Goal: Task Accomplishment & Management: Manage account settings

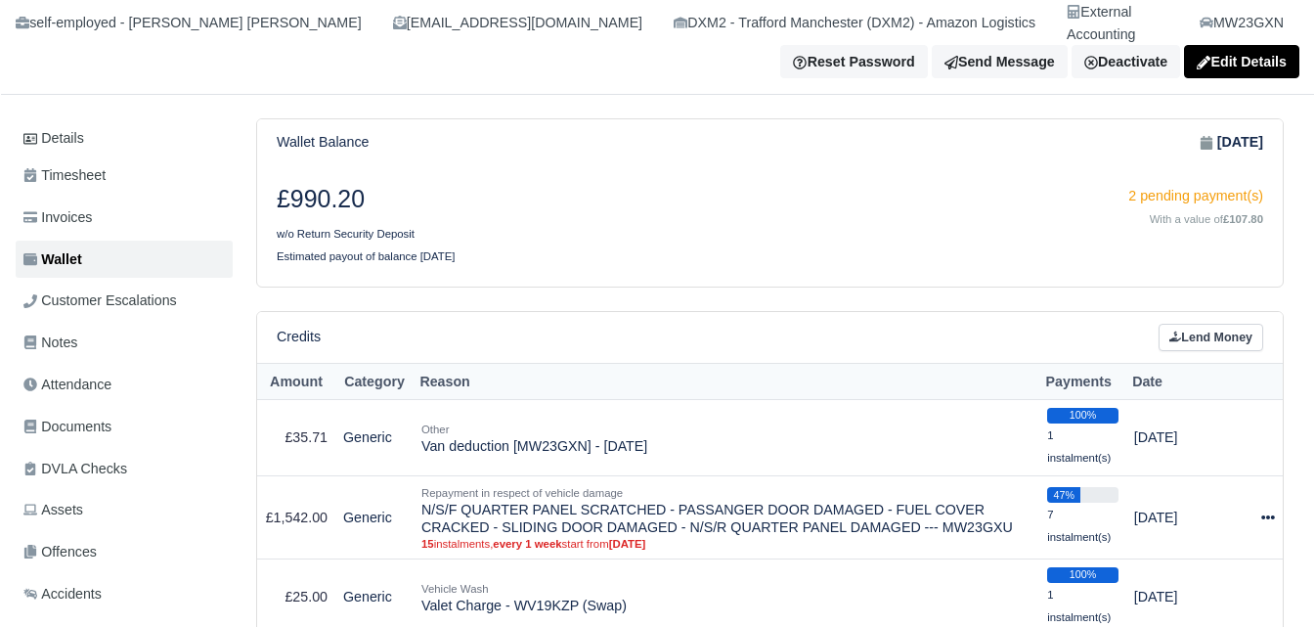
scroll to position [326, 0]
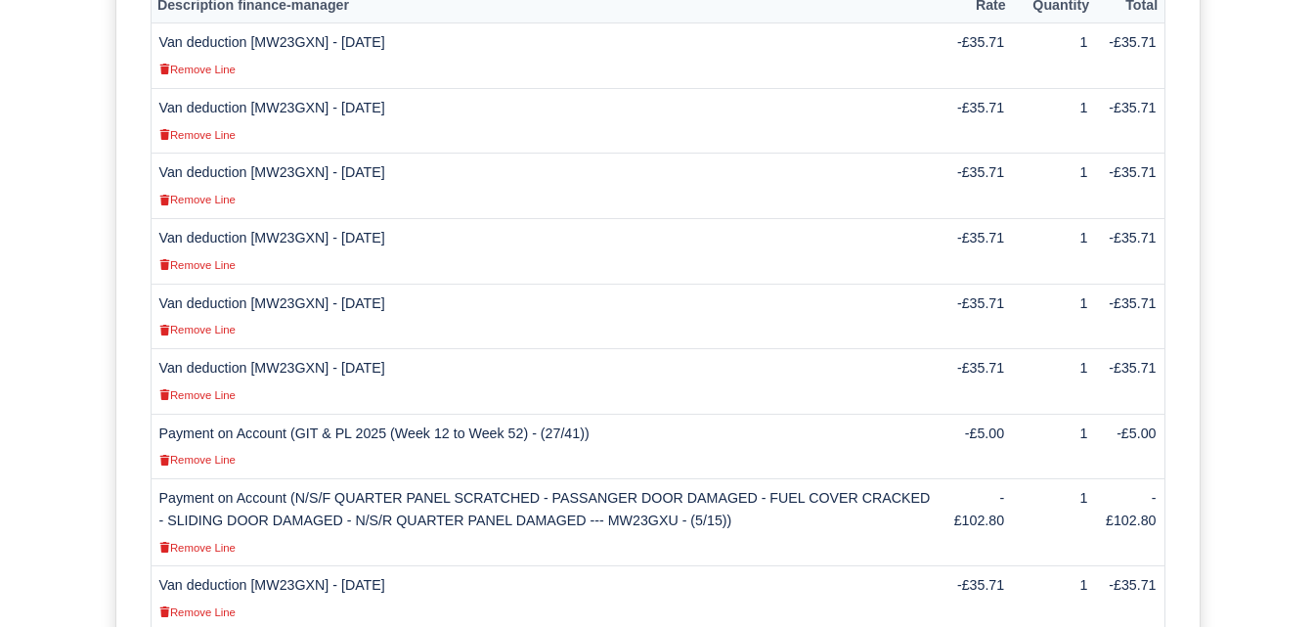
scroll to position [735, 0]
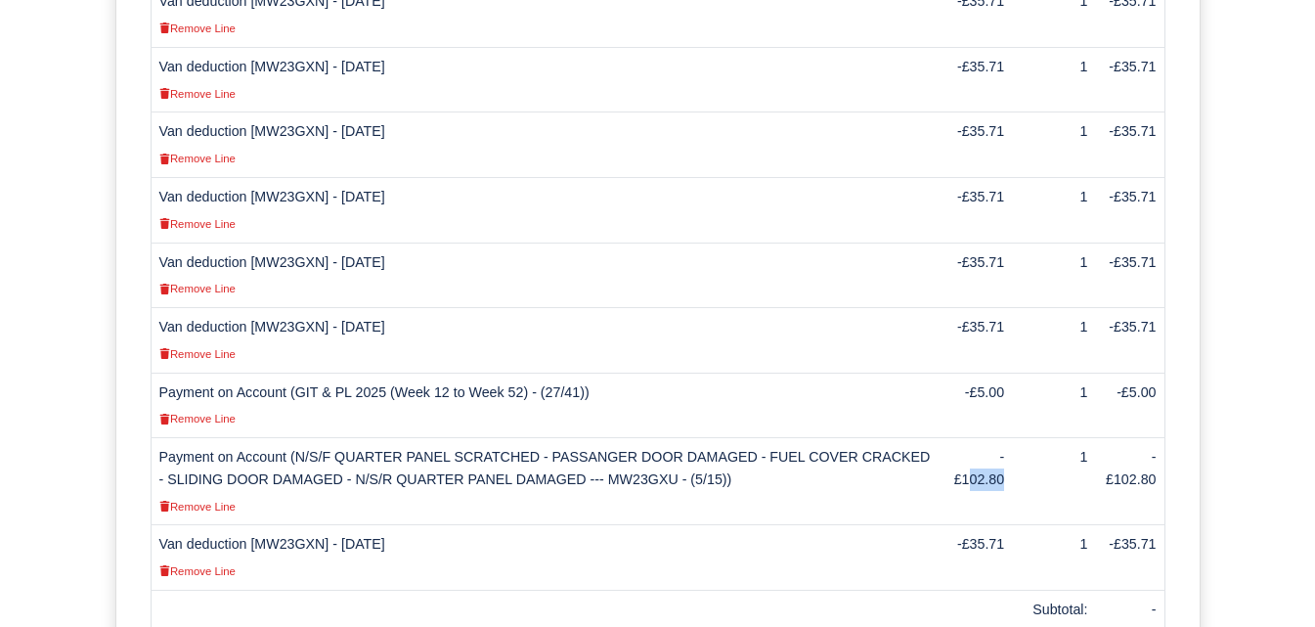
drag, startPoint x: 971, startPoint y: 432, endPoint x: 1013, endPoint y: 433, distance: 42.1
click at [1012, 438] on td "-£102.80" at bounding box center [977, 481] width 70 height 87
click at [983, 438] on td "-£102.80" at bounding box center [977, 481] width 70 height 87
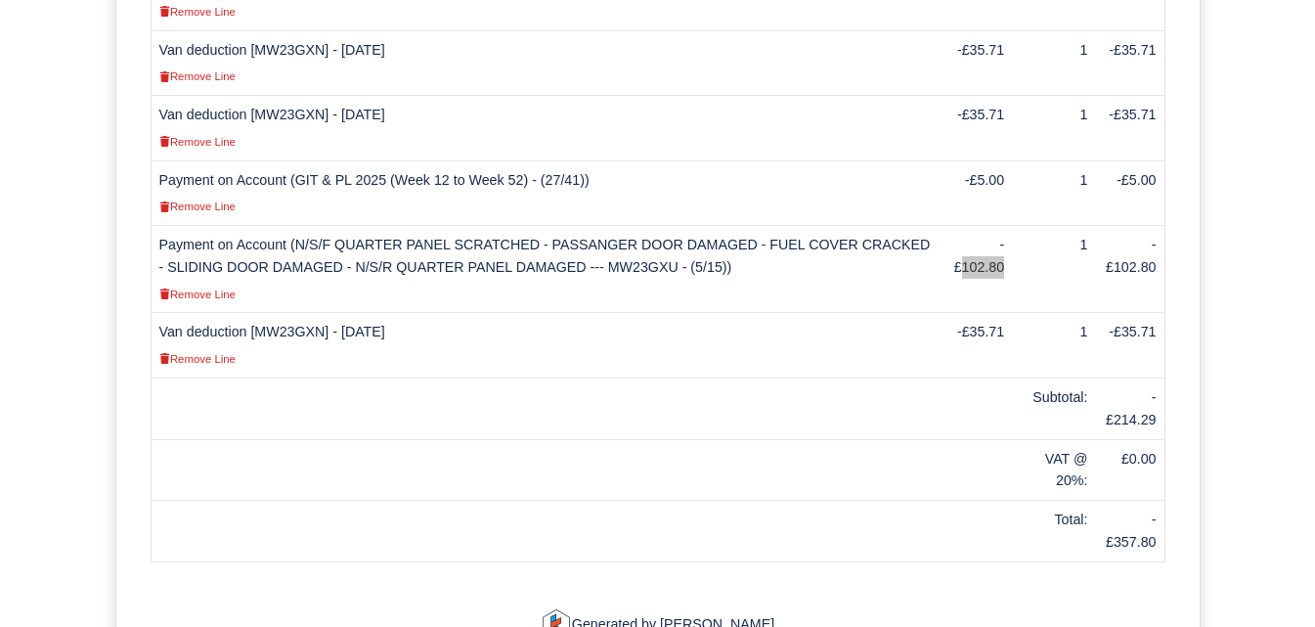
scroll to position [1061, 0]
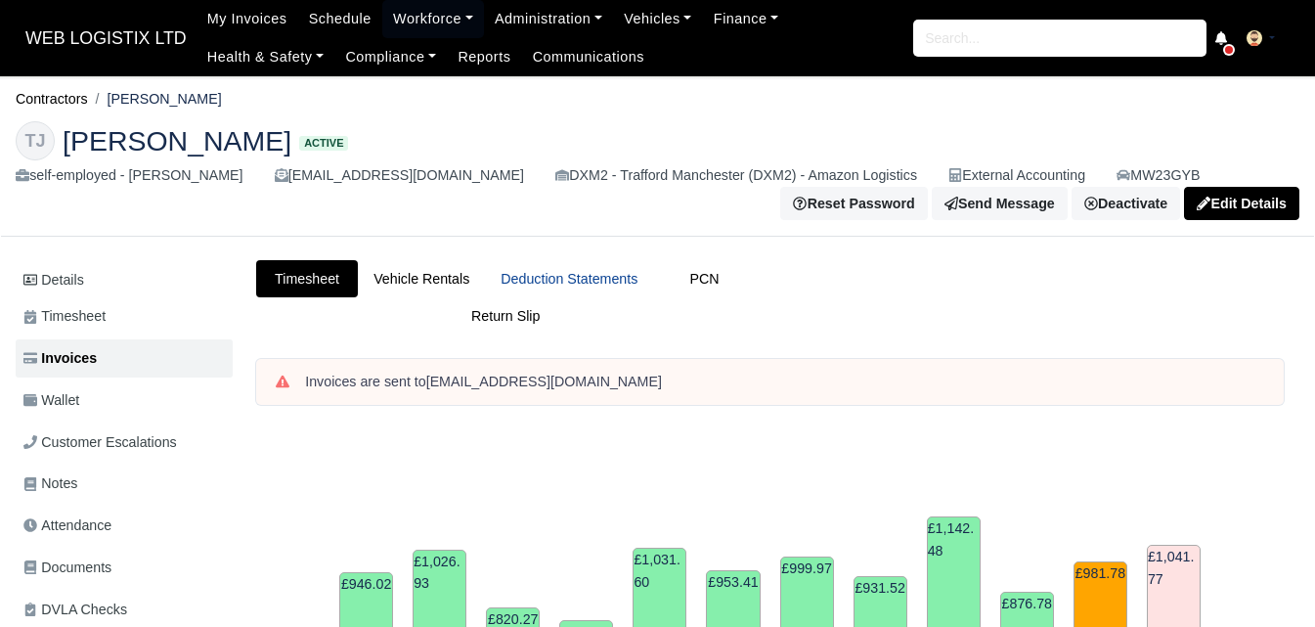
click at [625, 276] on link "Deduction Statements" at bounding box center [569, 279] width 168 height 38
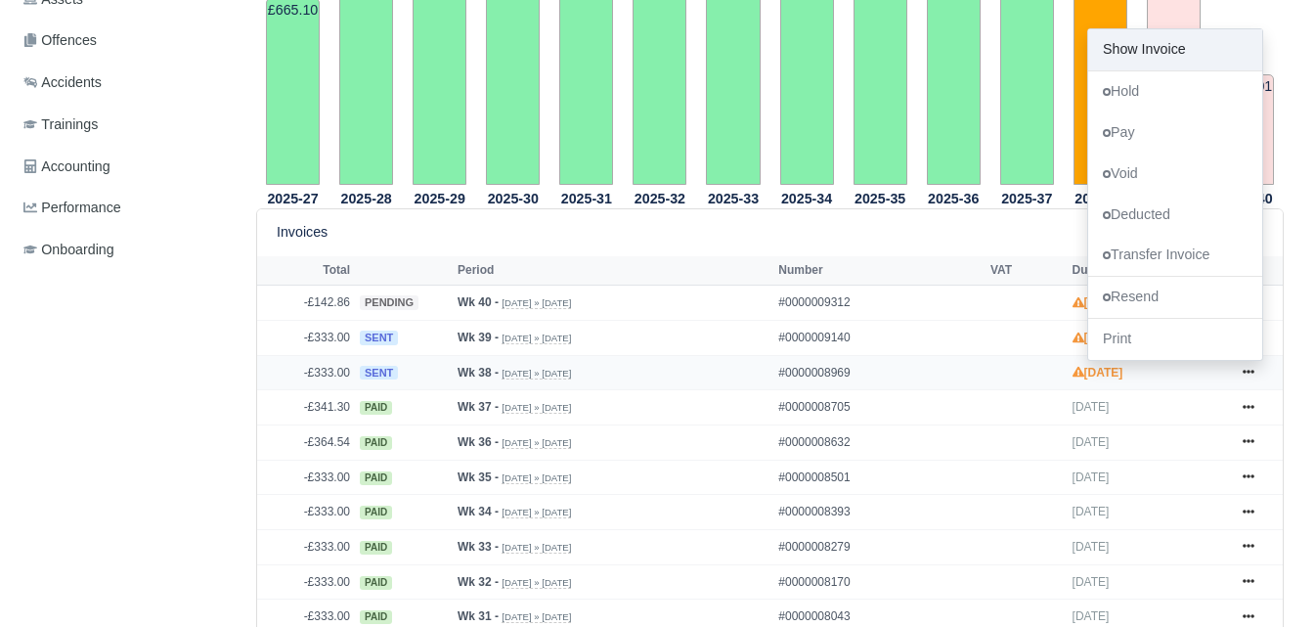
scroll to position [652, 0]
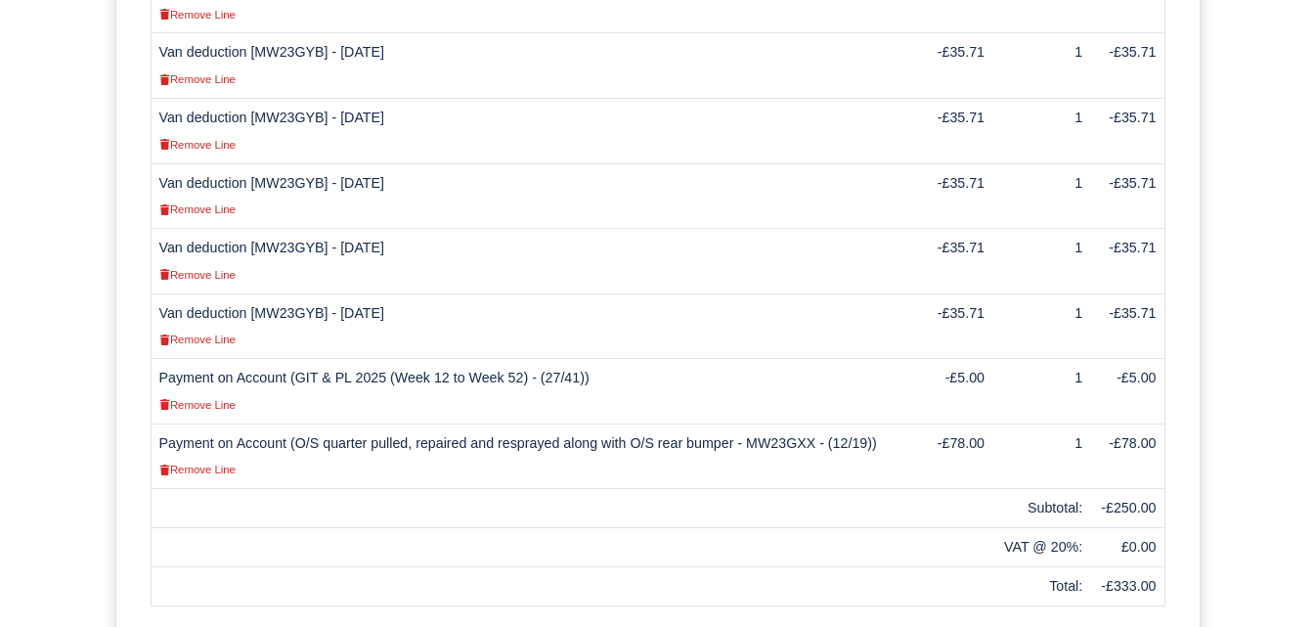
scroll to position [972, 0]
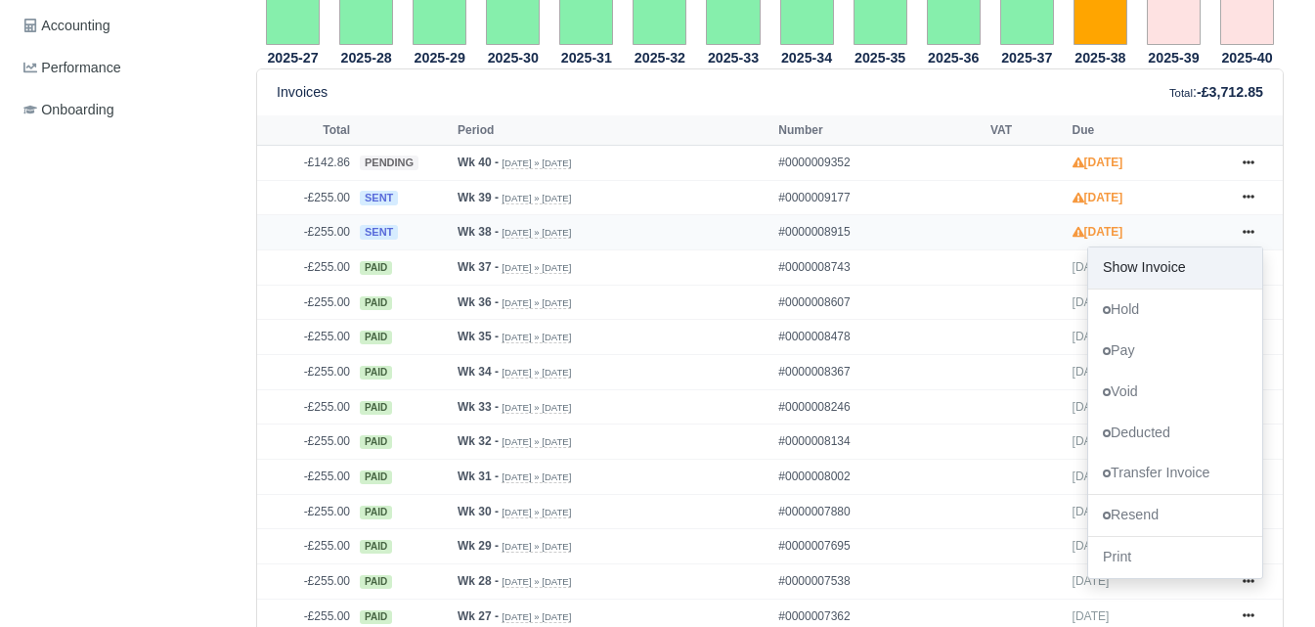
scroll to position [815, 0]
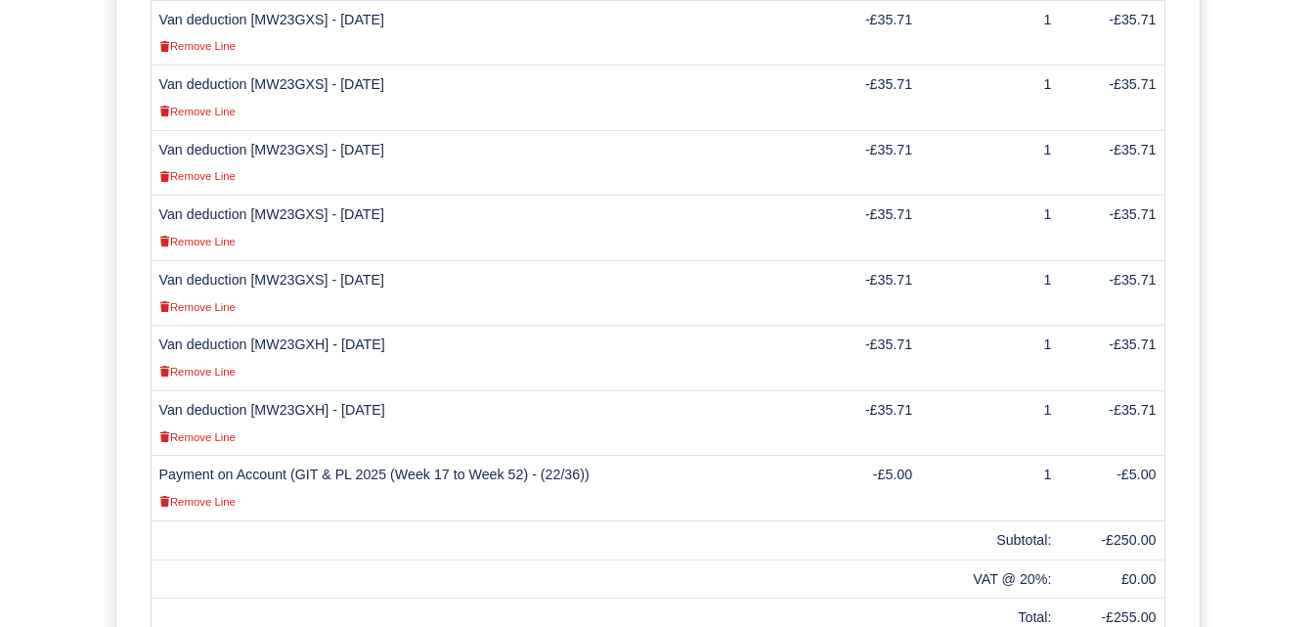
scroll to position [652, 0]
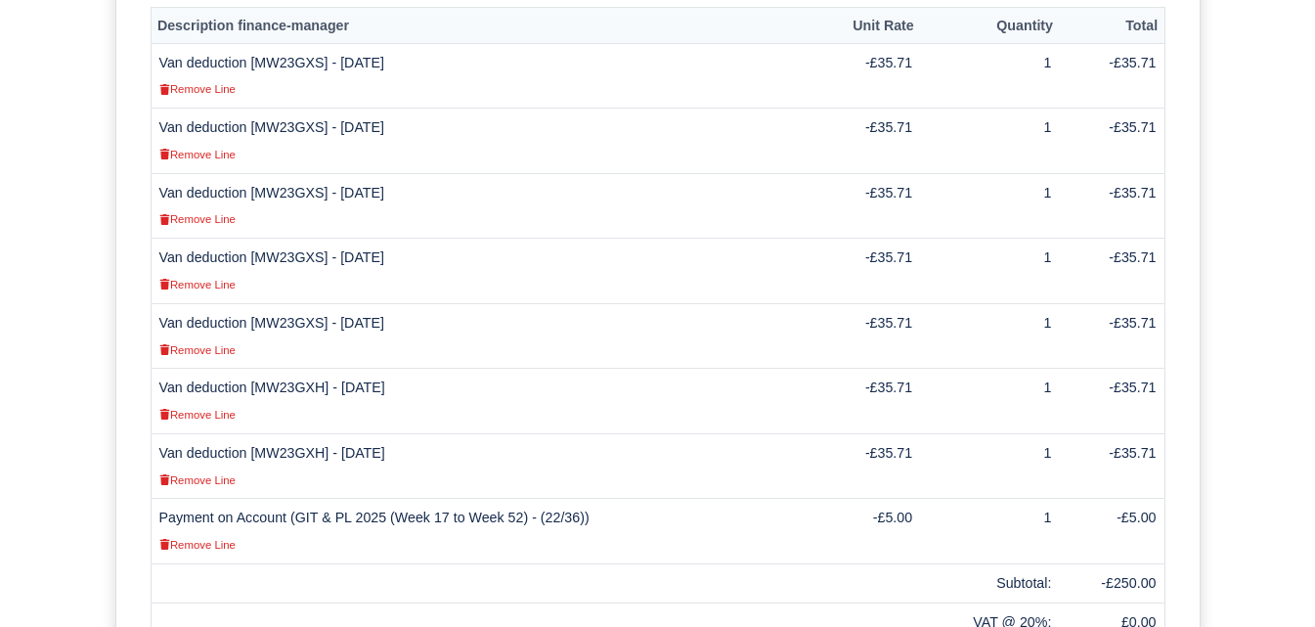
click at [281, 369] on td "Van deduction [MW23GXH] - [DATE] Remove Line" at bounding box center [481, 402] width 661 height 66
copy td "MW23GXH"
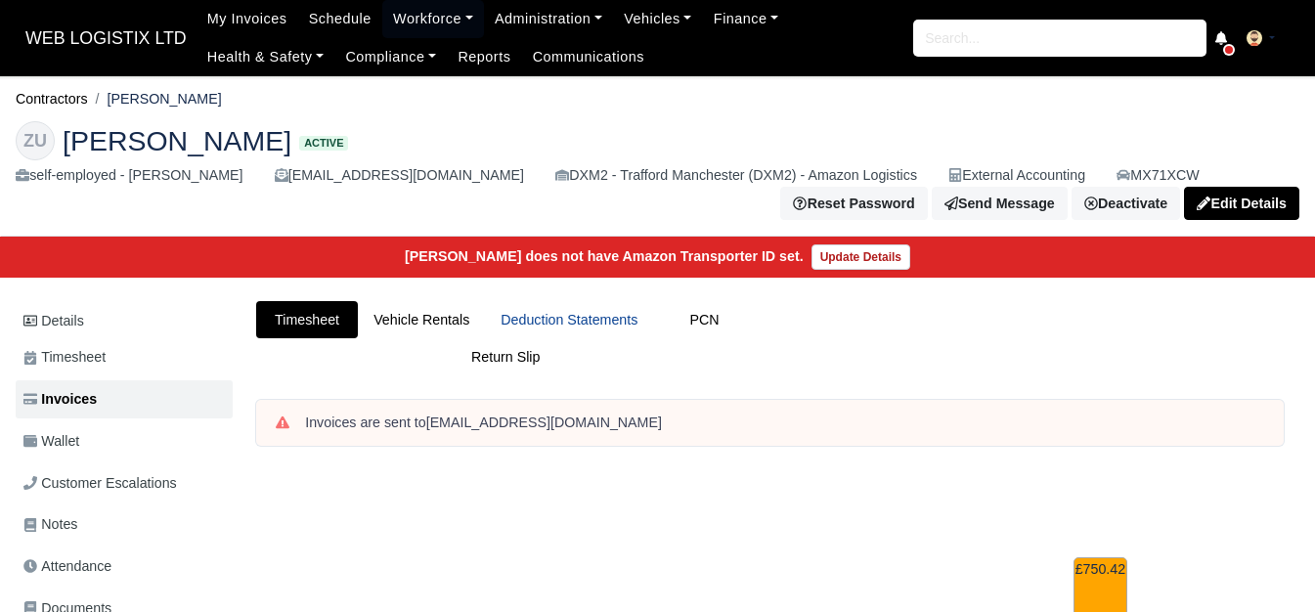
click at [549, 301] on link "Deduction Statements" at bounding box center [569, 320] width 168 height 38
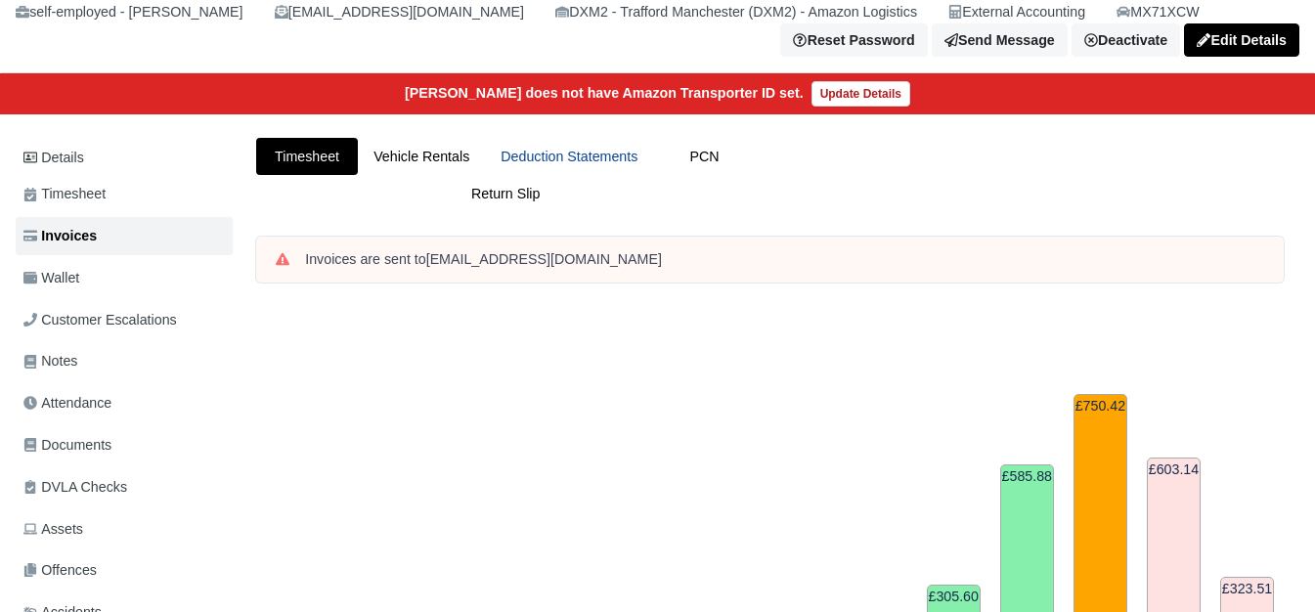
scroll to position [163, 0]
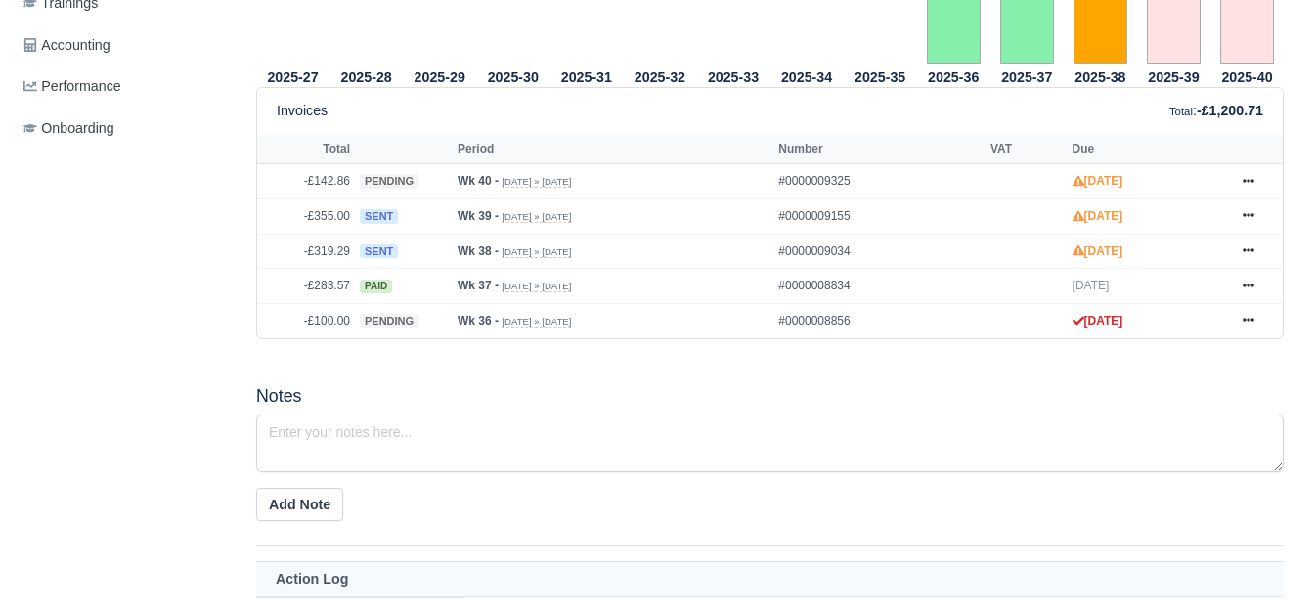
scroll to position [815, 0]
click at [1248, 253] on icon at bounding box center [1249, 251] width 12 height 4
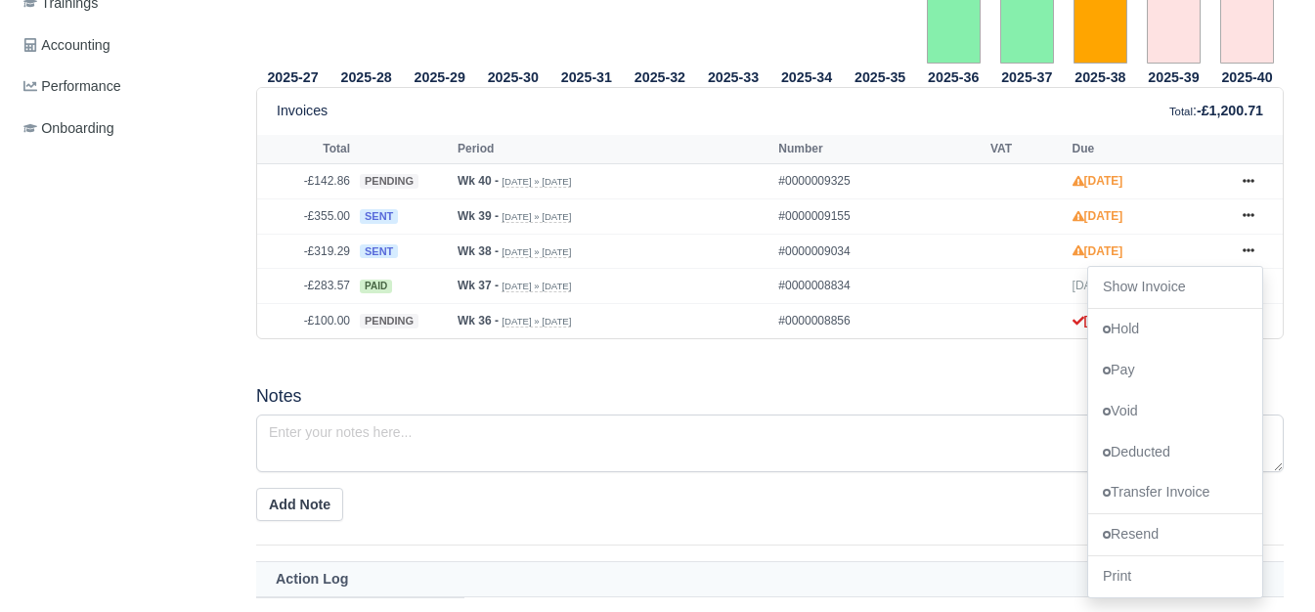
click at [581, 389] on h5 "Notes" at bounding box center [770, 396] width 1028 height 21
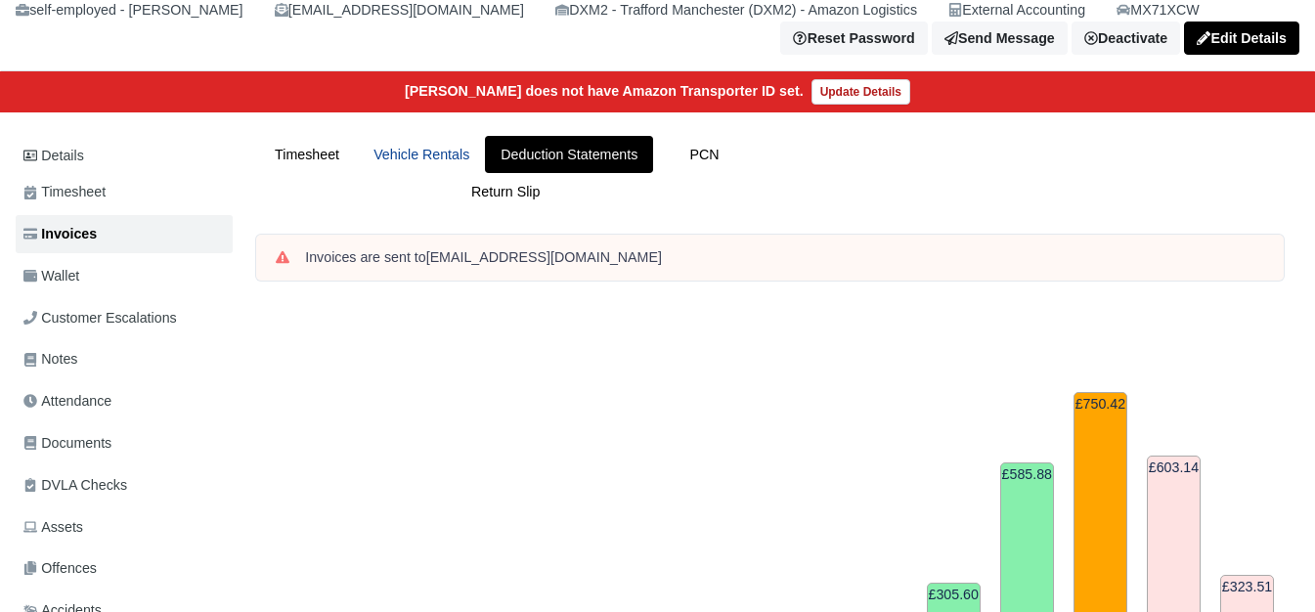
scroll to position [163, 0]
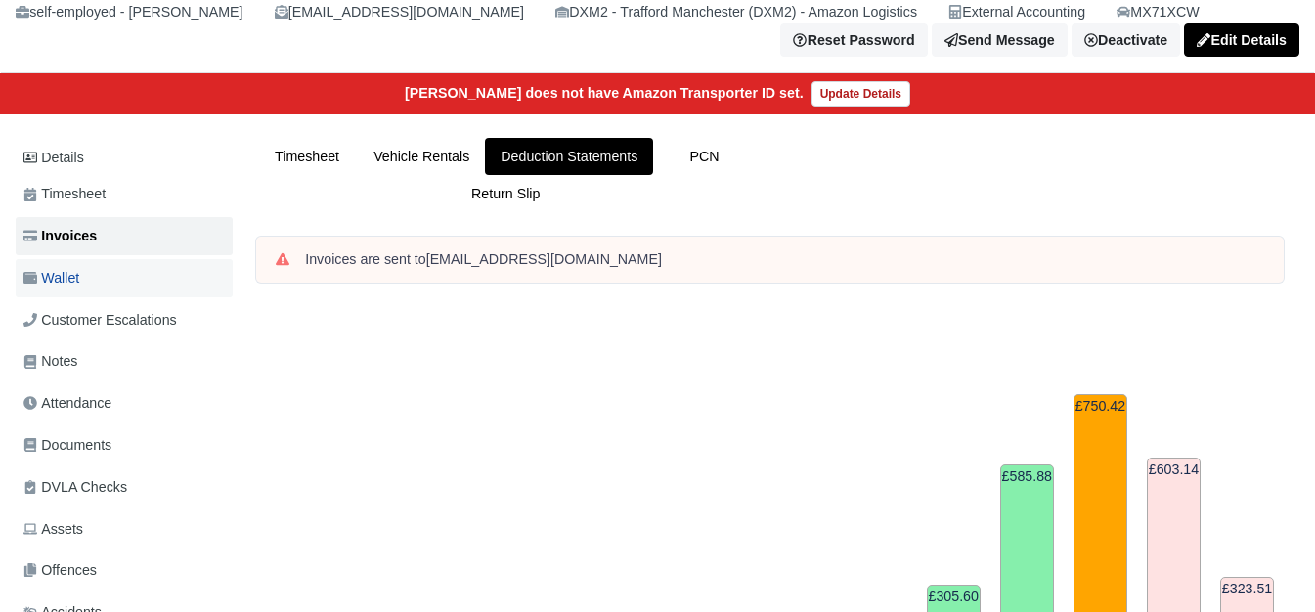
click at [120, 290] on link "Wallet" at bounding box center [124, 278] width 217 height 38
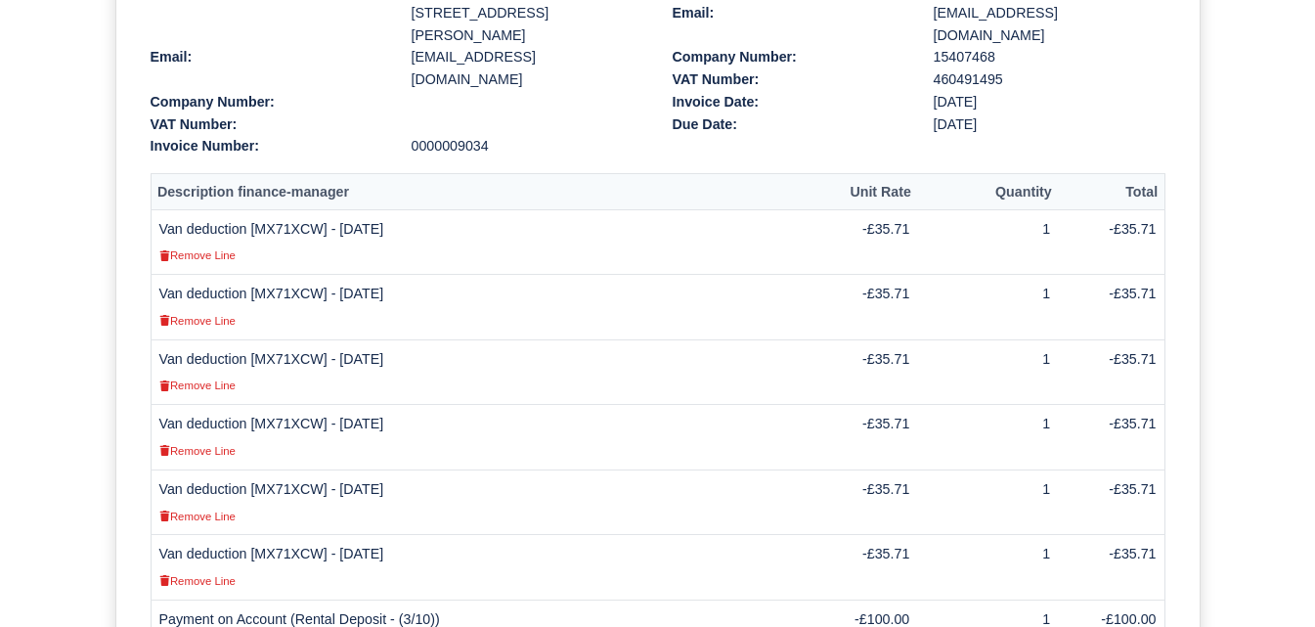
scroll to position [326, 0]
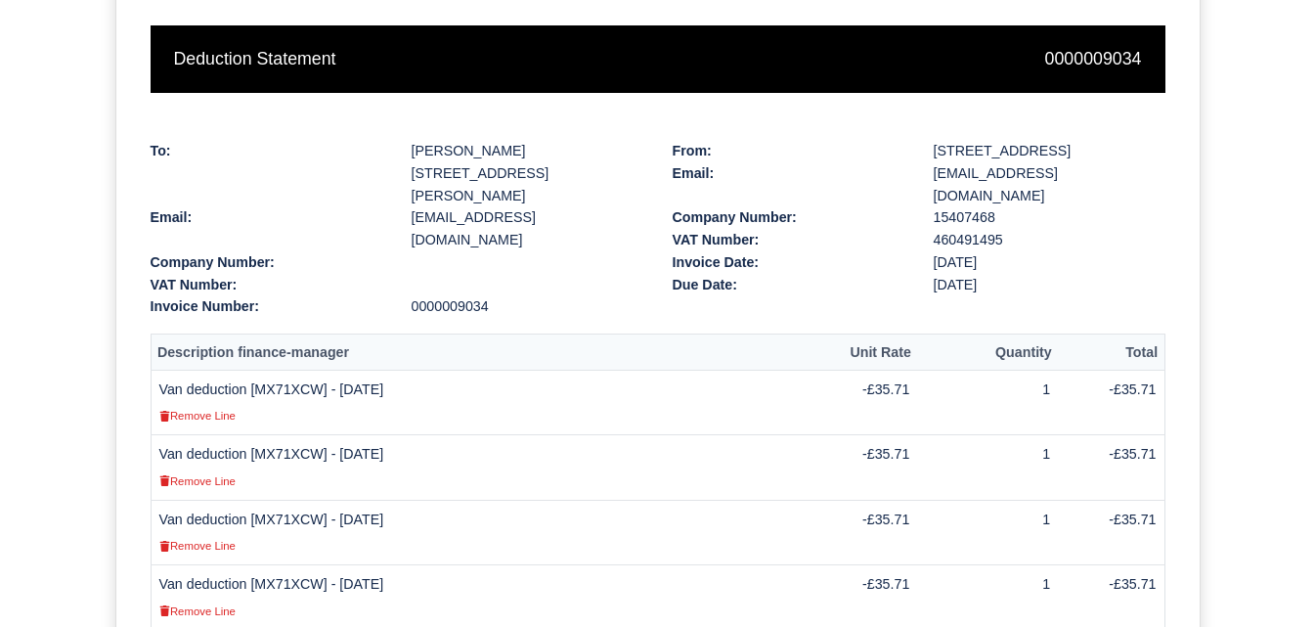
drag, startPoint x: 162, startPoint y: 366, endPoint x: 418, endPoint y: 366, distance: 255.2
click at [418, 370] on td "Van deduction [MX71XCW] - [DATE] Remove Line" at bounding box center [479, 403] width 657 height 66
copy td "Van deduction [MX71XCW] - [DATE]"
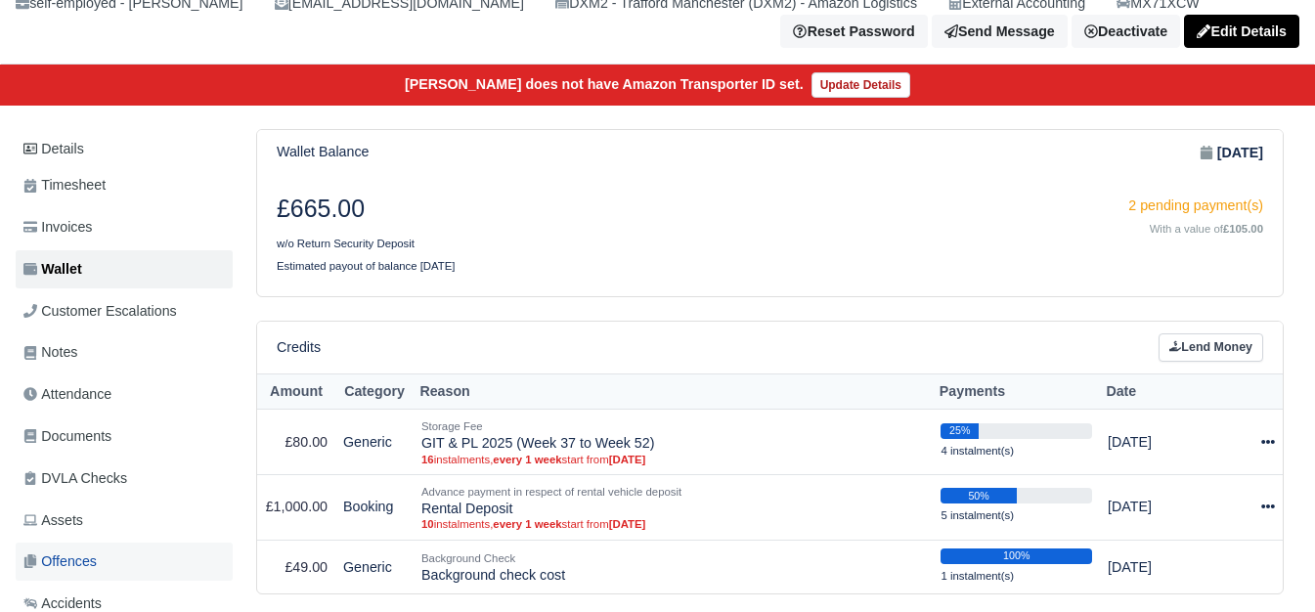
scroll to position [86, 0]
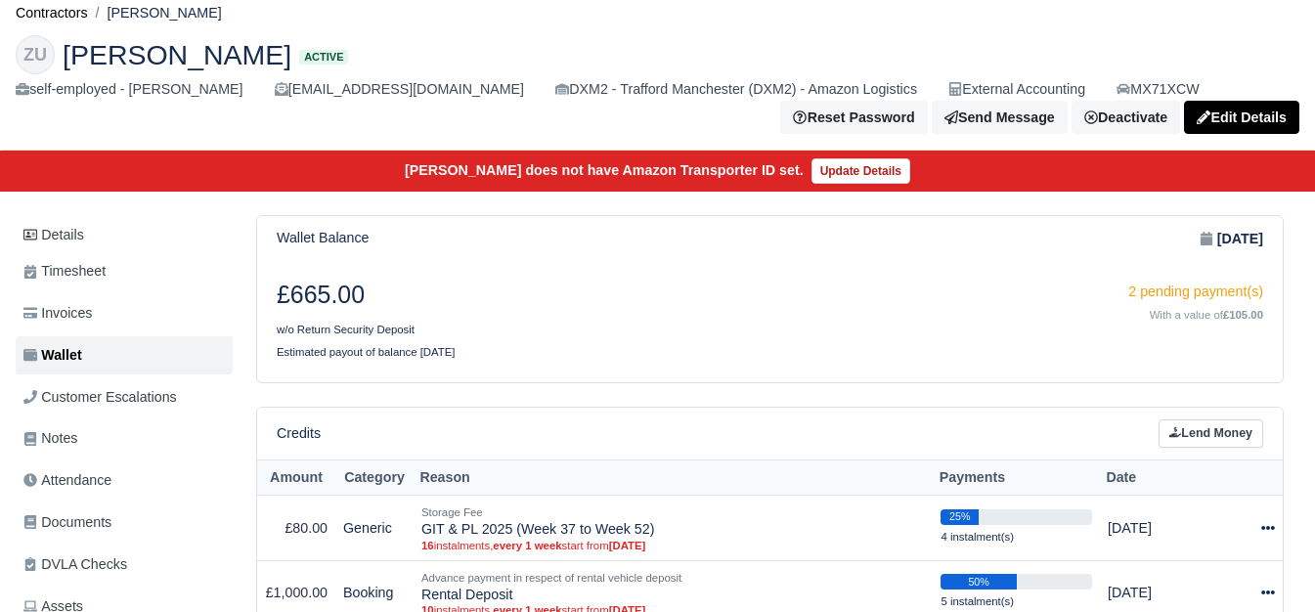
click at [1210, 451] on div "Credits Lend Money" at bounding box center [770, 434] width 1026 height 52
click at [1203, 440] on link "Lend Money" at bounding box center [1211, 434] width 105 height 28
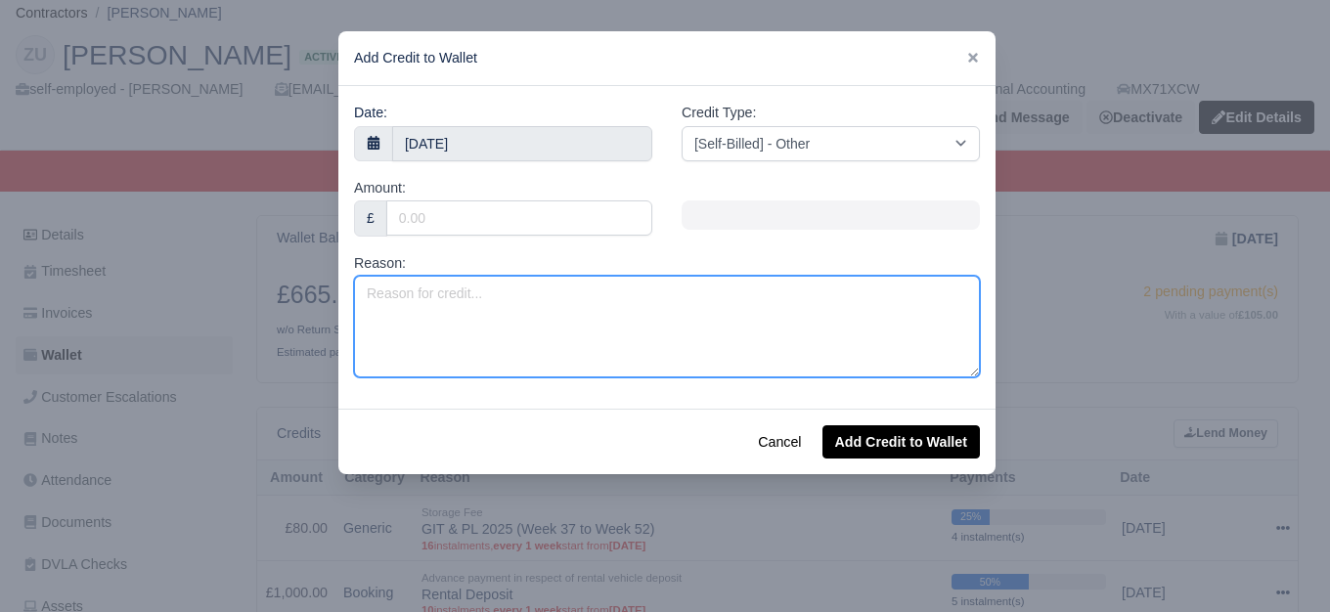
click at [497, 352] on textarea "Reason:" at bounding box center [667, 327] width 626 height 102
paste textarea "Van deduction [MX71XCW] - 15/09/2025"
click at [553, 289] on textarea "Van deduction [MX71XCW] - 15/09/2025" at bounding box center [667, 327] width 626 height 102
type textarea "Van deduction [MX71XCW] - 14/09/2025"
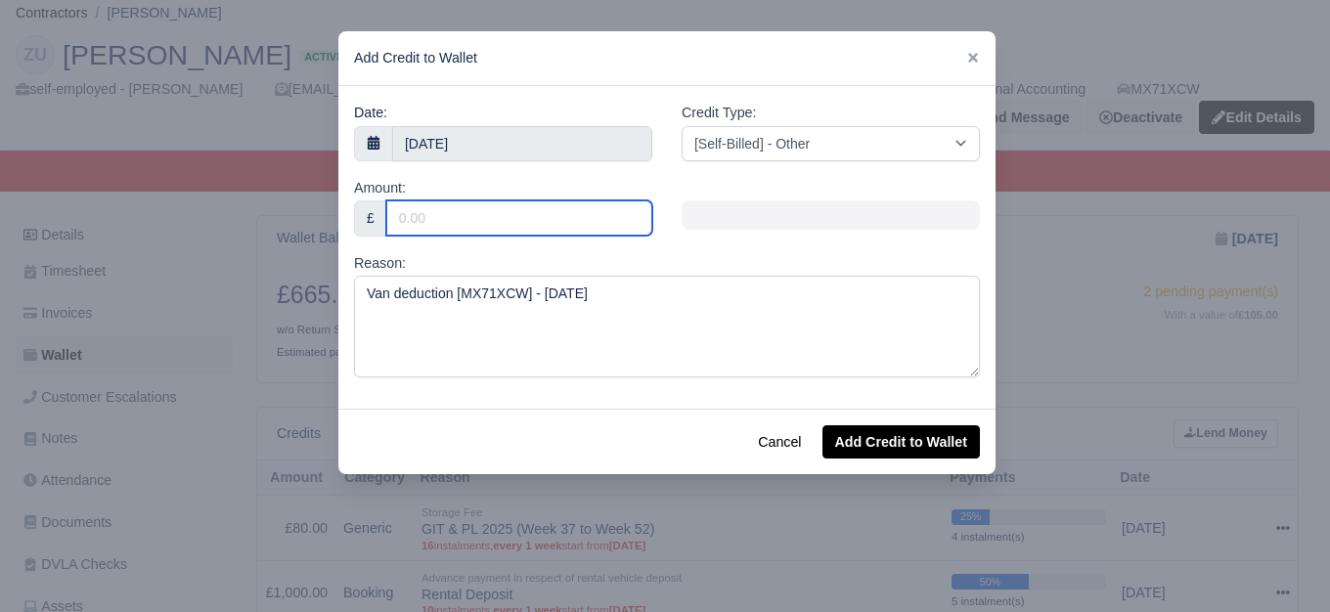
click at [529, 228] on input "Amount:" at bounding box center [519, 217] width 266 height 35
type input "35.71"
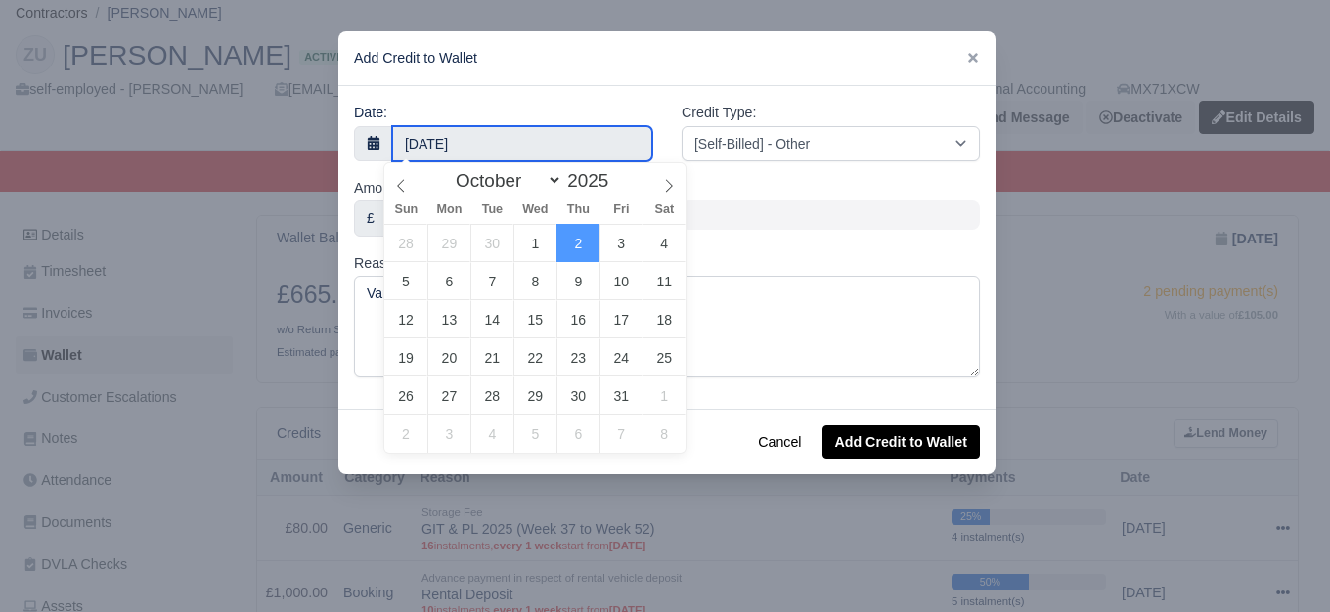
click at [511, 141] on input "2 October 2025" at bounding box center [522, 143] width 260 height 35
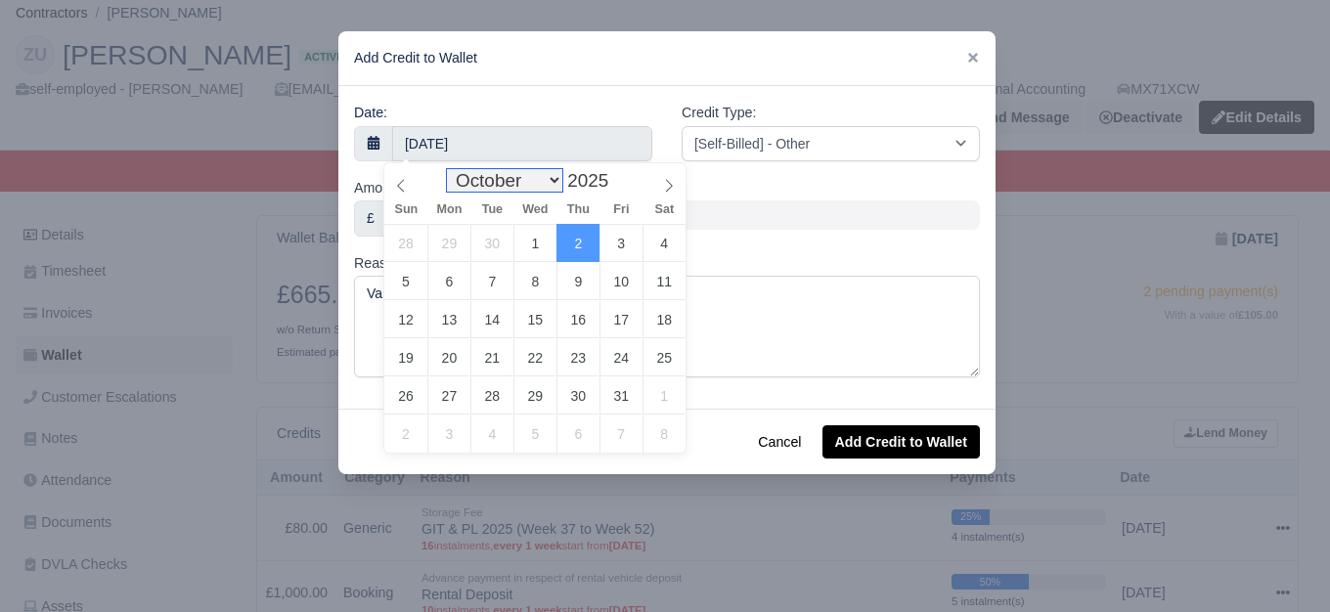
click at [488, 180] on select "January February March April May June July August September October November De…" at bounding box center [504, 180] width 115 height 22
select select "8"
click at [452, 169] on select "January February March April May June July August September October November De…" at bounding box center [504, 180] width 115 height 22
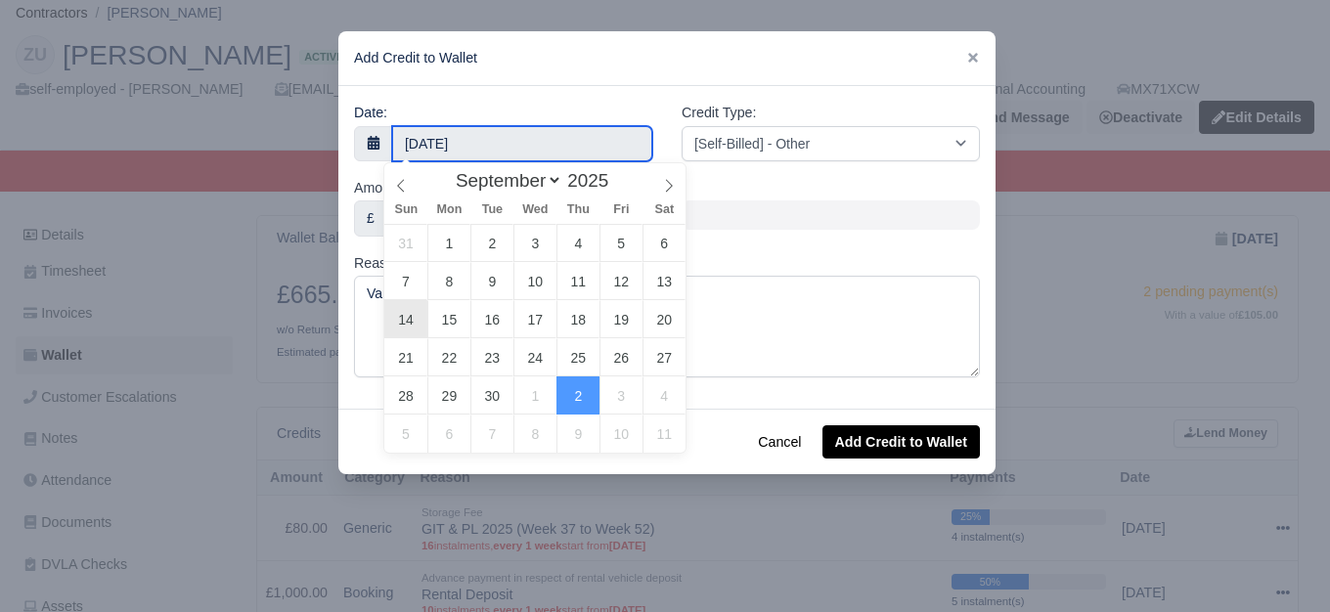
type input "14 September 2025"
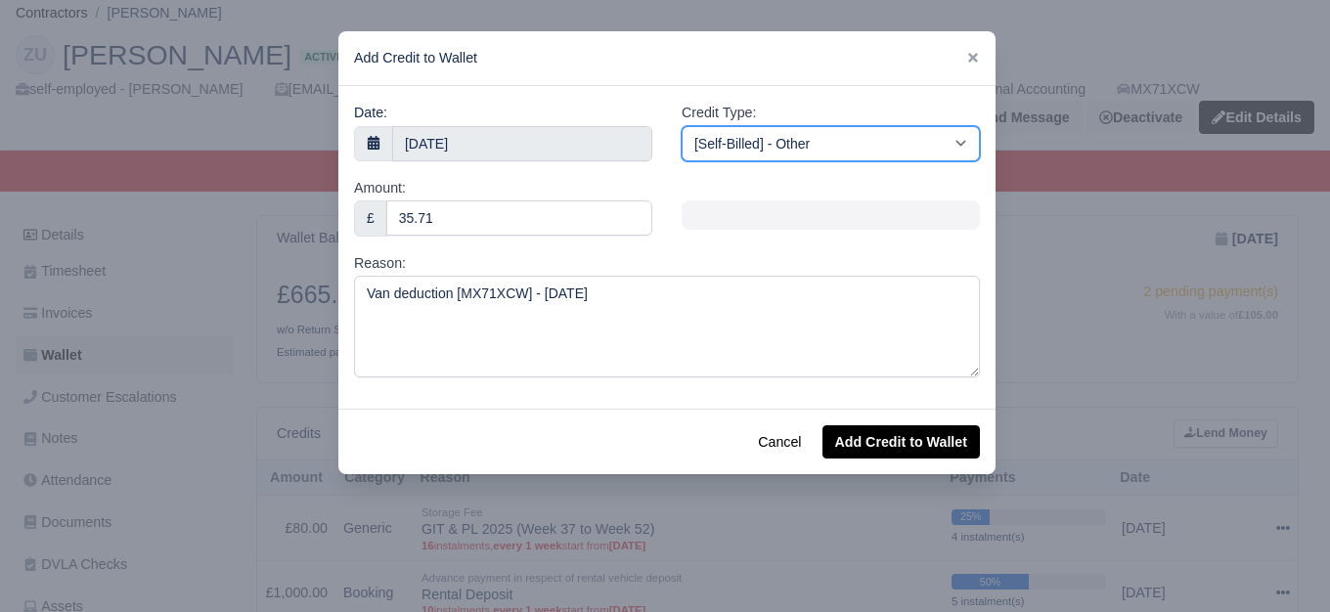
click at [787, 154] on select "[Self-Billed] - Other [Self-Billed] - Negative Invoice [Self-Billed] - Keychain…" at bounding box center [831, 143] width 298 height 35
click at [682, 126] on select "[Self-Billed] - Other [Self-Billed] - Negative Invoice [Self-Billed] - Keychain…" at bounding box center [831, 143] width 298 height 35
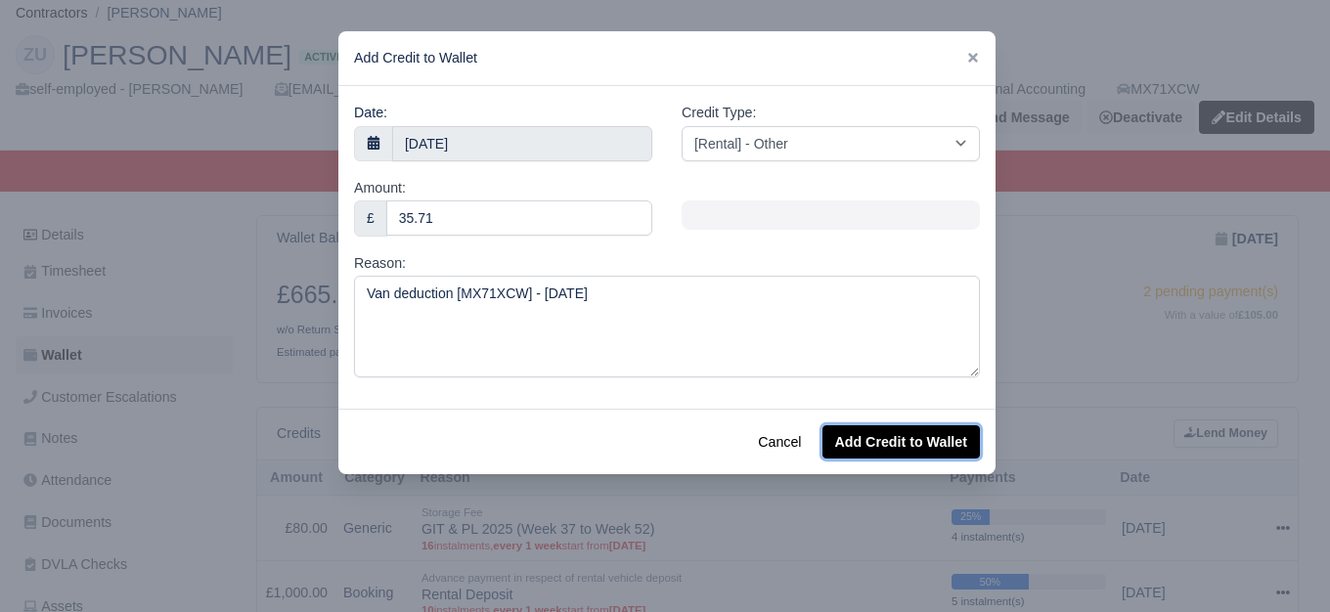
click at [896, 440] on button "Add Credit to Wallet" at bounding box center [900, 441] width 157 height 33
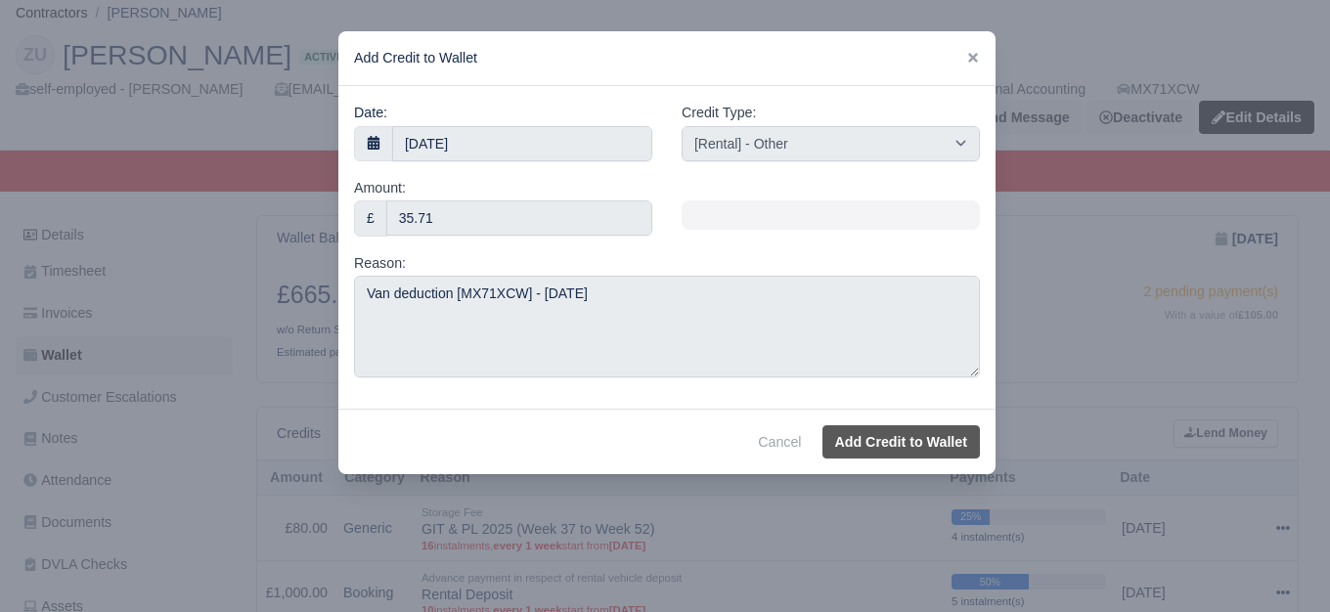
select select "other"
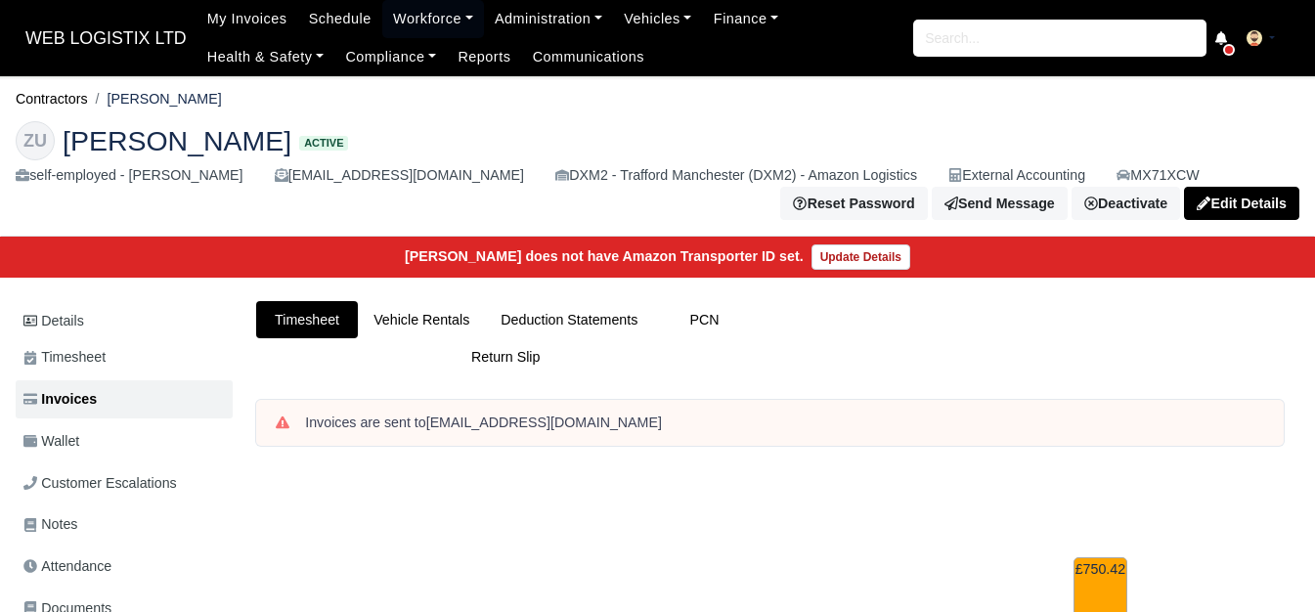
scroll to position [652, 0]
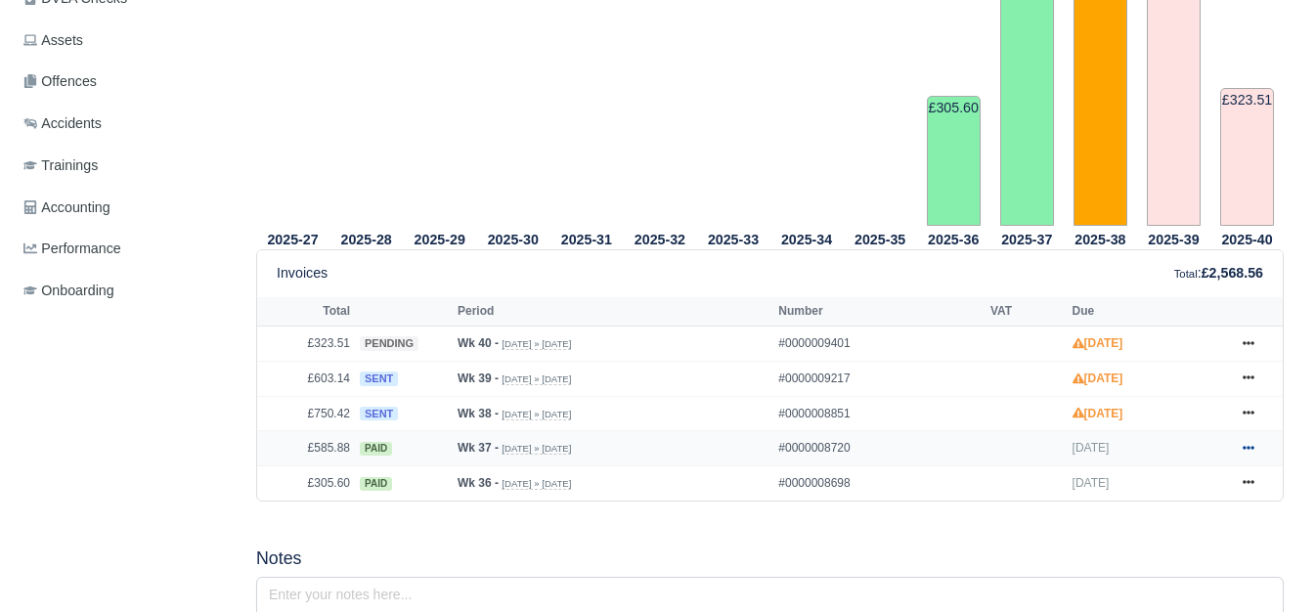
click at [1254, 447] on icon at bounding box center [1249, 448] width 12 height 12
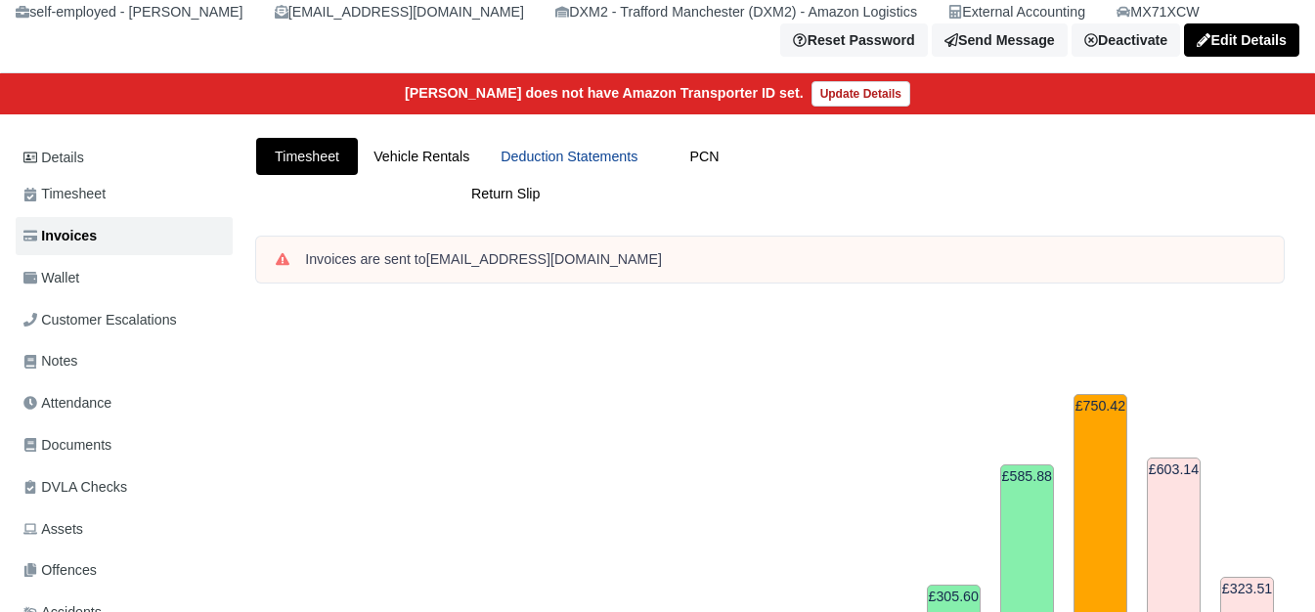
click at [596, 163] on link "Deduction Statements" at bounding box center [569, 157] width 168 height 38
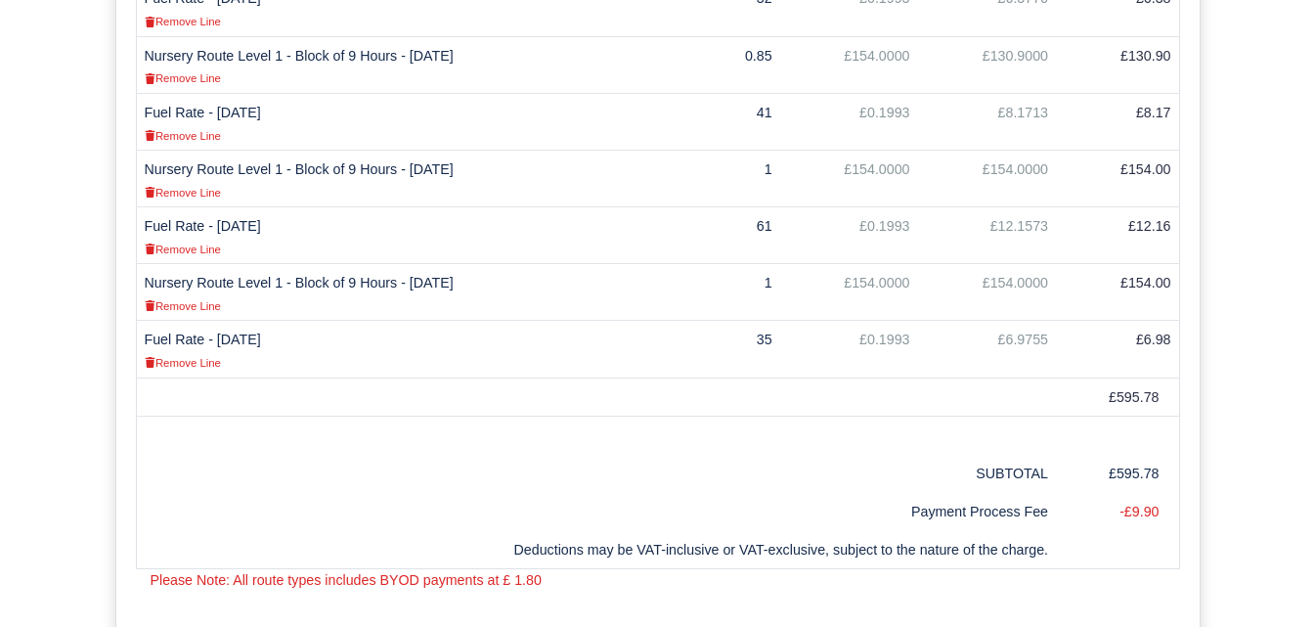
scroll to position [652, 0]
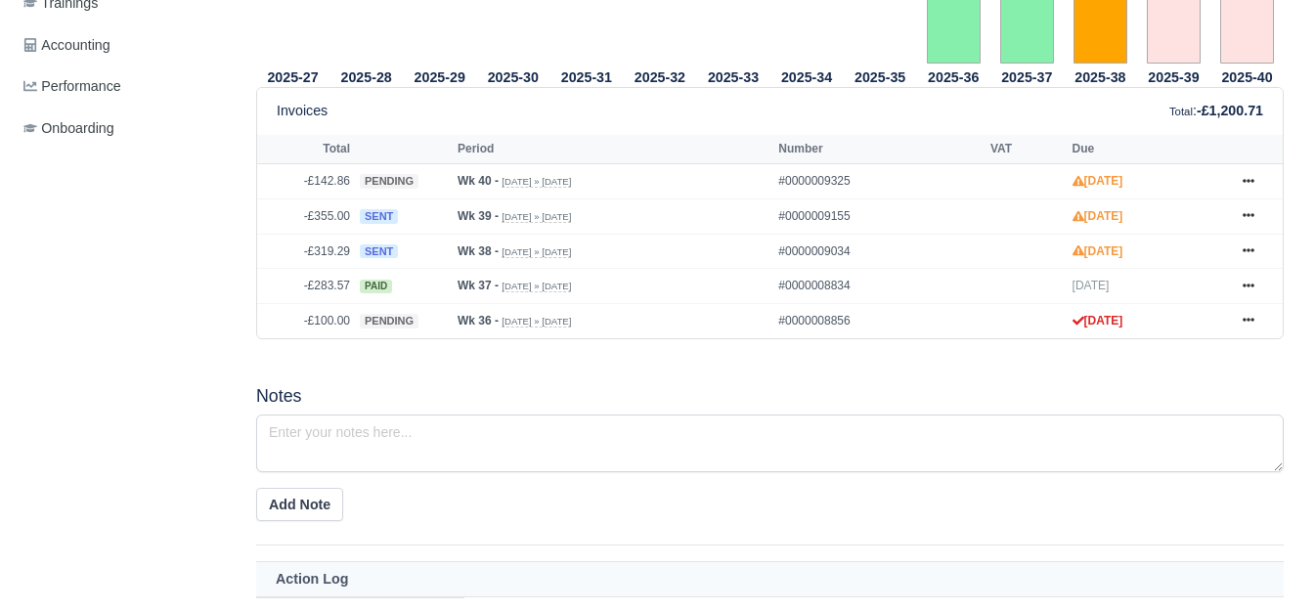
scroll to position [815, 0]
click at [1245, 284] on icon at bounding box center [1249, 286] width 12 height 12
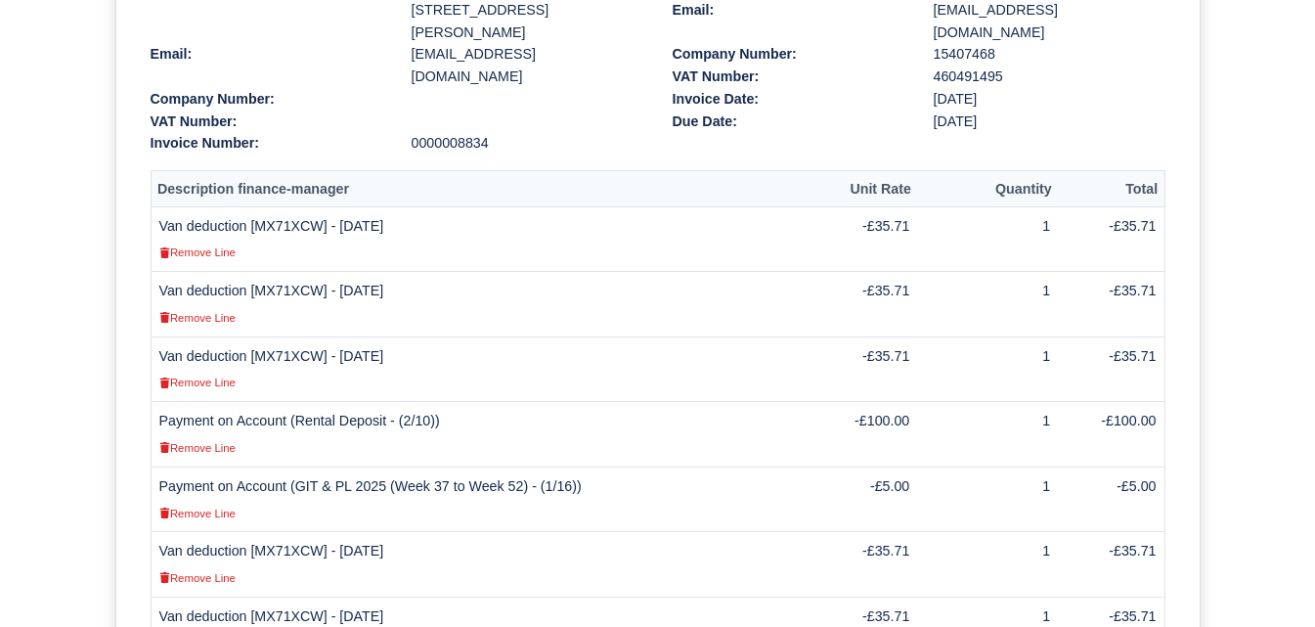
scroll to position [652, 0]
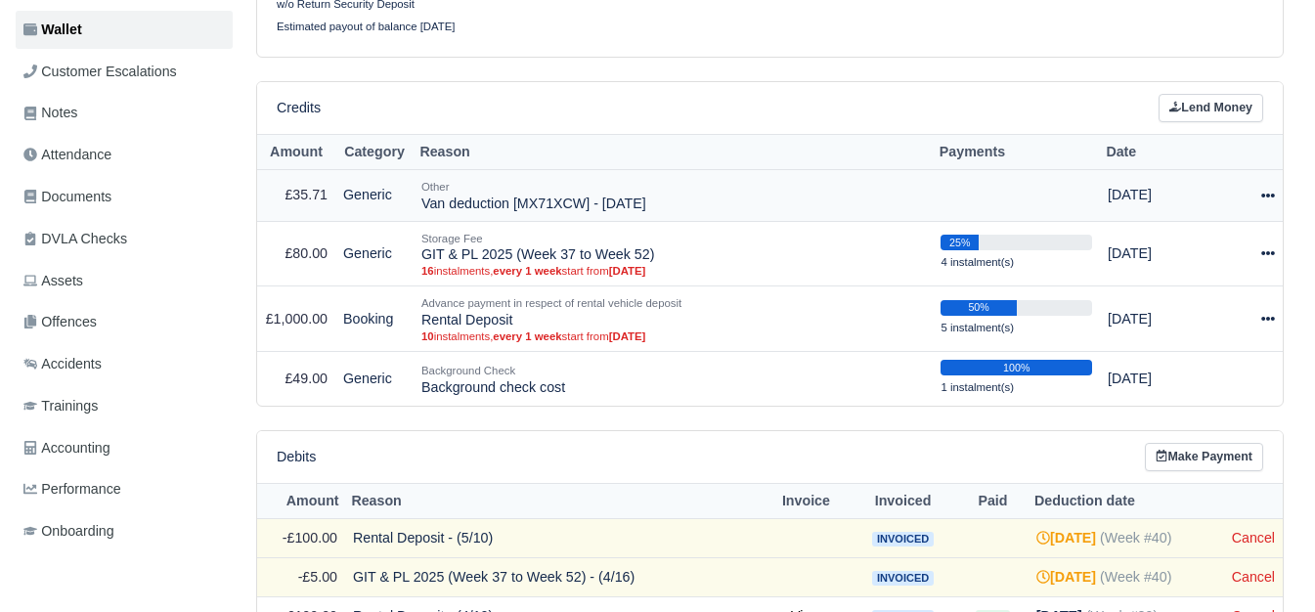
click at [1275, 199] on td "Actions Make Payment Schedule Delete" at bounding box center [1255, 196] width 56 height 52
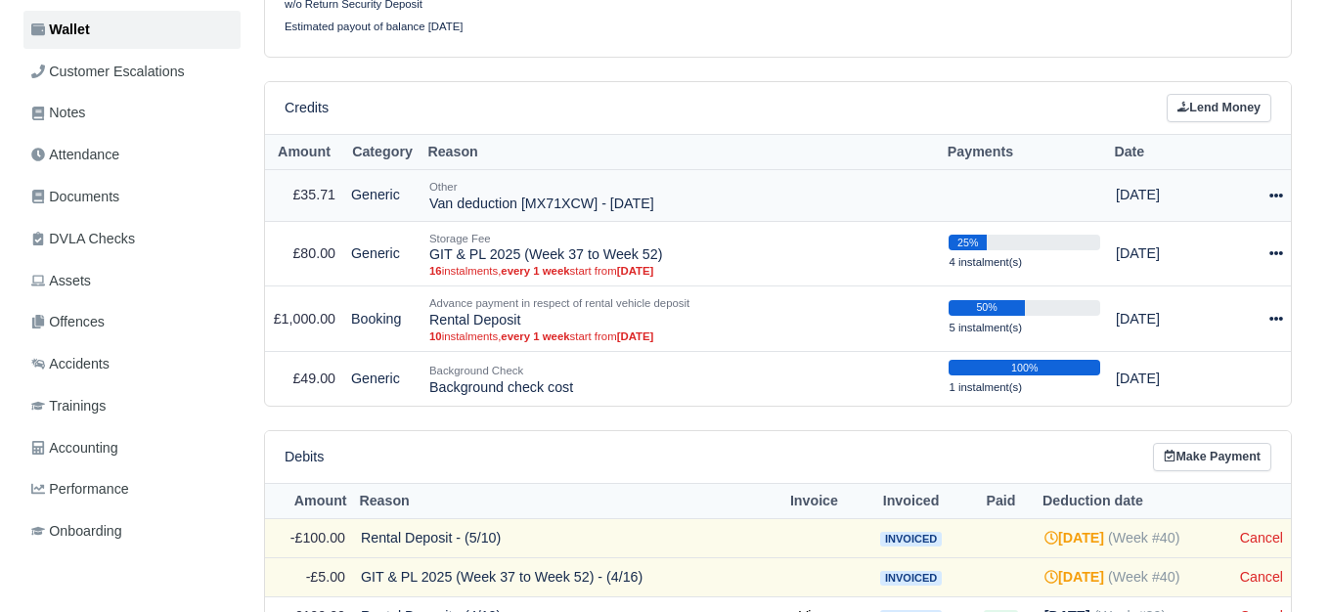
scroll to position [412, 0]
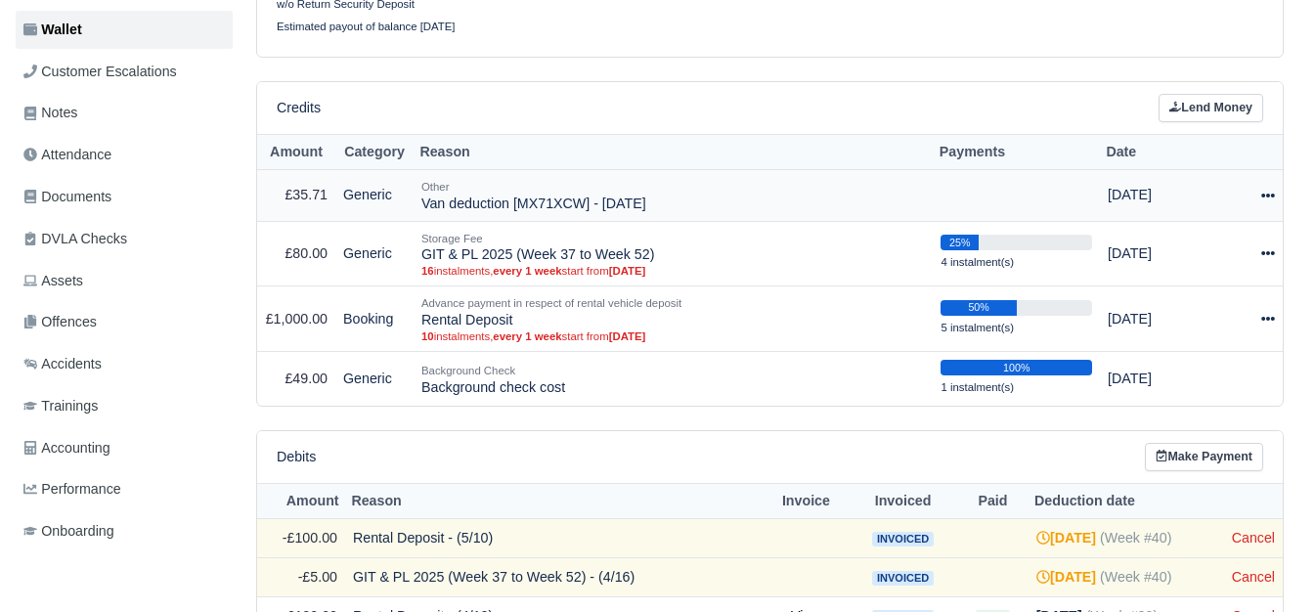
click at [1265, 199] on icon at bounding box center [1269, 196] width 14 height 14
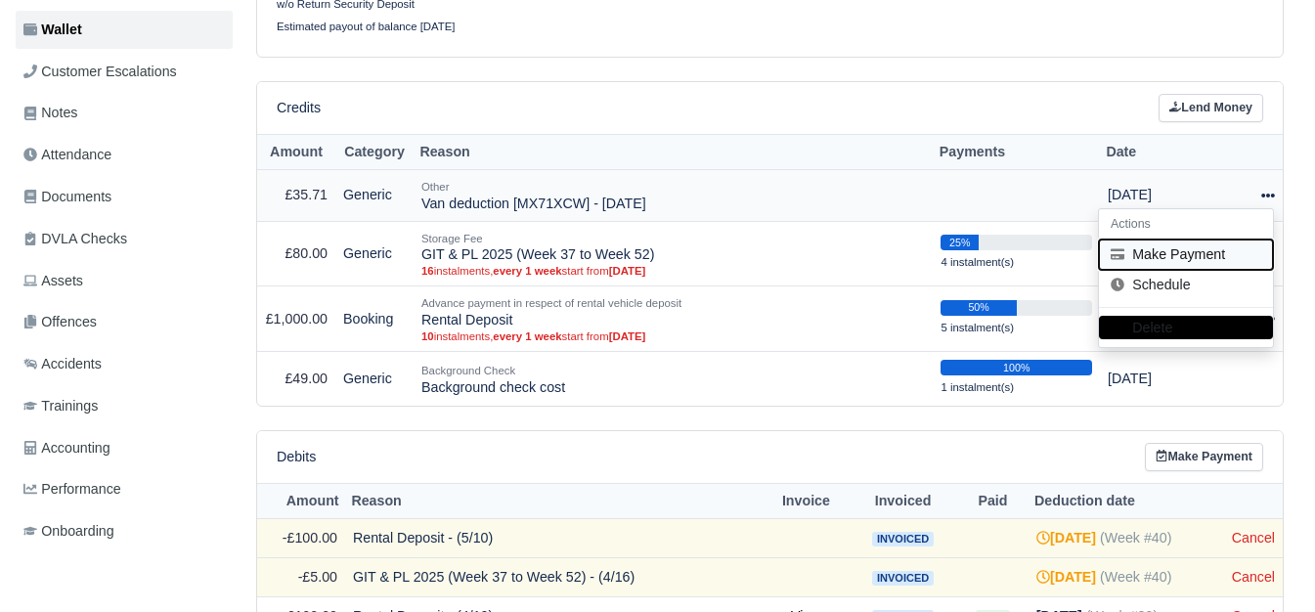
click at [1122, 260] on icon at bounding box center [1118, 254] width 14 height 11
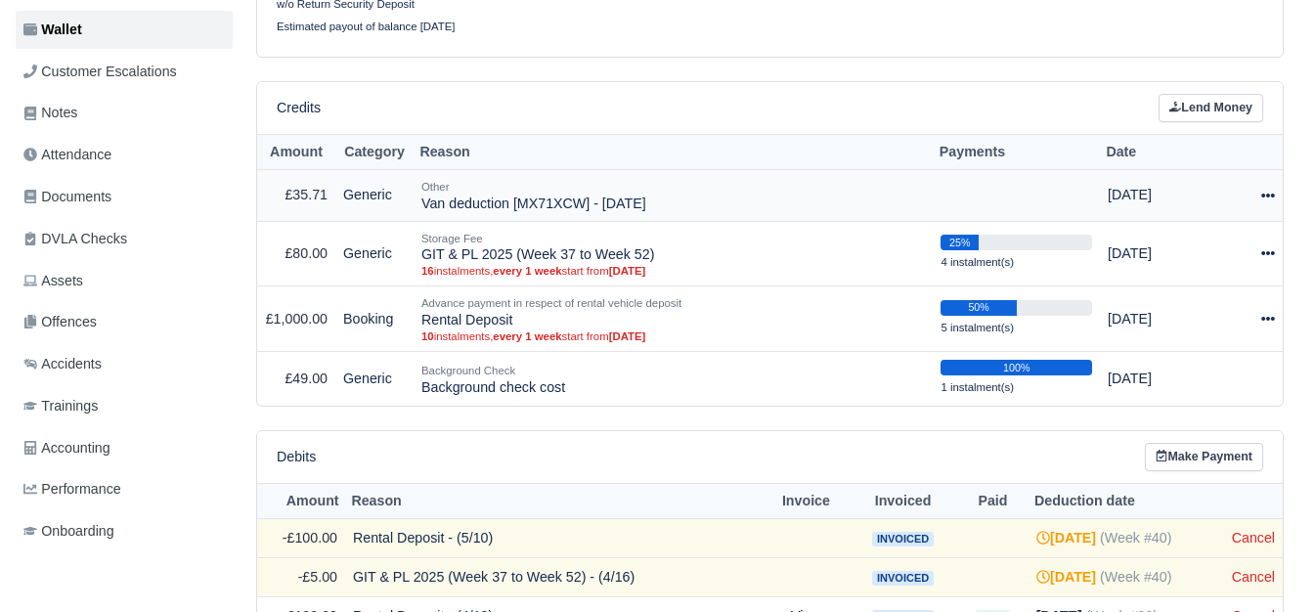
select select "7321"
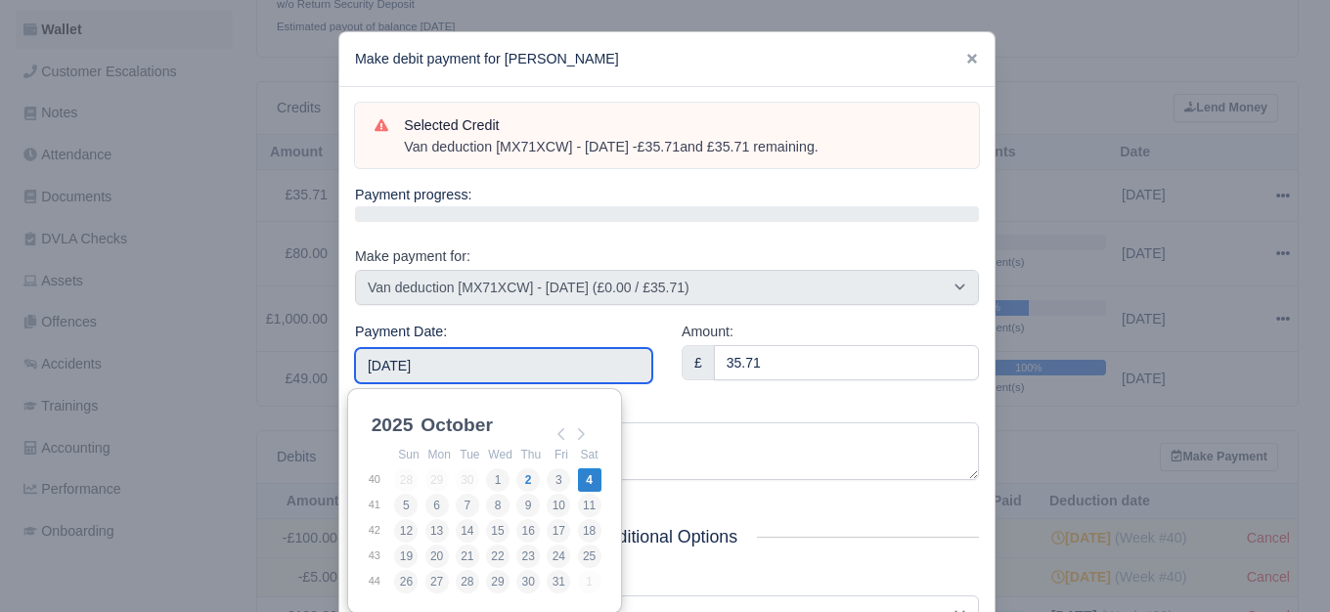
click at [605, 370] on input "2025-10-04" at bounding box center [503, 365] width 297 height 35
type input "2025-09-14"
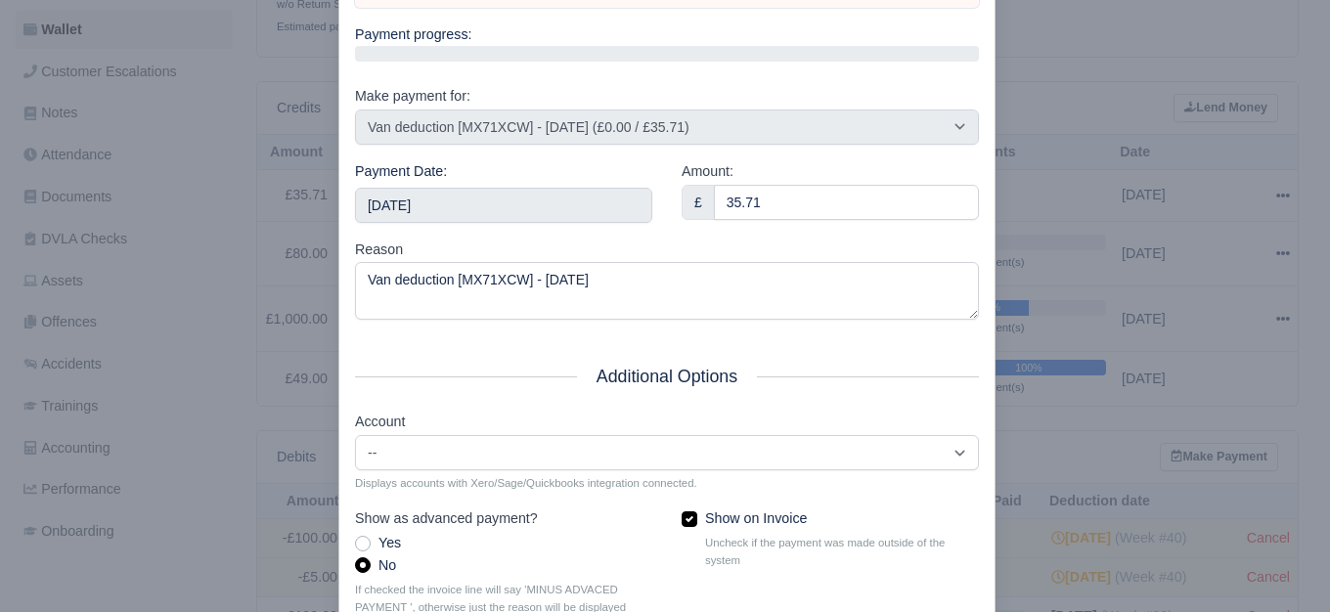
scroll to position [295, 0]
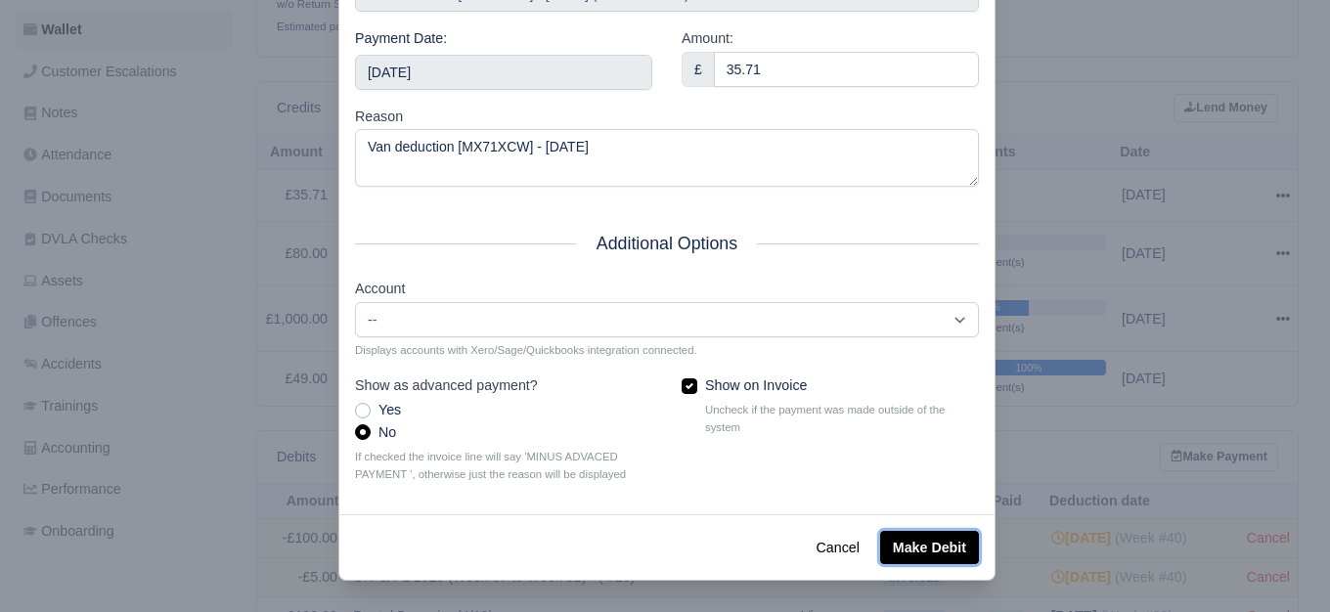
click at [888, 535] on button "Make Debit" at bounding box center [929, 547] width 99 height 33
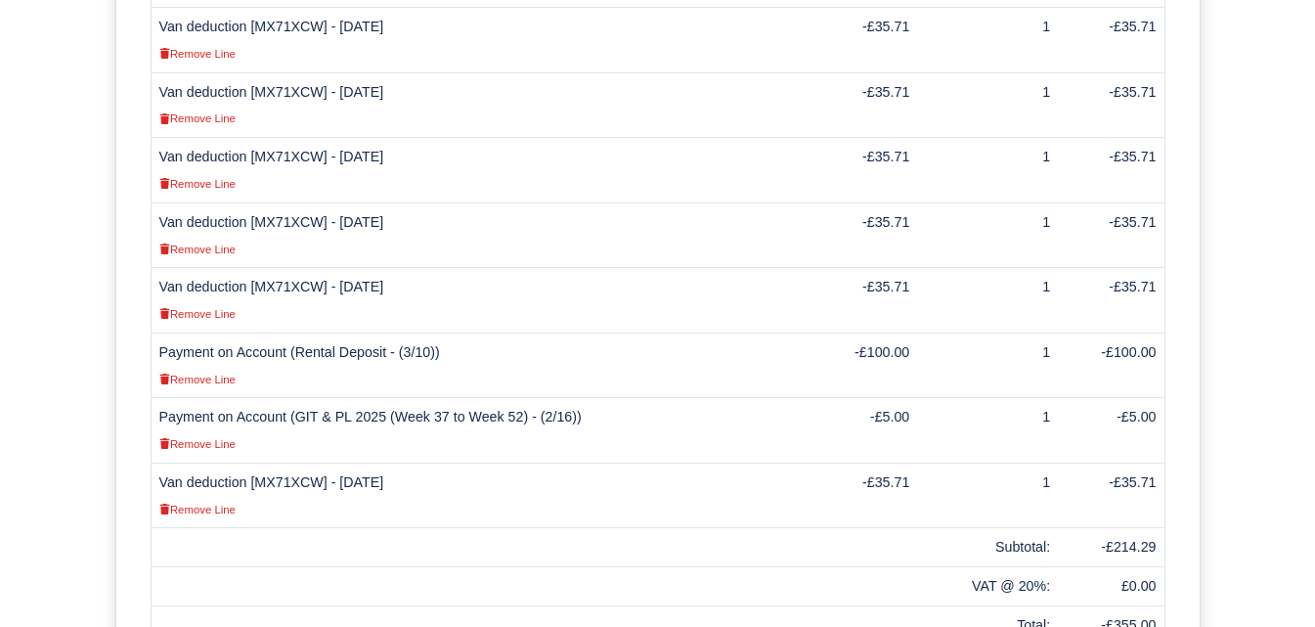
scroll to position [809, 0]
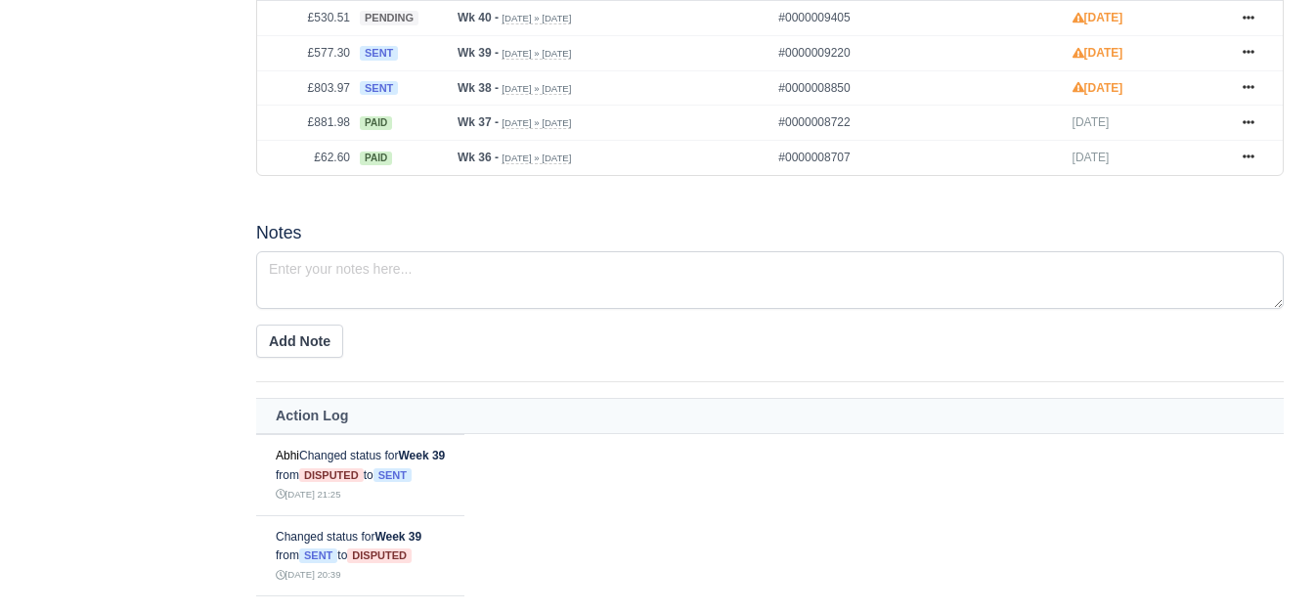
scroll to position [815, 0]
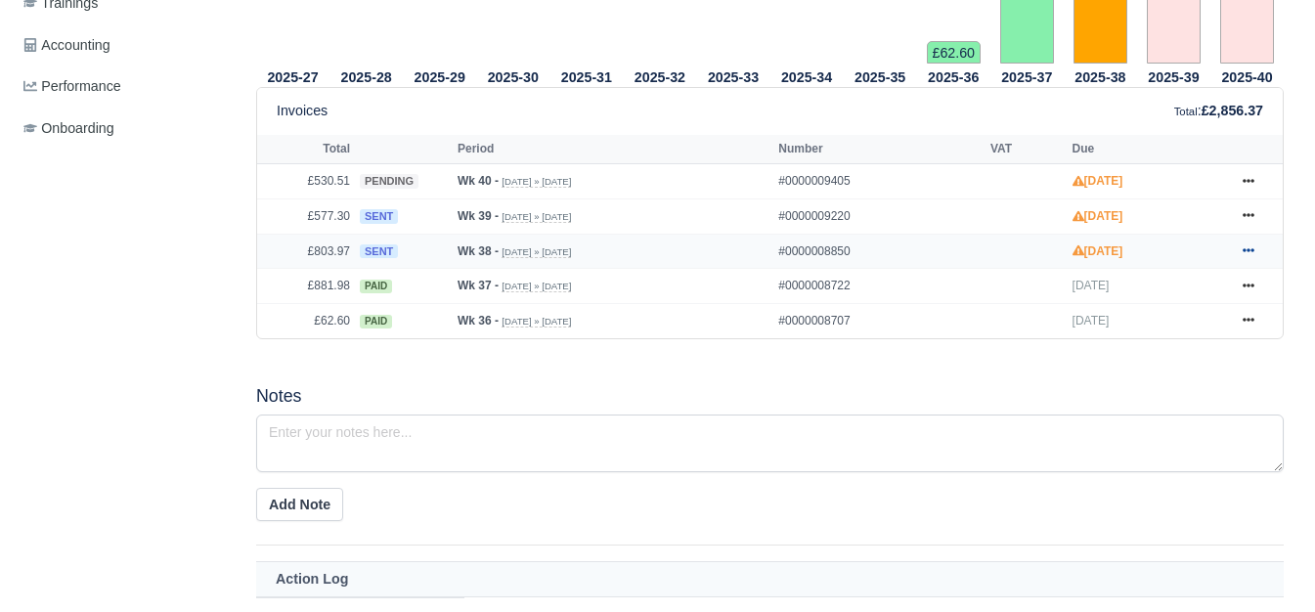
click at [1254, 256] on icon at bounding box center [1249, 250] width 12 height 12
drag, startPoint x: 1177, startPoint y: 299, endPoint x: 603, endPoint y: 395, distance: 582.0
click at [603, 395] on h5 "Notes" at bounding box center [770, 396] width 1028 height 21
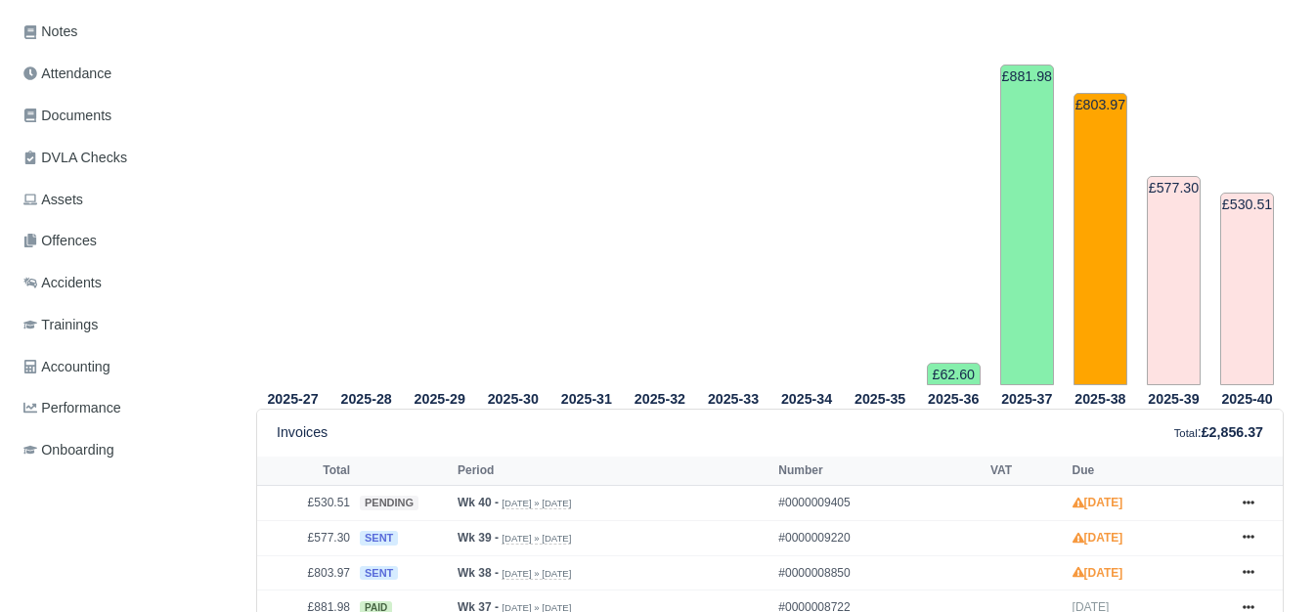
scroll to position [0, 0]
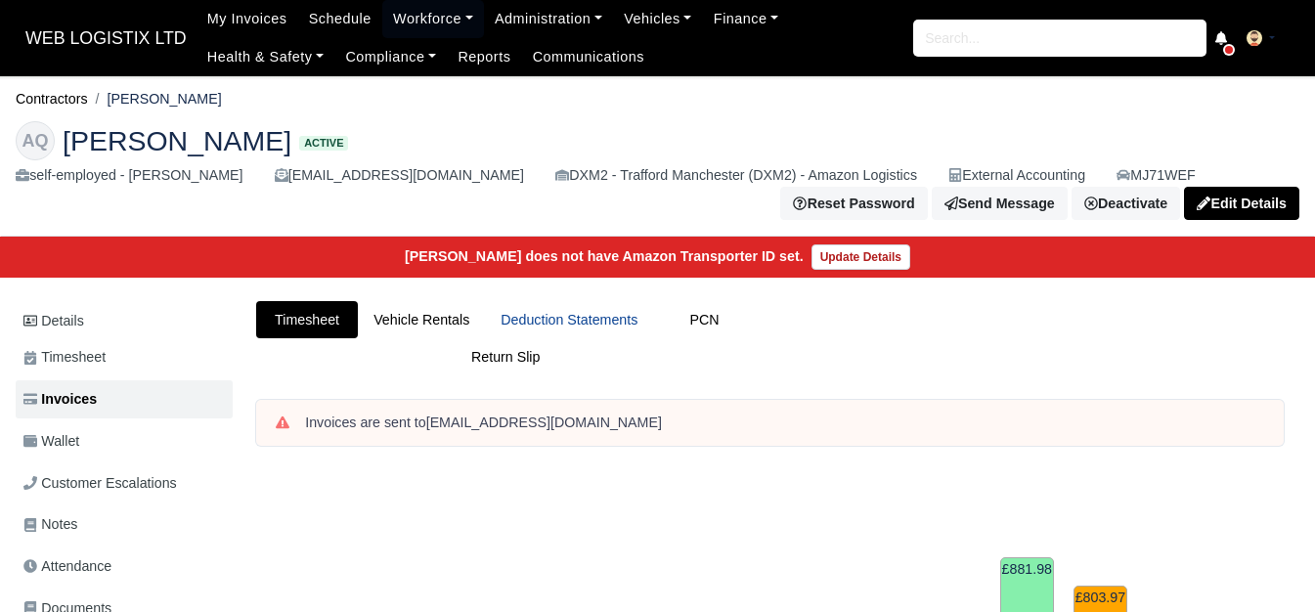
click at [583, 318] on link "Deduction Statements" at bounding box center [569, 320] width 168 height 38
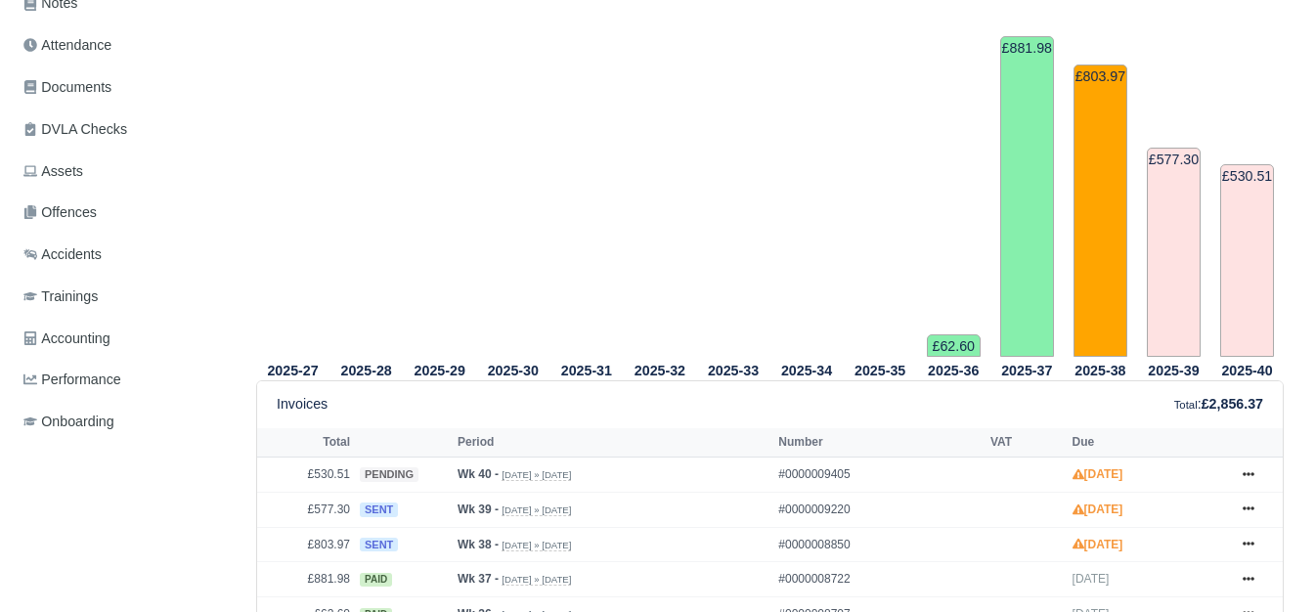
scroll to position [652, 0]
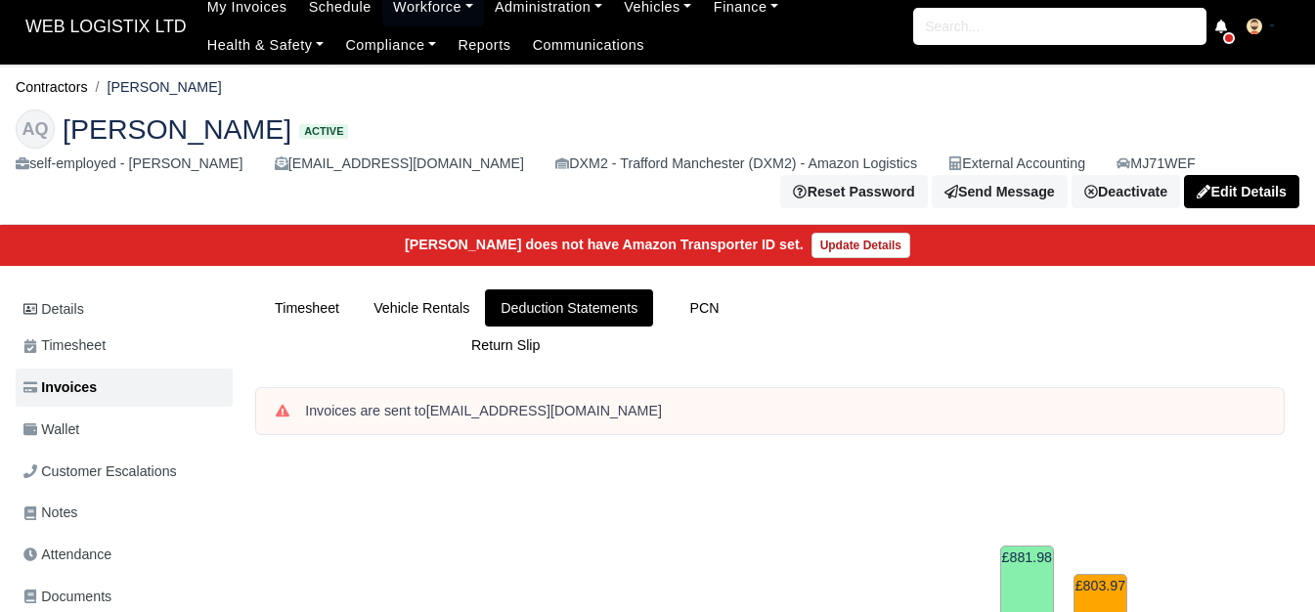
scroll to position [652, 0]
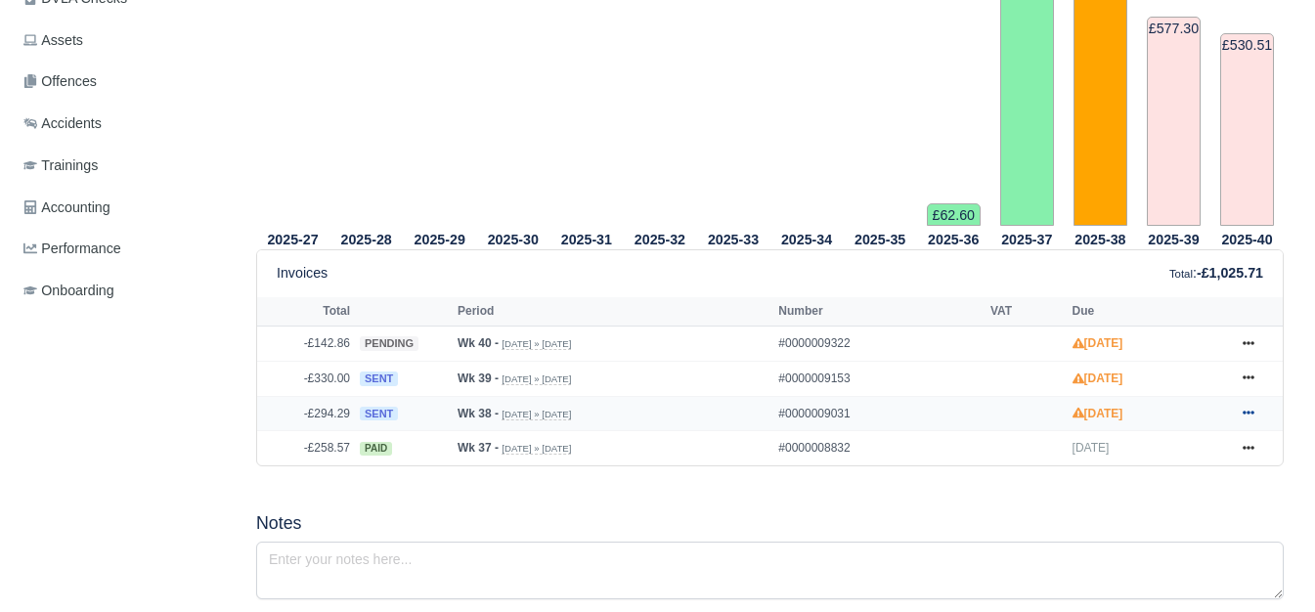
click at [1244, 419] on icon at bounding box center [1249, 413] width 12 height 12
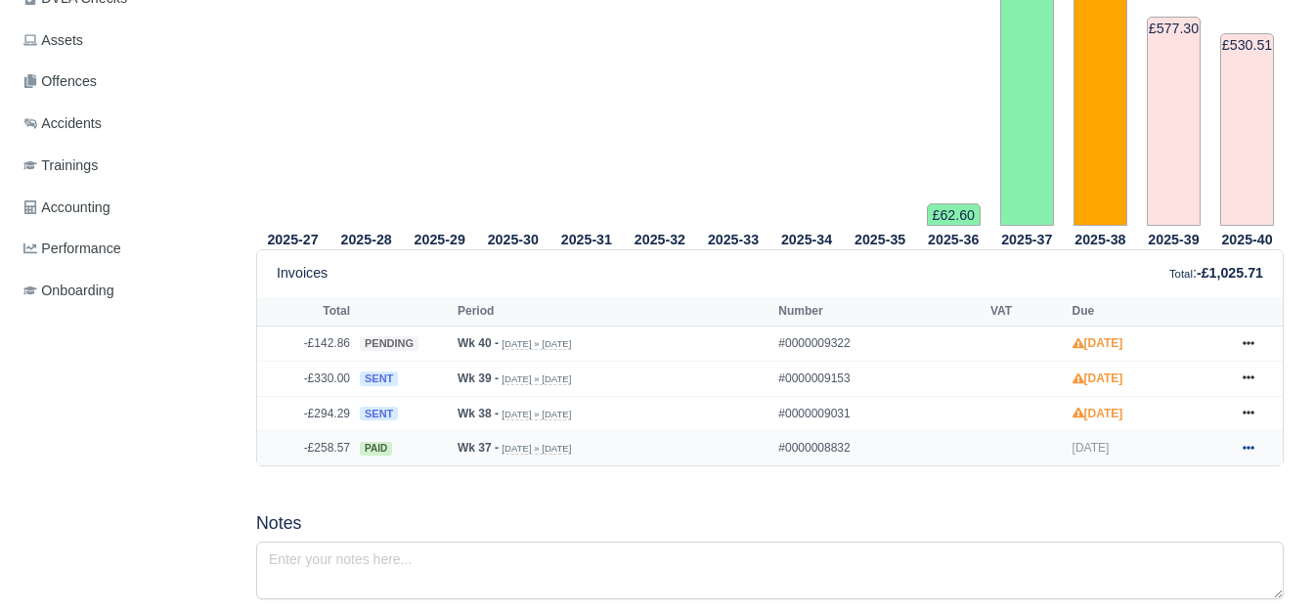
click at [1252, 454] on icon at bounding box center [1249, 448] width 12 height 12
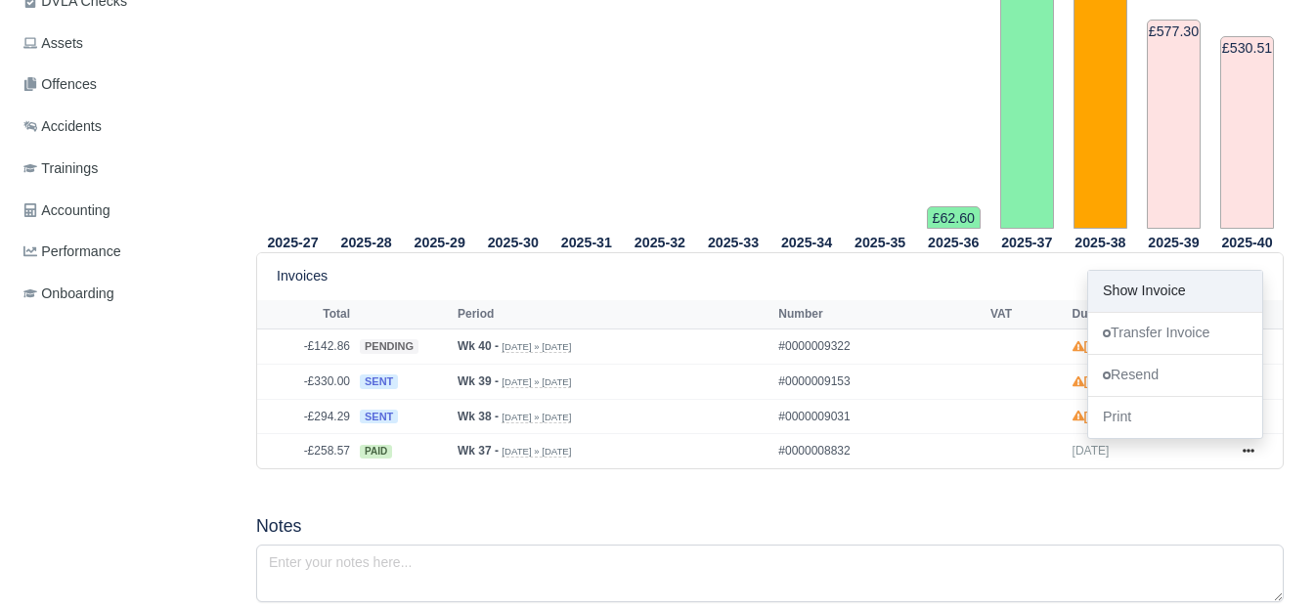
scroll to position [326, 0]
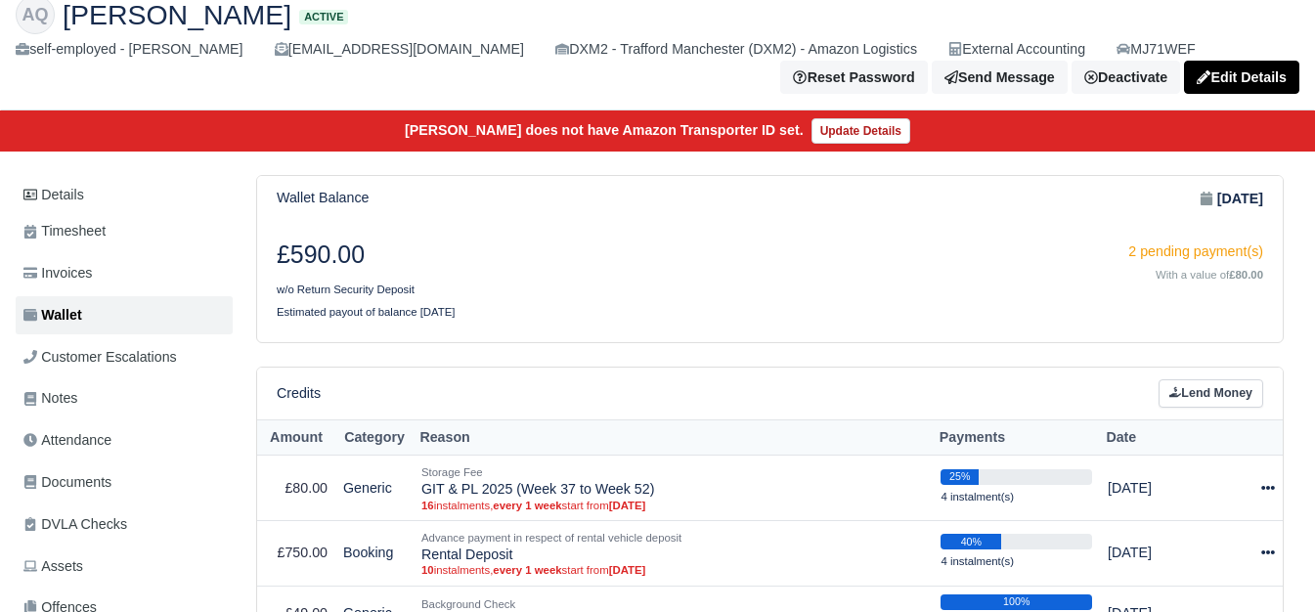
scroll to position [163, 0]
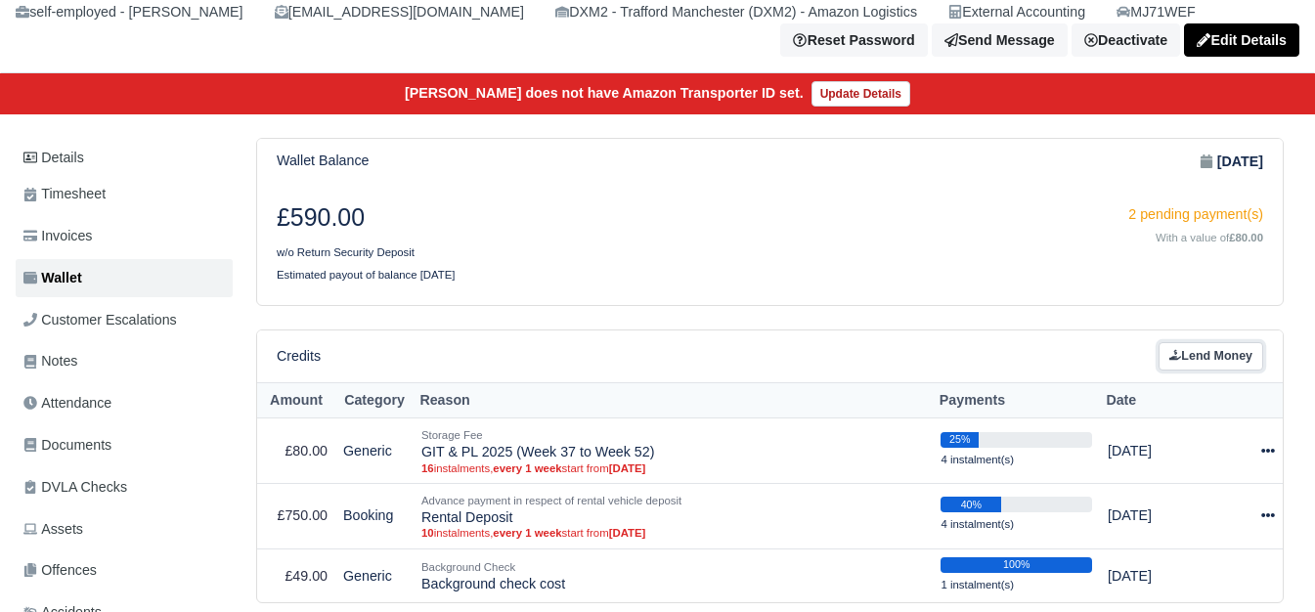
click at [1181, 347] on link "Lend Money" at bounding box center [1211, 356] width 105 height 28
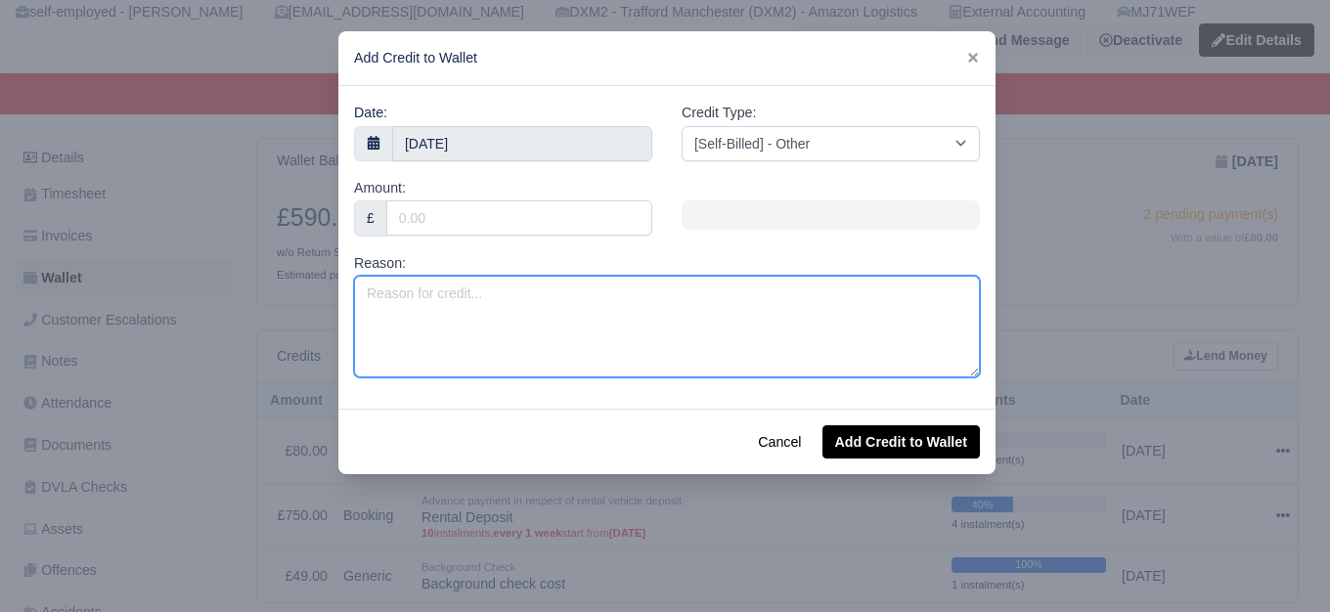
click at [458, 291] on textarea "Reason:" at bounding box center [667, 327] width 626 height 102
paste textarea "Van deduction [MJ71WEF] - [DATE]"
click at [546, 297] on textarea "Van deduction [MJ71WEF] - [DATE]" at bounding box center [667, 327] width 626 height 102
type textarea "Van deduction [MJ71WEF] - [DATE]"
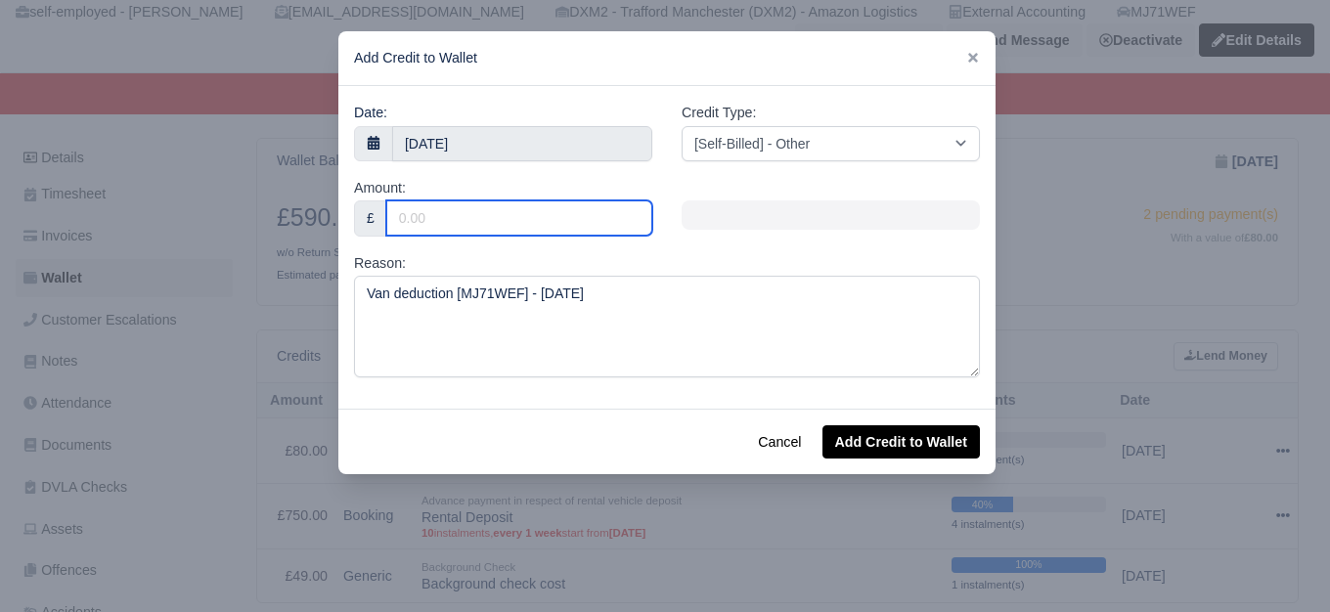
click at [518, 203] on input "Amount:" at bounding box center [519, 217] width 266 height 35
type input "35.71"
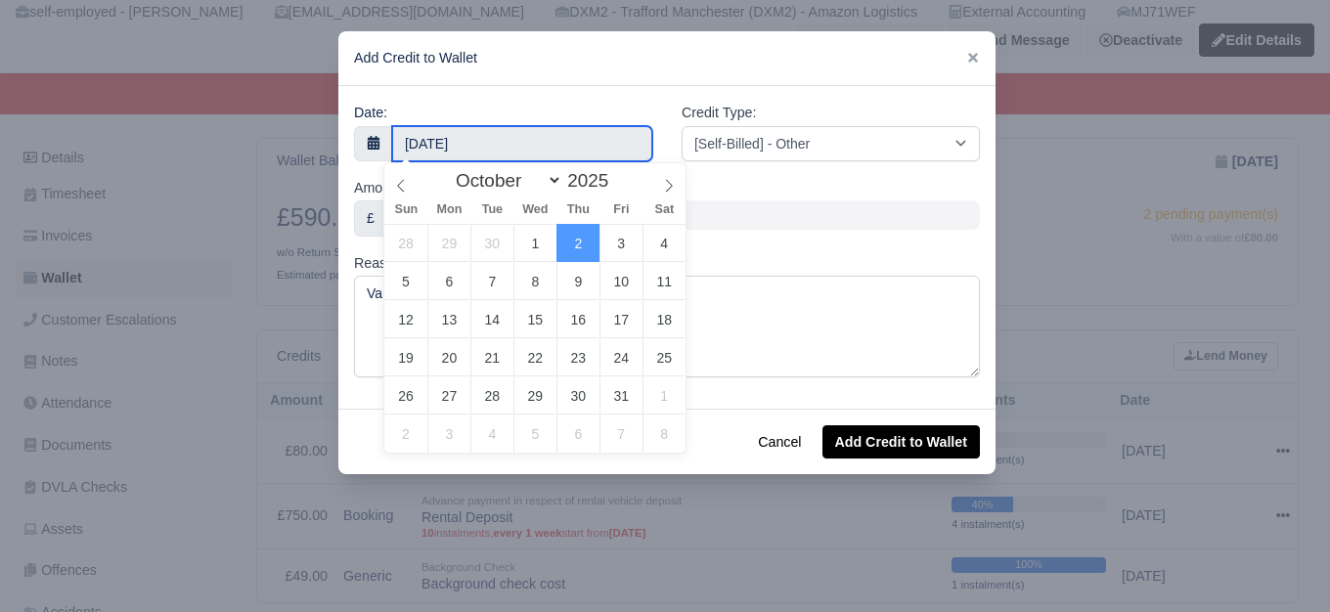
click at [502, 155] on body "WEB LOGISTIX LTD My Invoices Schedule Workforce Manpower Expiring Documents Lea…" at bounding box center [665, 143] width 1330 height 612
click at [502, 204] on span "Tue" at bounding box center [491, 209] width 43 height 13
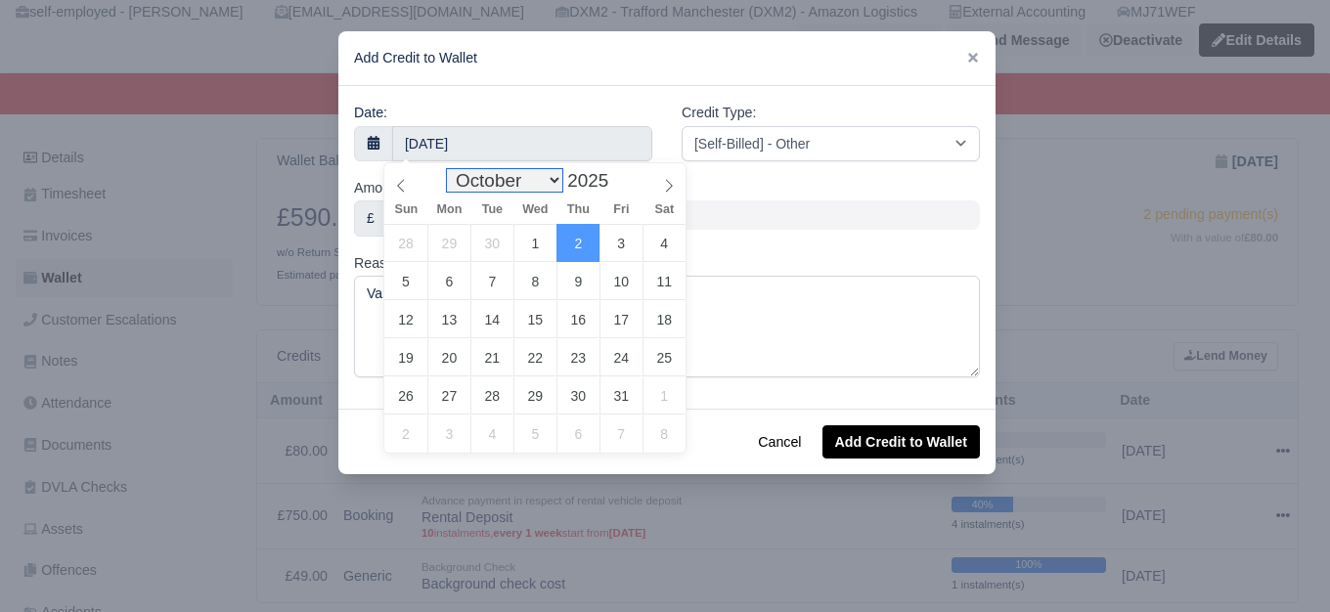
drag, startPoint x: 503, startPoint y: 178, endPoint x: 509, endPoint y: 193, distance: 15.8
click at [503, 178] on select "January February March April May June July August September October November De…" at bounding box center [504, 180] width 115 height 22
select select "8"
click at [452, 169] on select "January February March April May June July August September October November De…" at bounding box center [504, 180] width 115 height 22
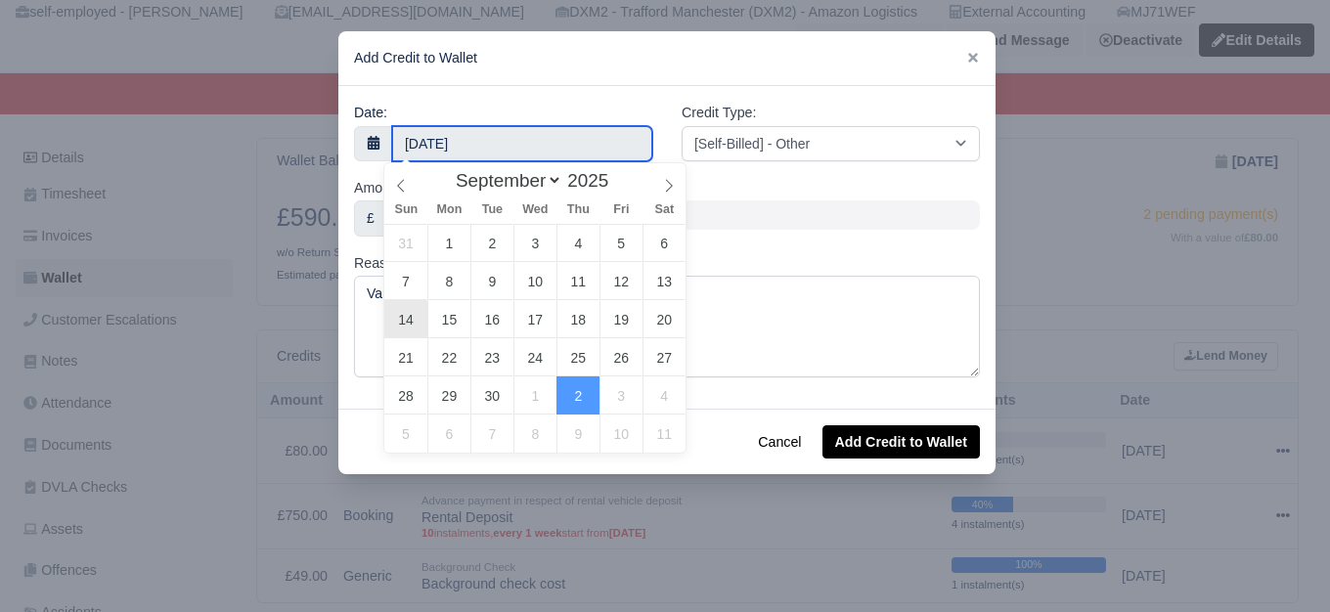
type input "14 September 2025"
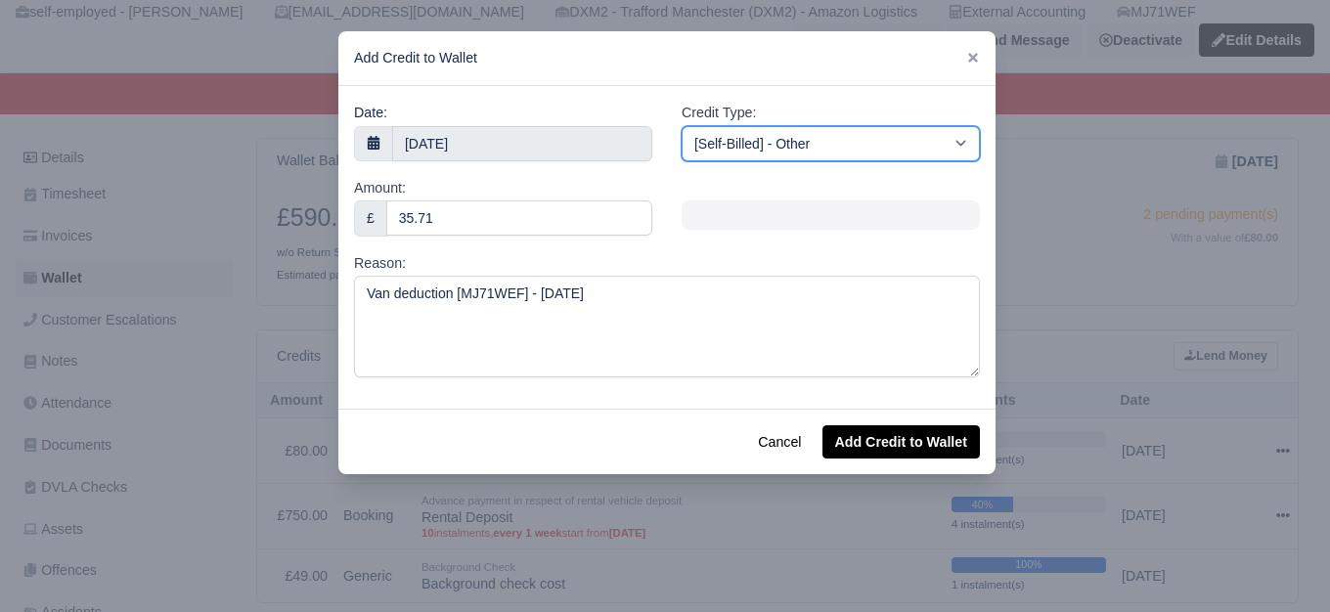
click at [898, 145] on select "[Self-Billed] - Other [Self-Billed] - Negative Invoice [Self-Billed] - Keychain…" at bounding box center [831, 143] width 298 height 35
click at [682, 126] on select "[Self-Billed] - Other [Self-Billed] - Negative Invoice [Self-Billed] - Keychain…" at bounding box center [831, 143] width 298 height 35
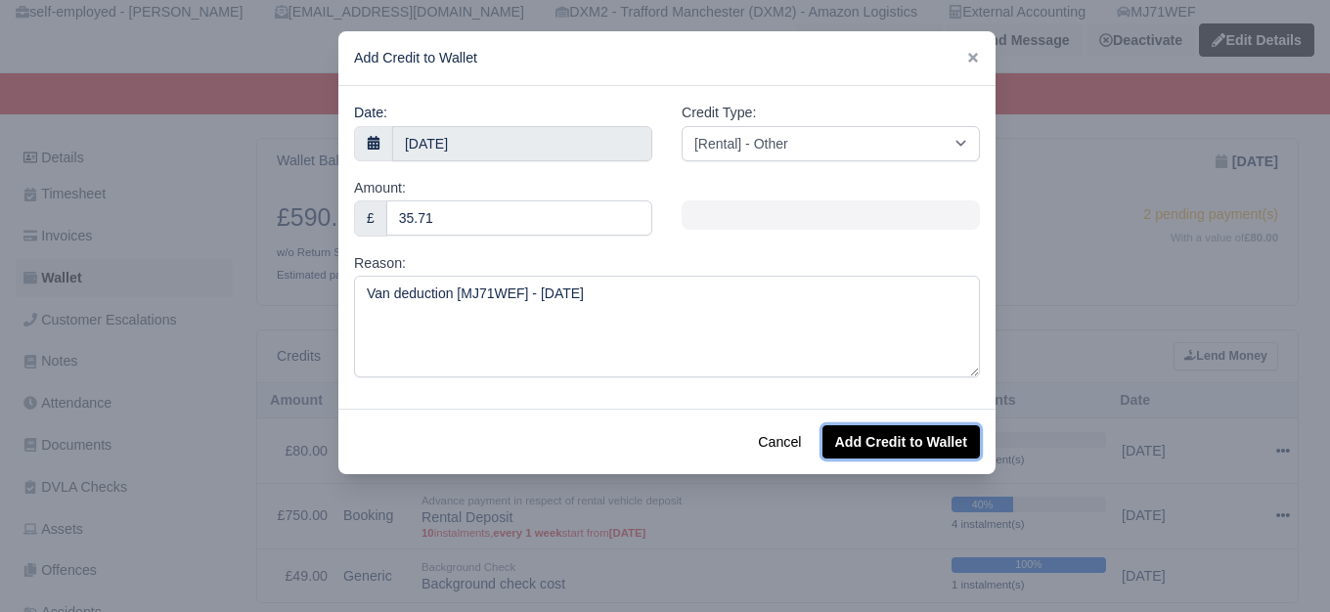
click at [943, 455] on button "Add Credit to Wallet" at bounding box center [900, 441] width 157 height 33
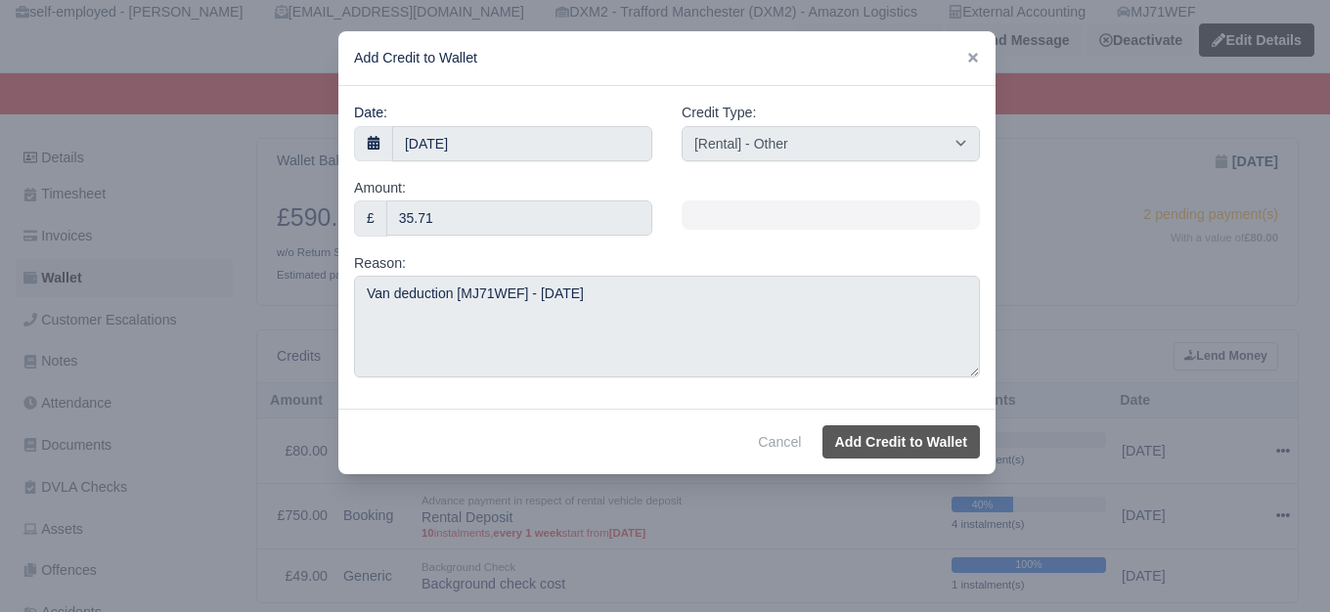
select select "other"
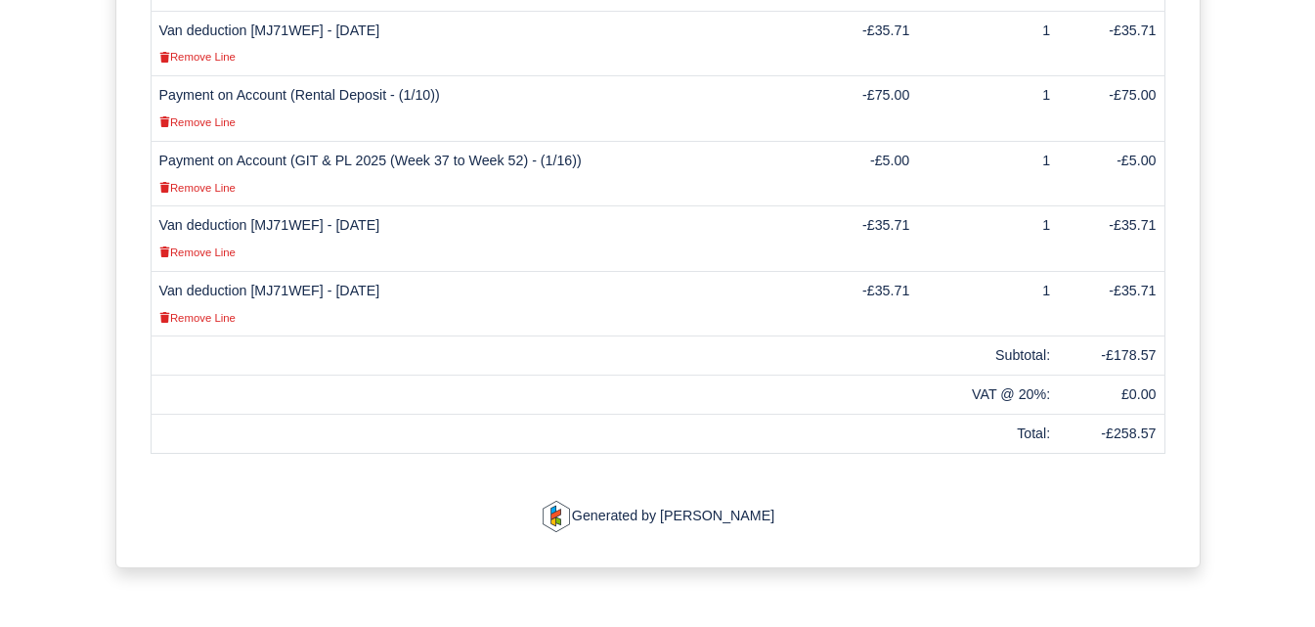
scroll to position [815, 0]
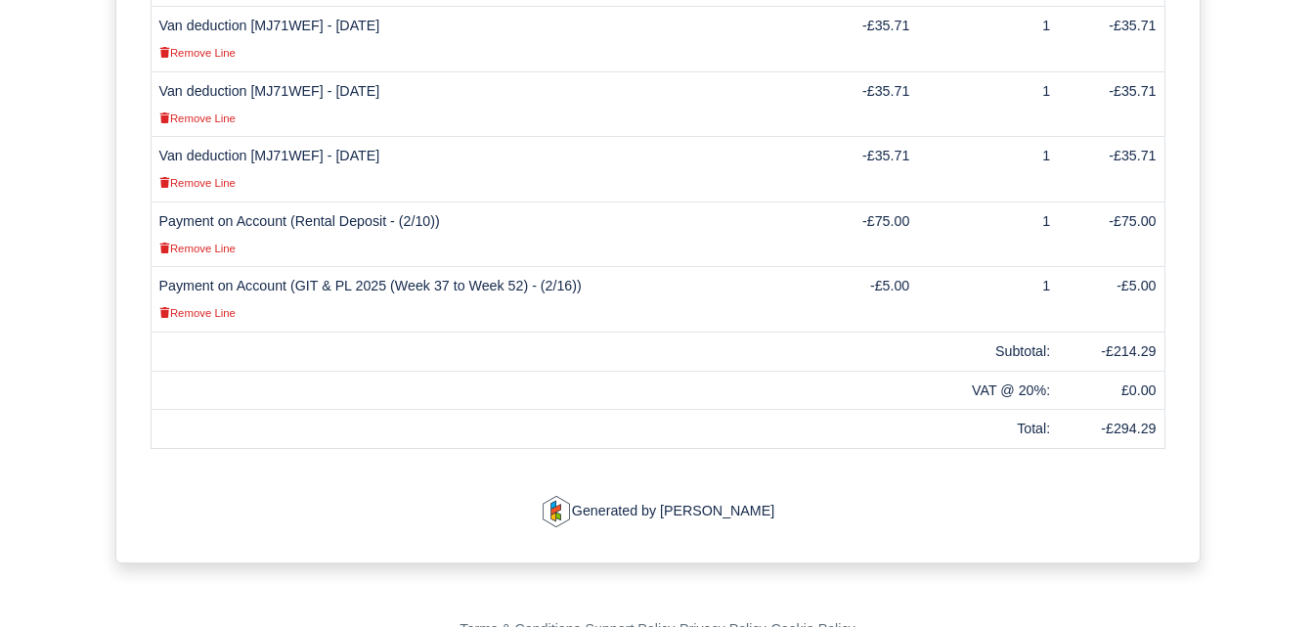
scroll to position [558, 0]
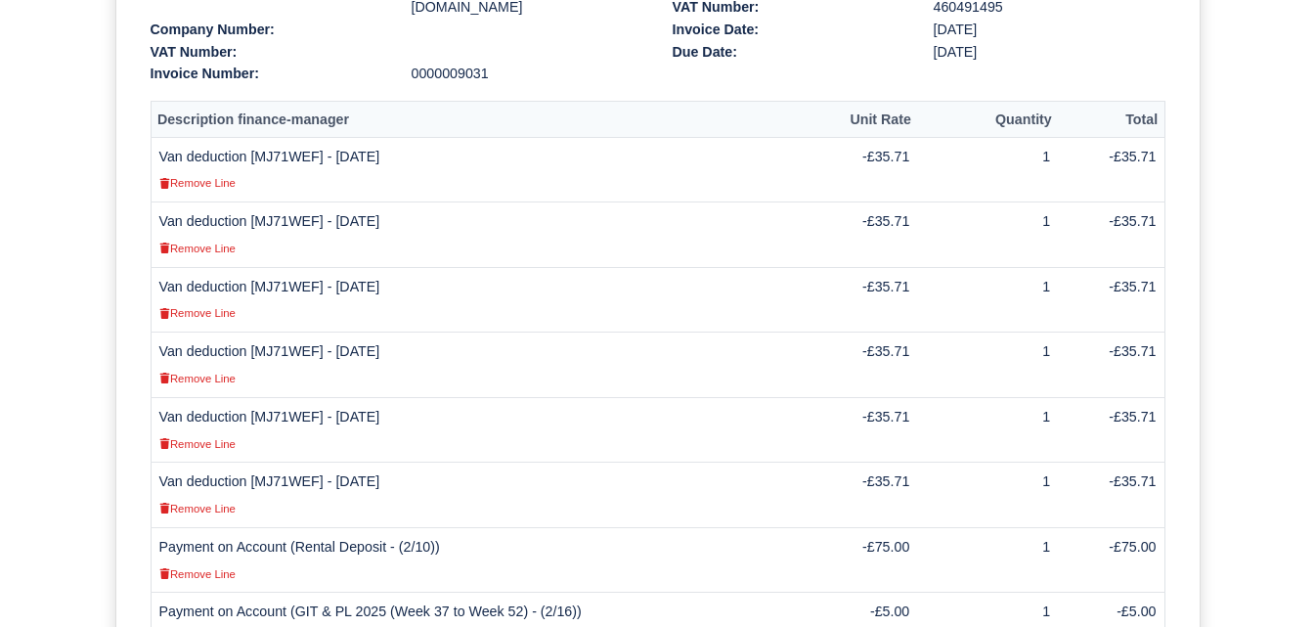
drag, startPoint x: 158, startPoint y: 112, endPoint x: 419, endPoint y: 112, distance: 260.1
click at [419, 137] on td "Van deduction [MJ71WEF] - [DATE] Remove Line" at bounding box center [479, 170] width 657 height 66
copy td "Van deduction [MJ71WEF] - [DATE]"
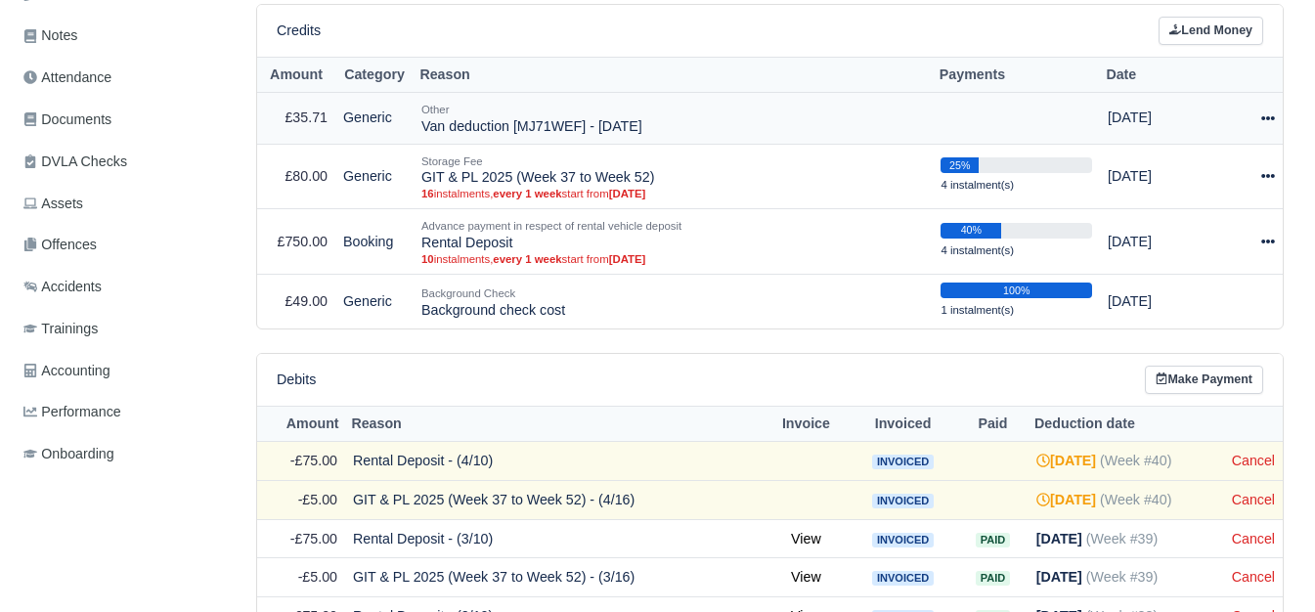
click at [1263, 125] on icon at bounding box center [1269, 118] width 14 height 14
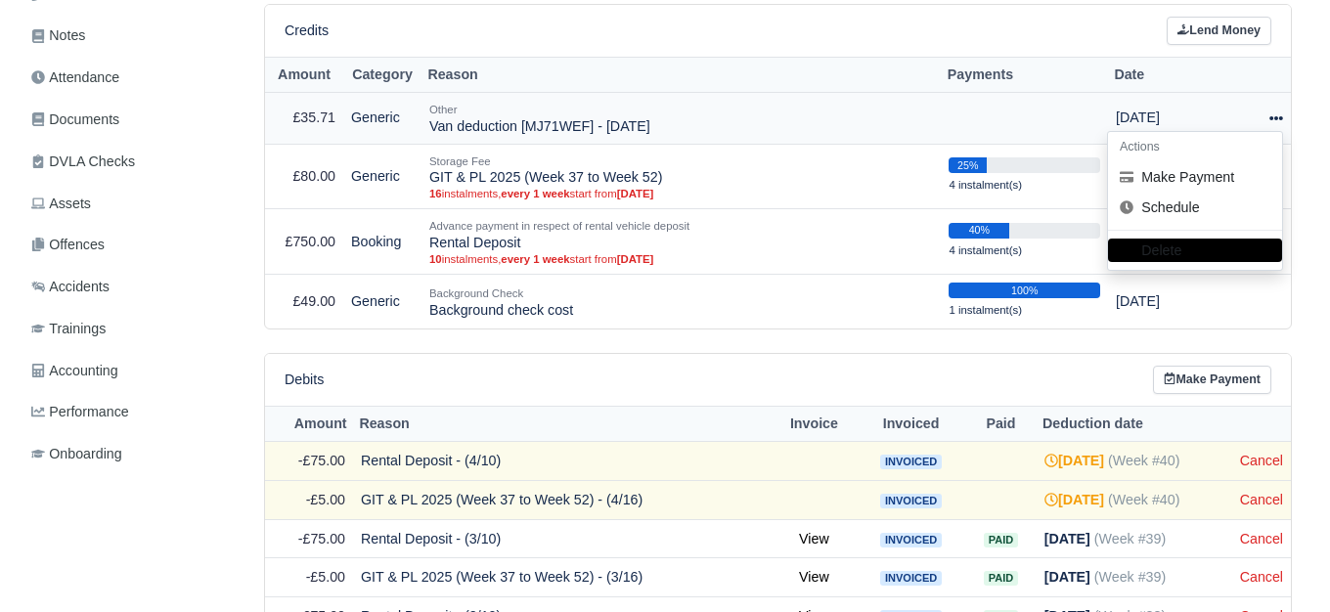
scroll to position [489, 0]
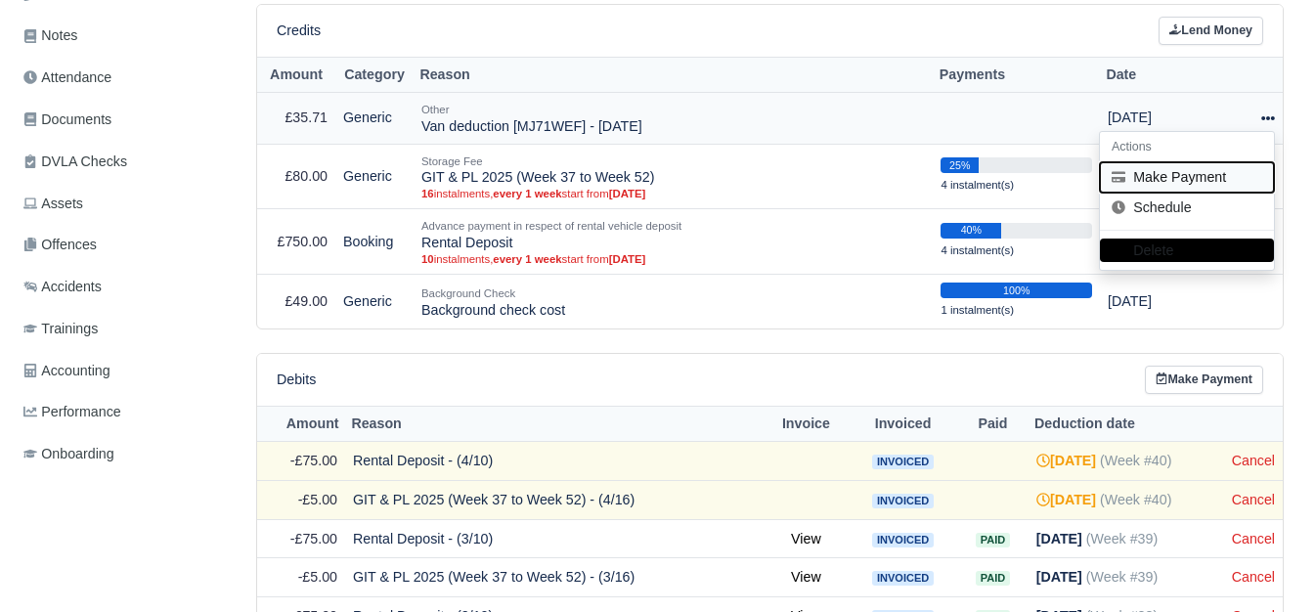
click at [1237, 179] on button "Make Payment" at bounding box center [1187, 177] width 174 height 30
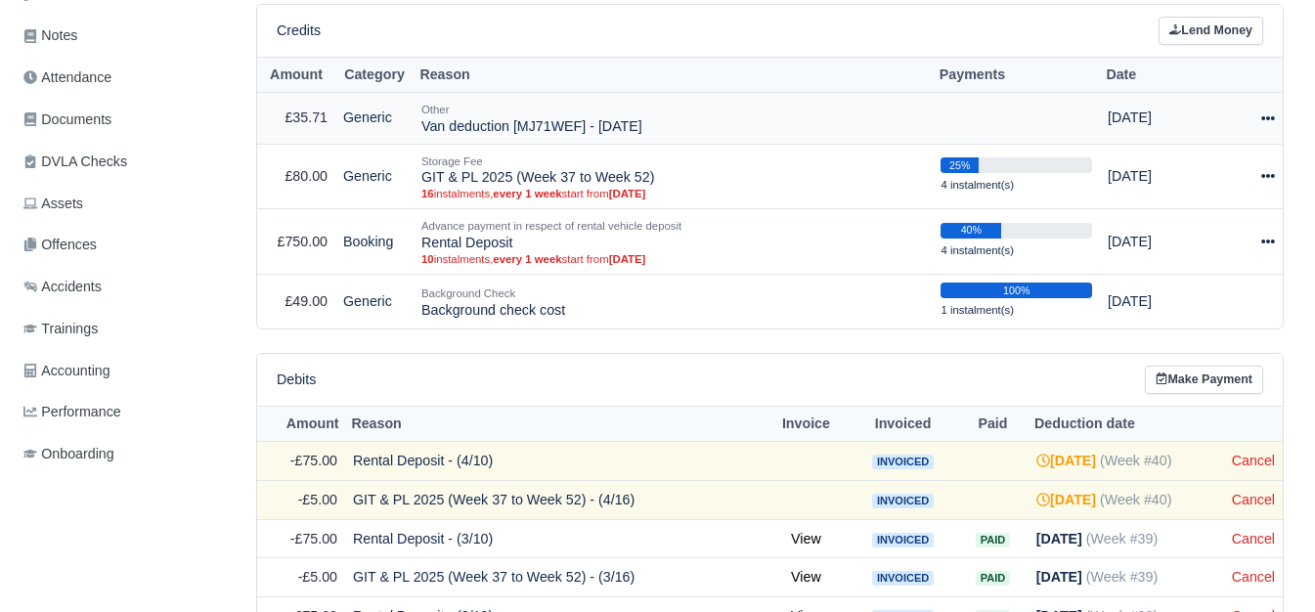
select select "7323"
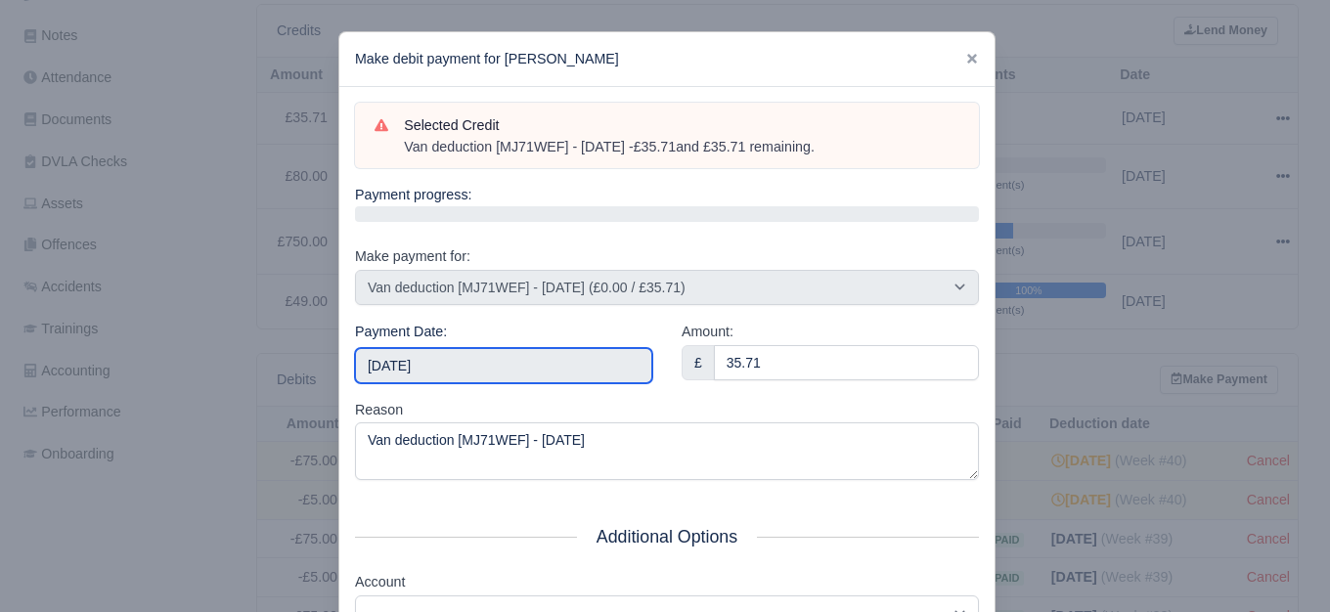
click at [497, 378] on input "[DATE]" at bounding box center [503, 365] width 297 height 35
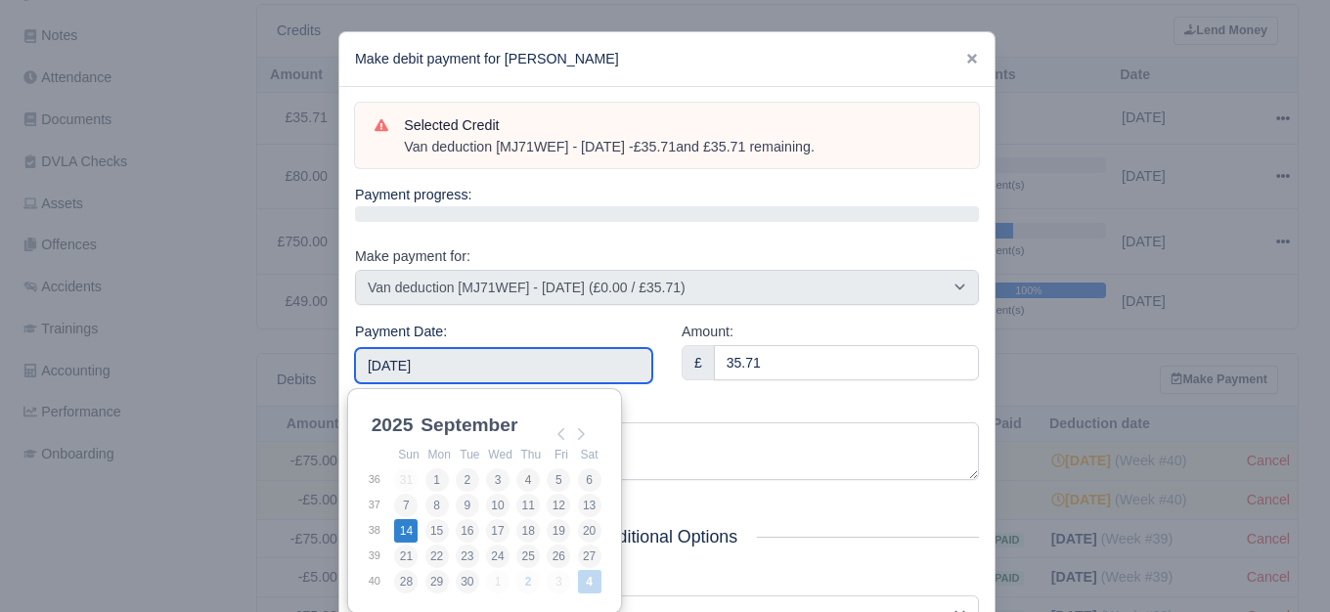
type input "2025-09-14"
click at [531, 358] on input "2025-09-14" at bounding box center [503, 365] width 297 height 35
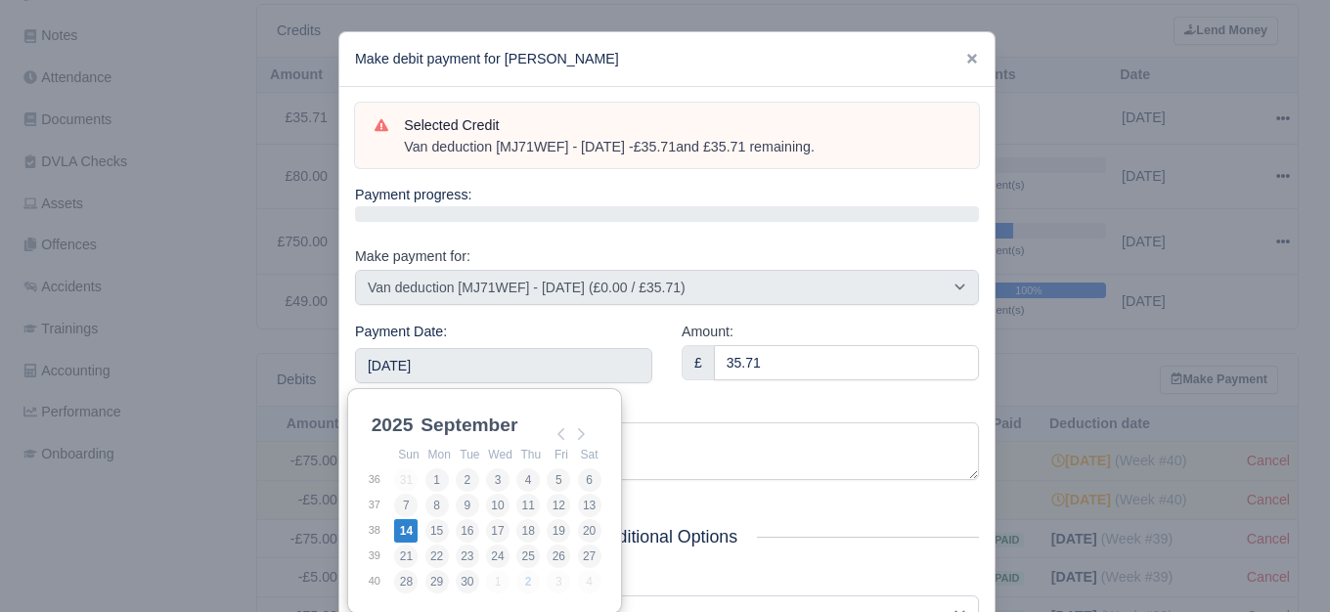
click at [561, 317] on div "Selected Credit Van deduction [MJ71WEF] - 14/09/2025 - £35.71 and £35.71 remain…" at bounding box center [666, 447] width 655 height 721
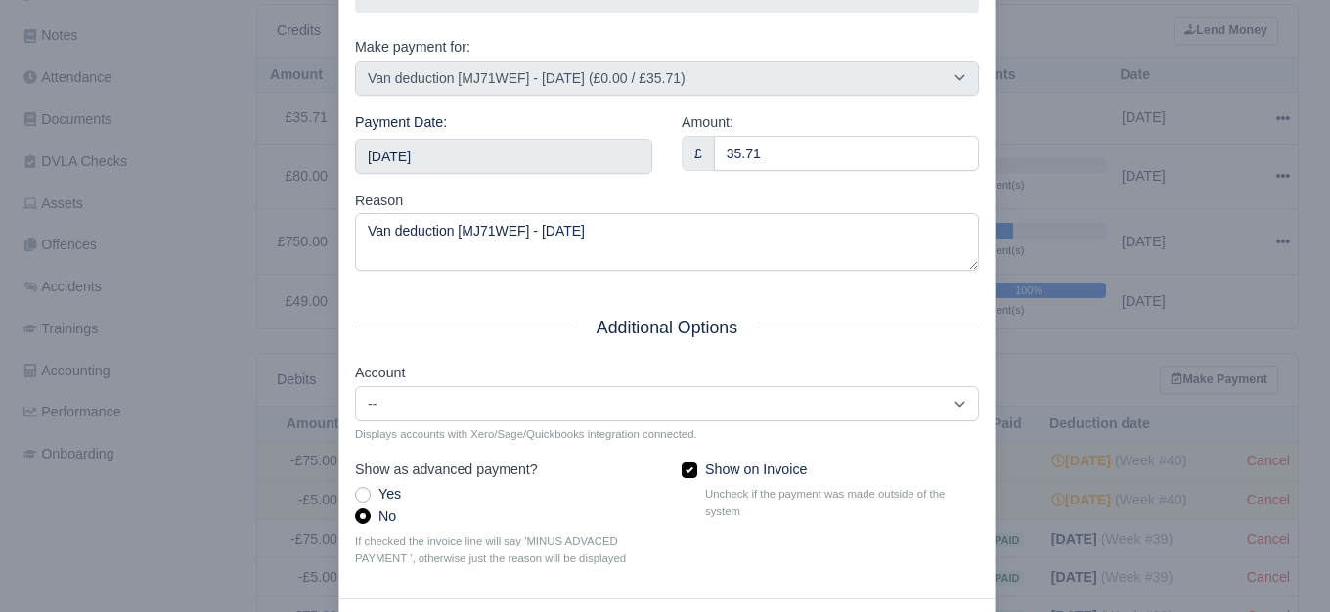
scroll to position [295, 0]
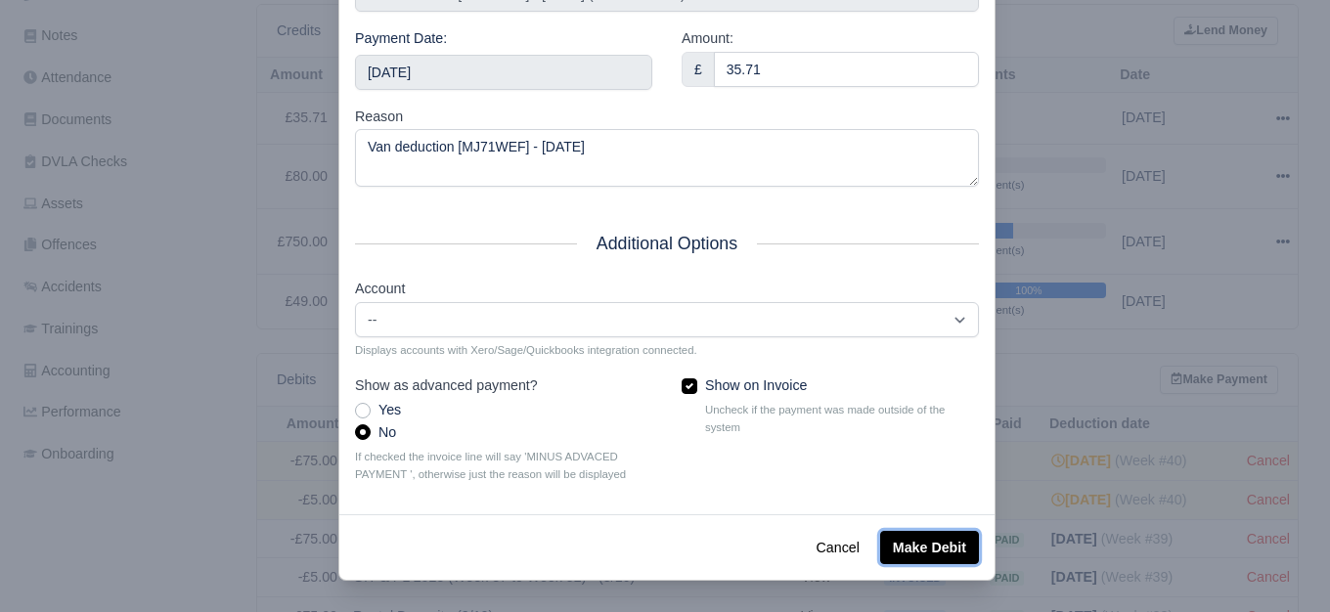
click at [959, 531] on button "Make Debit" at bounding box center [929, 547] width 99 height 33
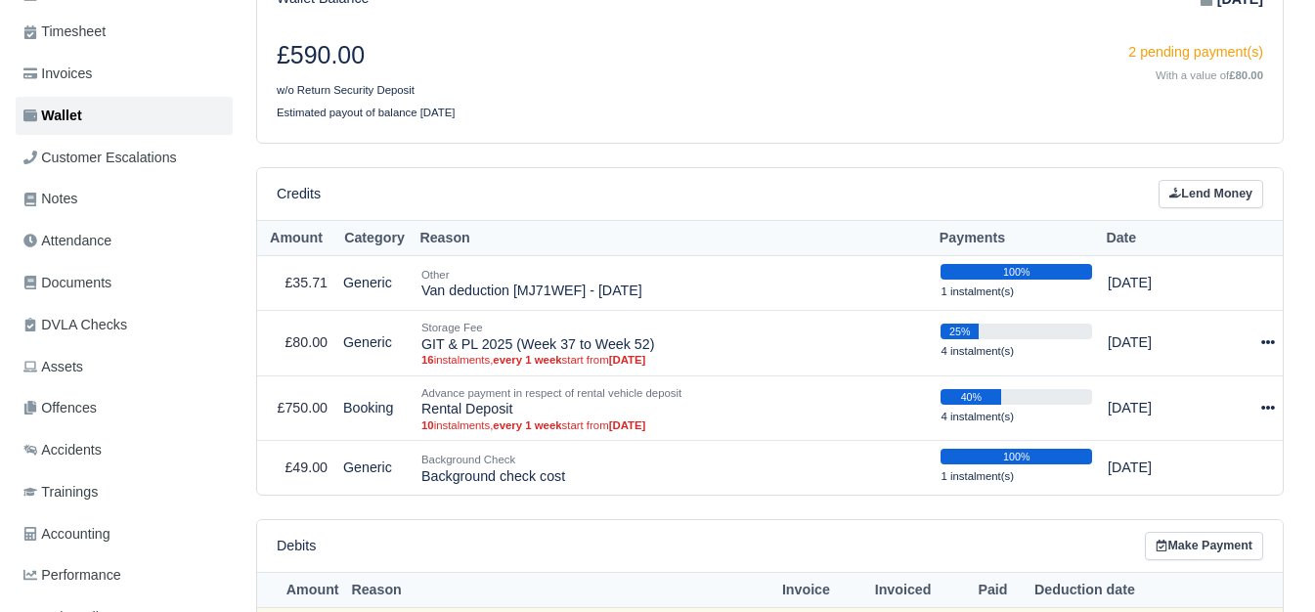
scroll to position [326, 0]
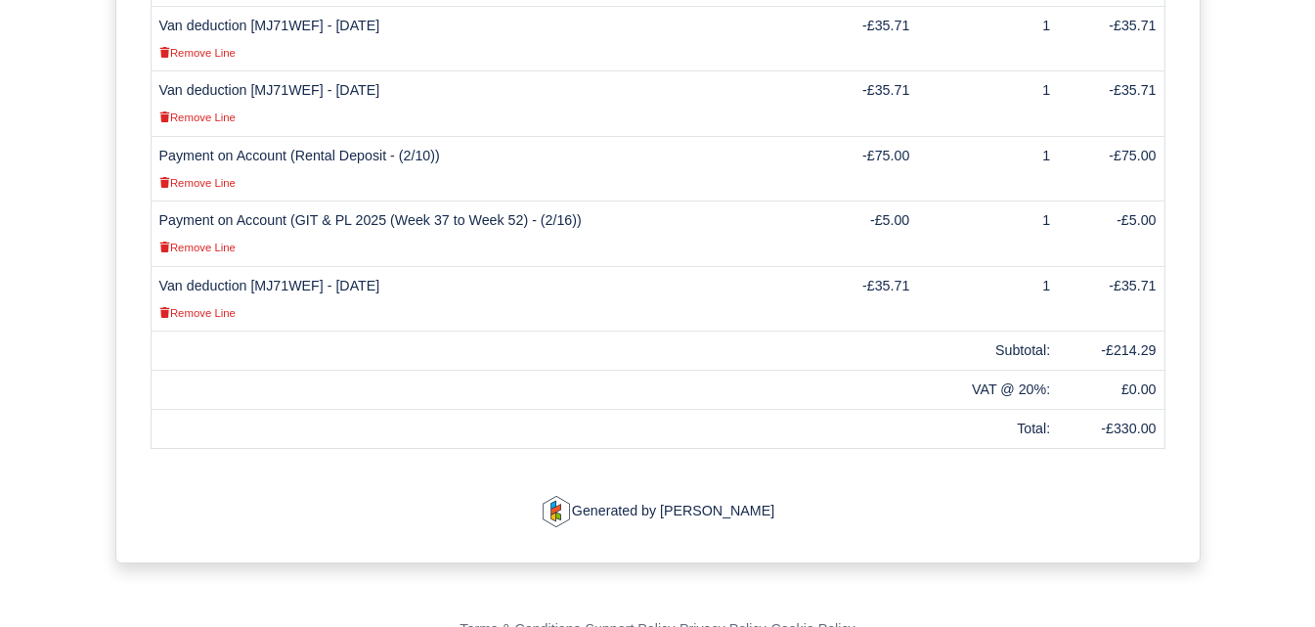
scroll to position [297, 0]
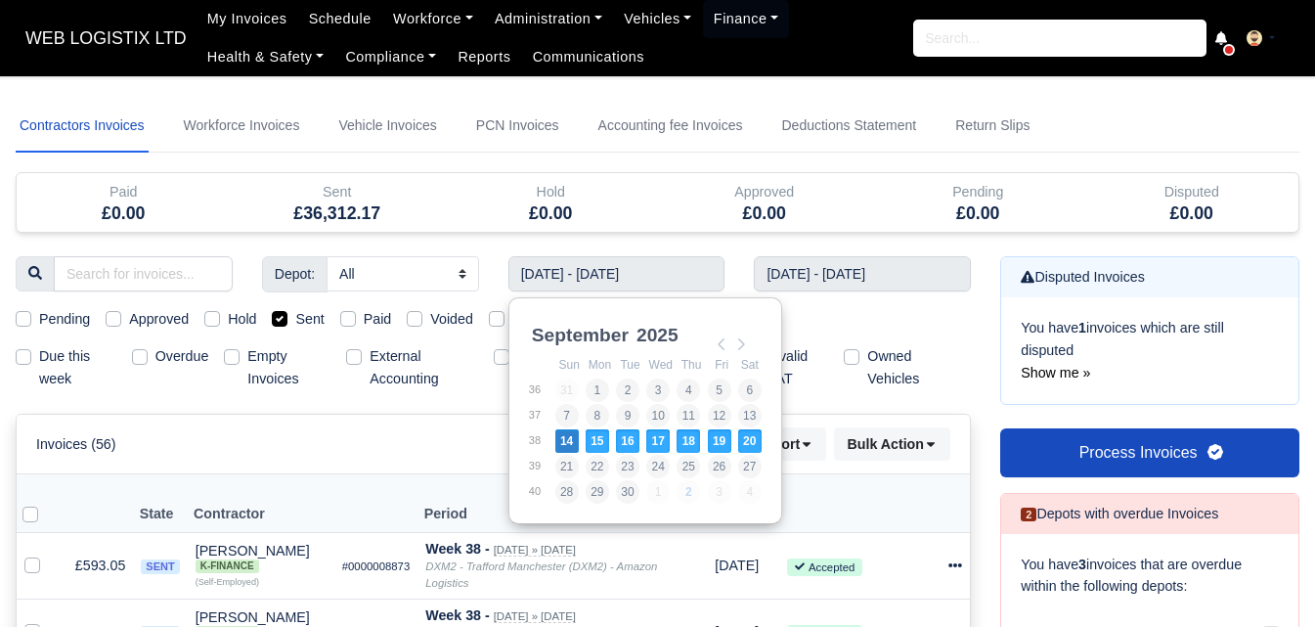
select select "25"
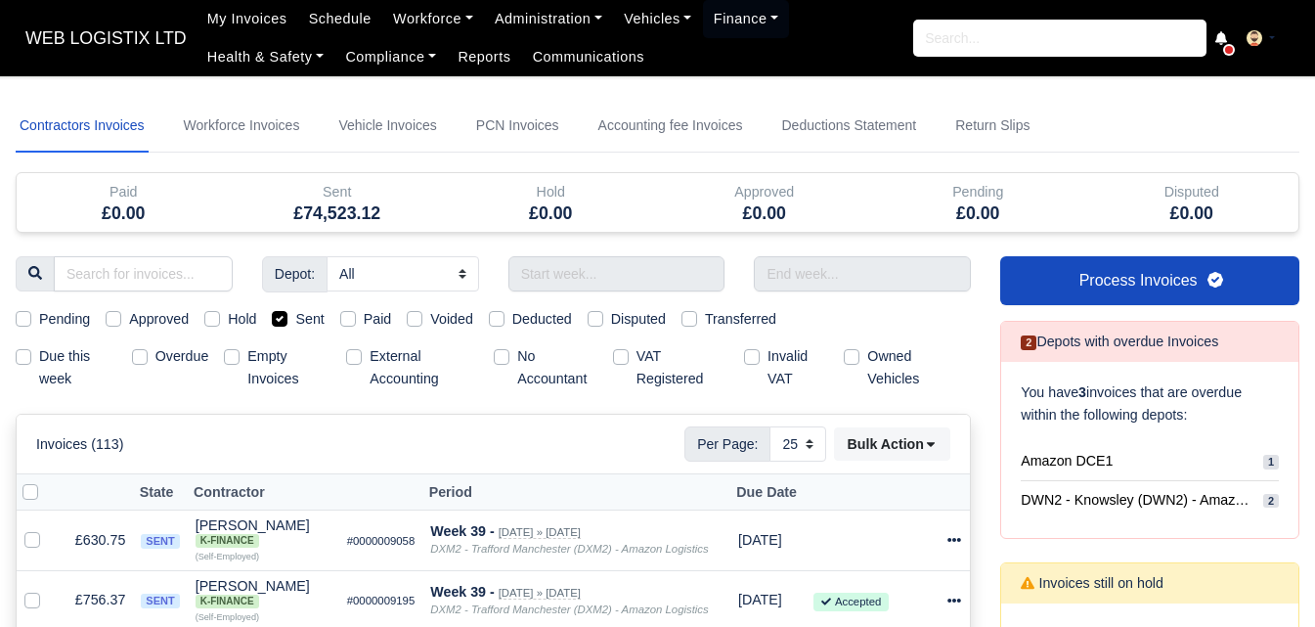
select select "25"
click at [544, 264] on input "text" at bounding box center [617, 273] width 217 height 35
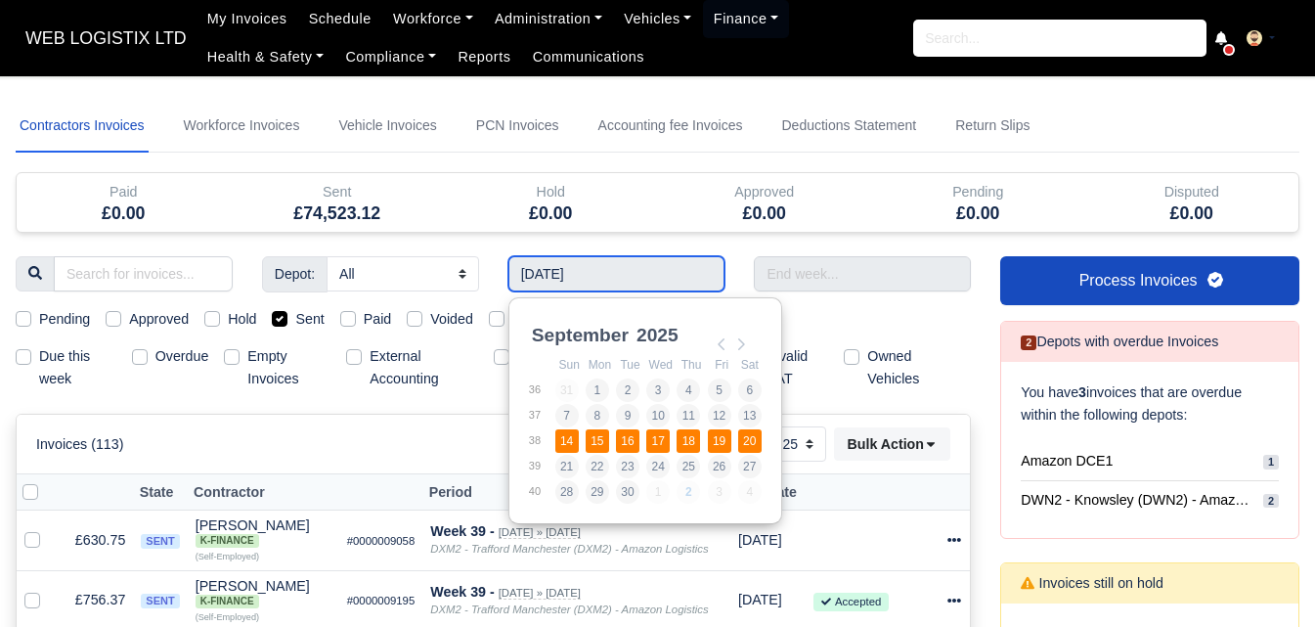
type input "14/09/2025 - 20/09/2025"
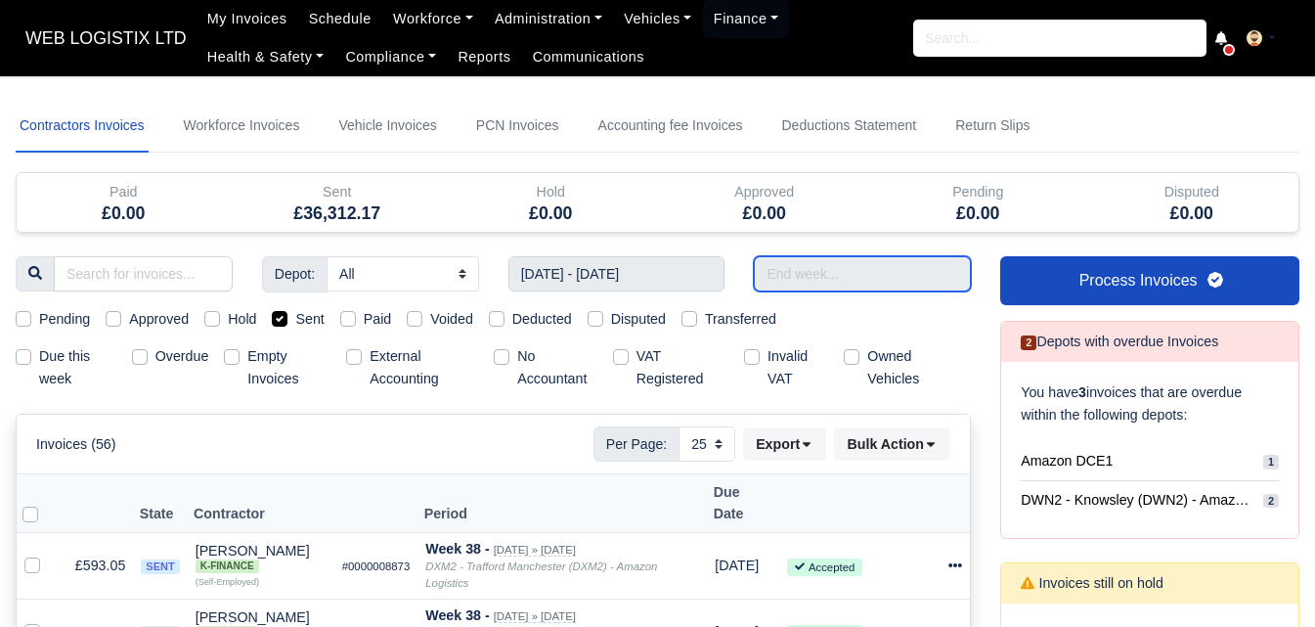
click at [873, 271] on input "text" at bounding box center [862, 273] width 217 height 35
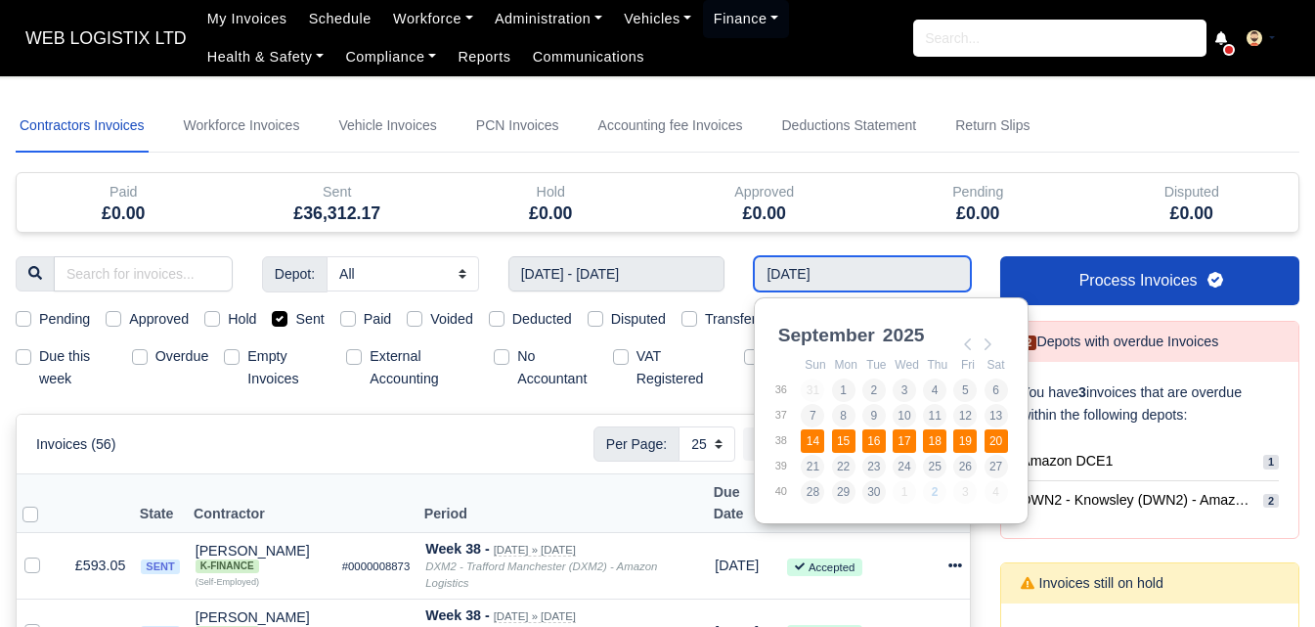
type input "14/09/2025 - 20/09/2025"
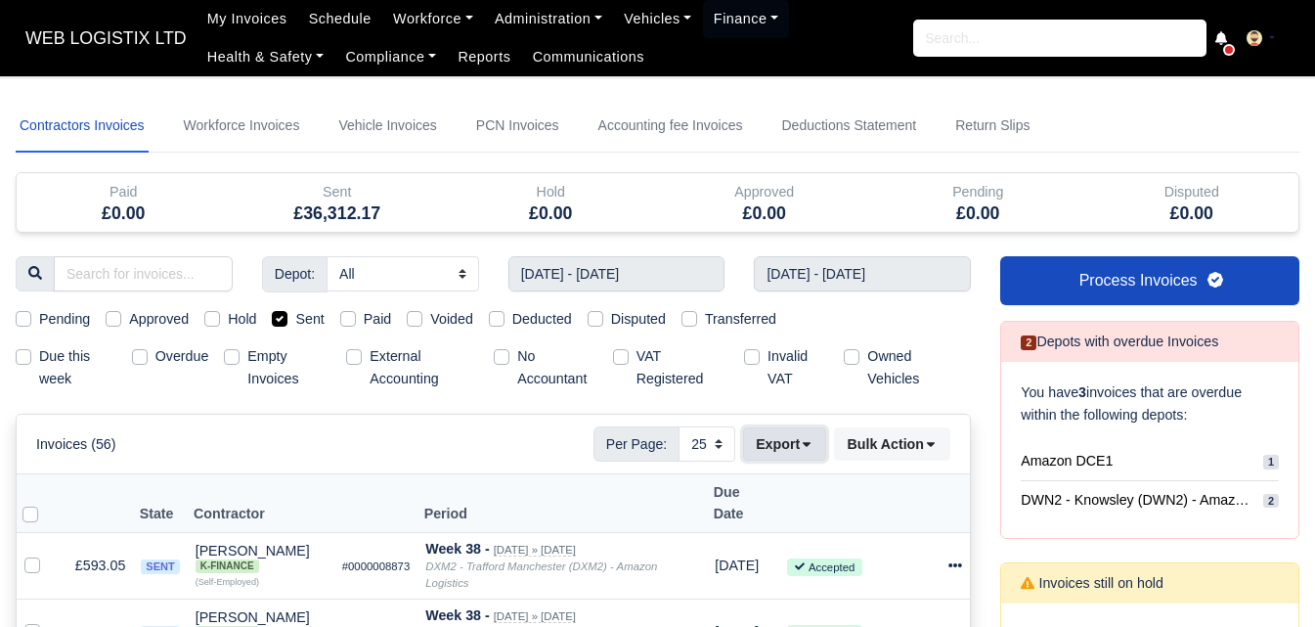
click at [810, 449] on icon at bounding box center [807, 444] width 14 height 14
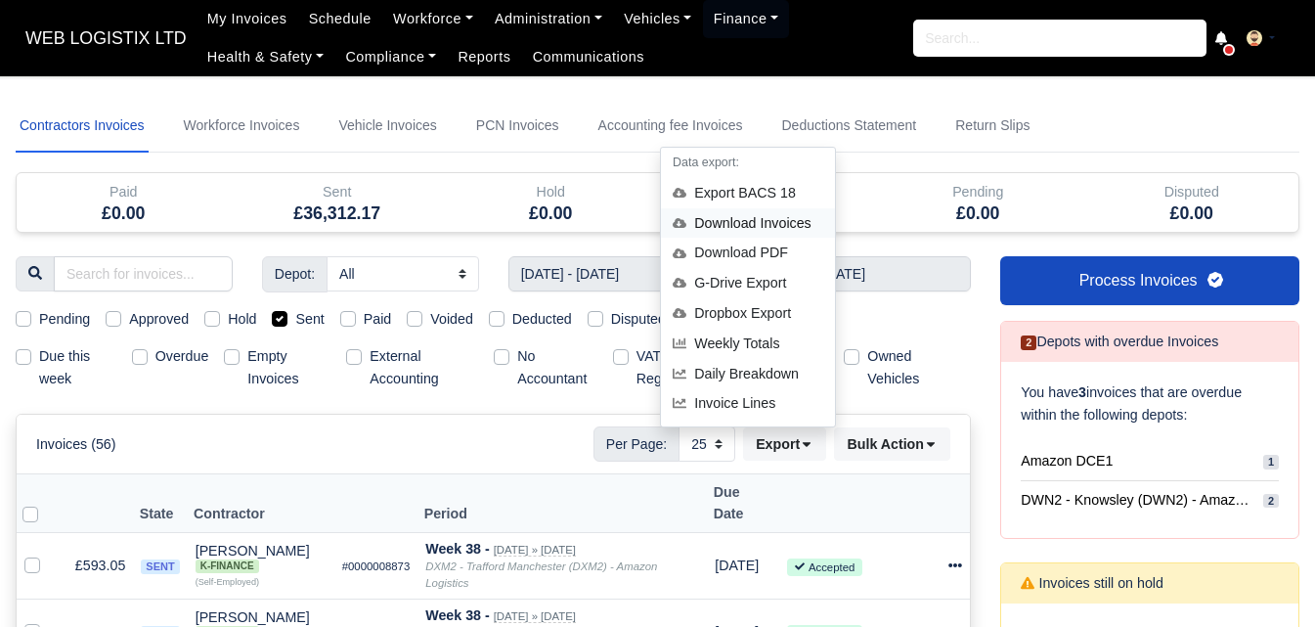
click at [783, 217] on div "Download Invoices" at bounding box center [748, 223] width 174 height 30
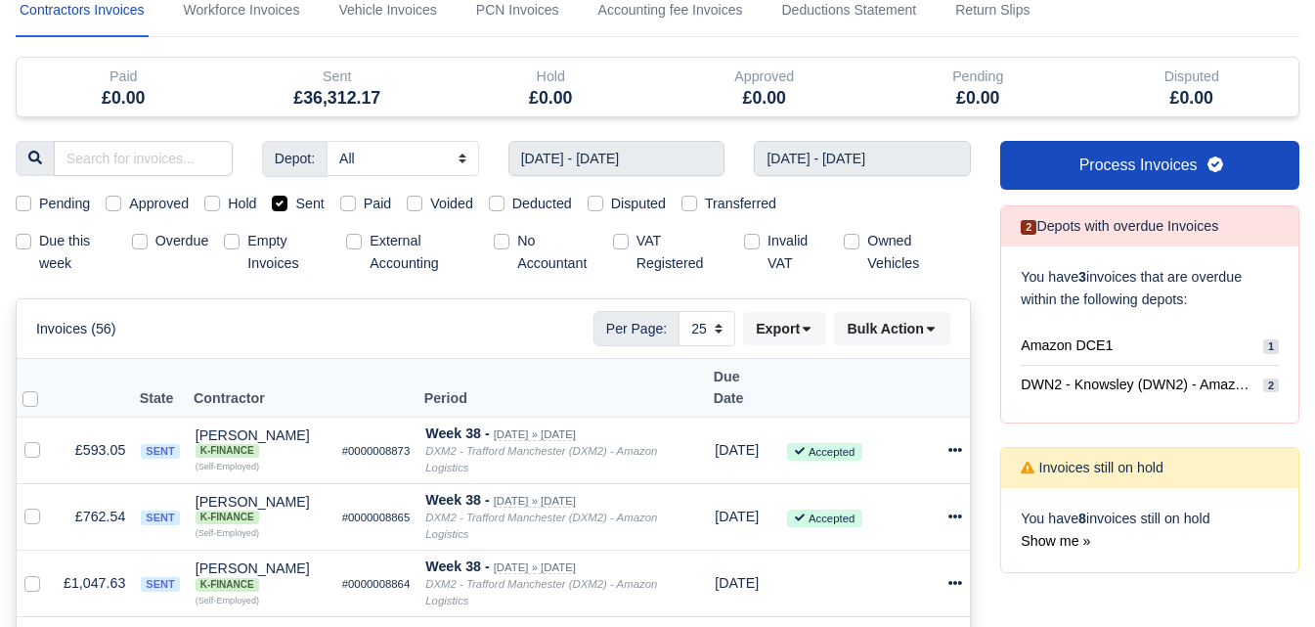
scroll to position [326, 0]
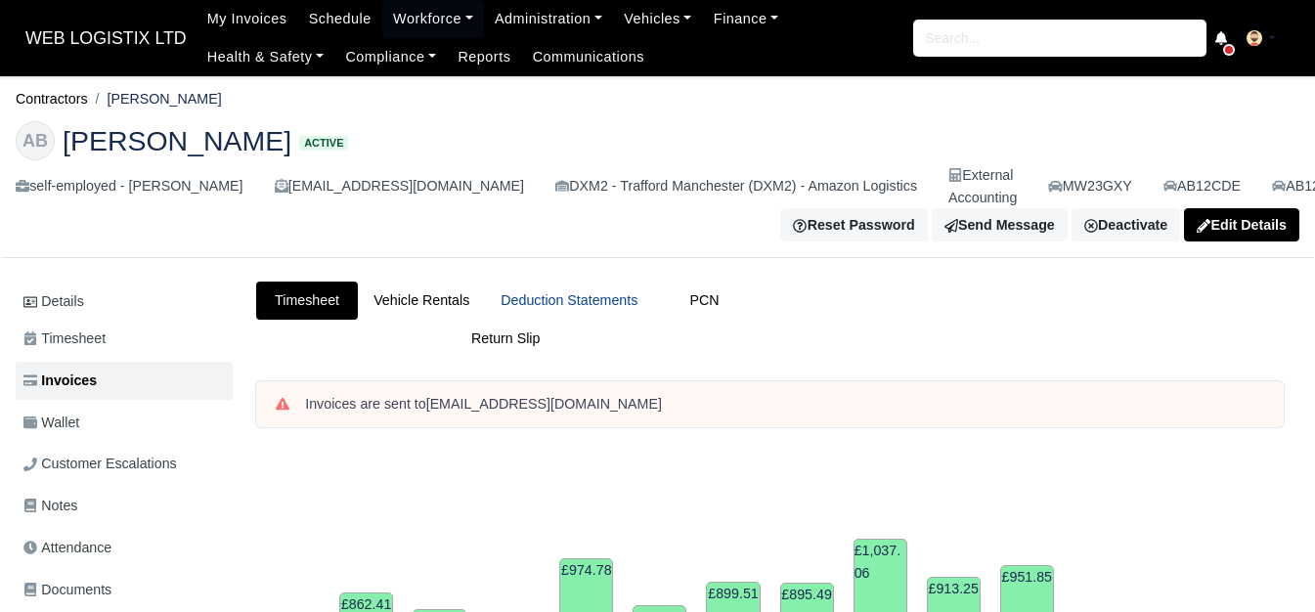
click at [603, 303] on link "Deduction Statements" at bounding box center [569, 301] width 168 height 38
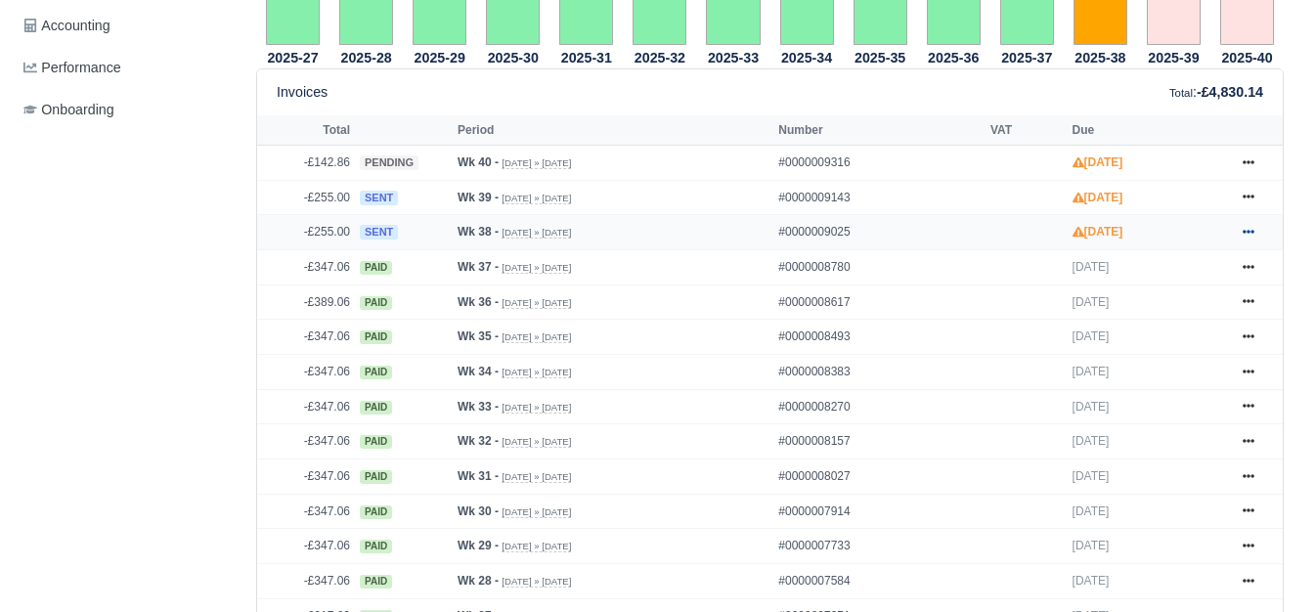
scroll to position [815, 0]
click at [1252, 243] on link at bounding box center [1248, 232] width 29 height 24
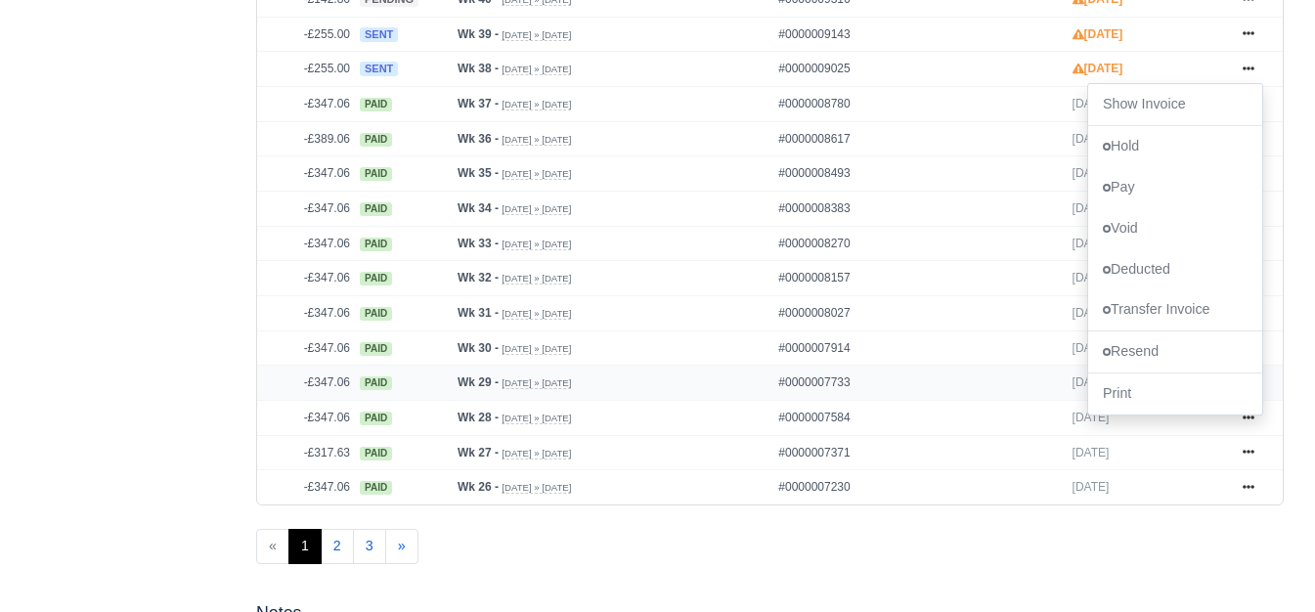
scroll to position [163, 0]
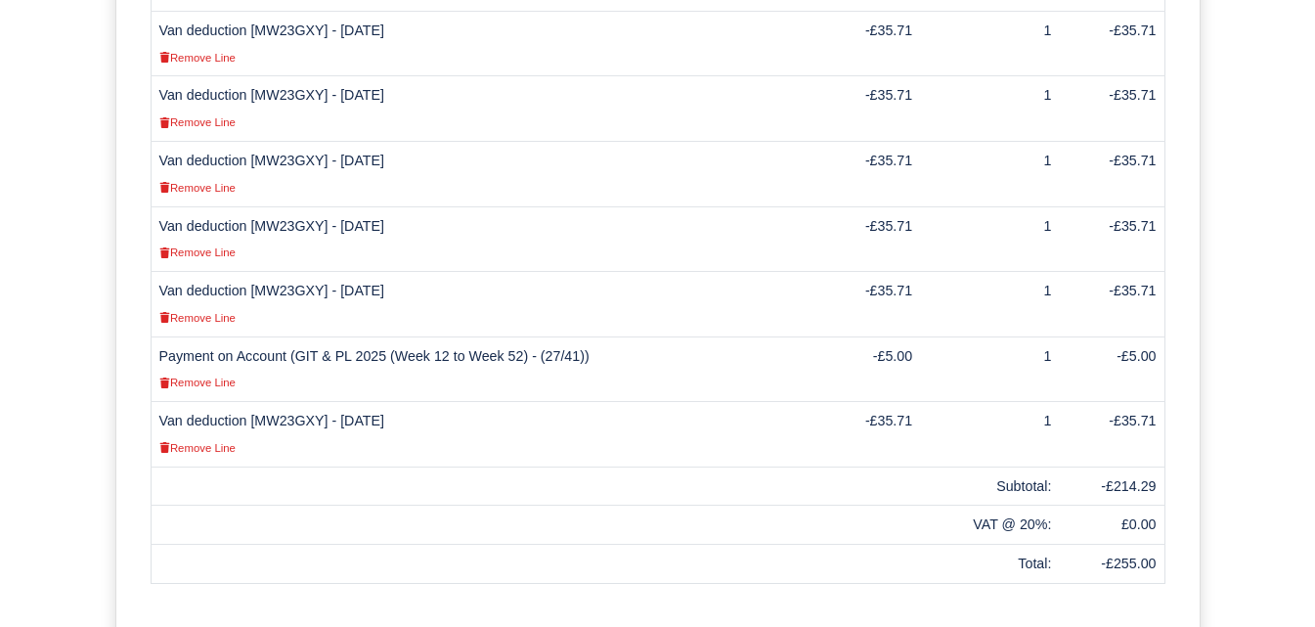
scroll to position [815, 0]
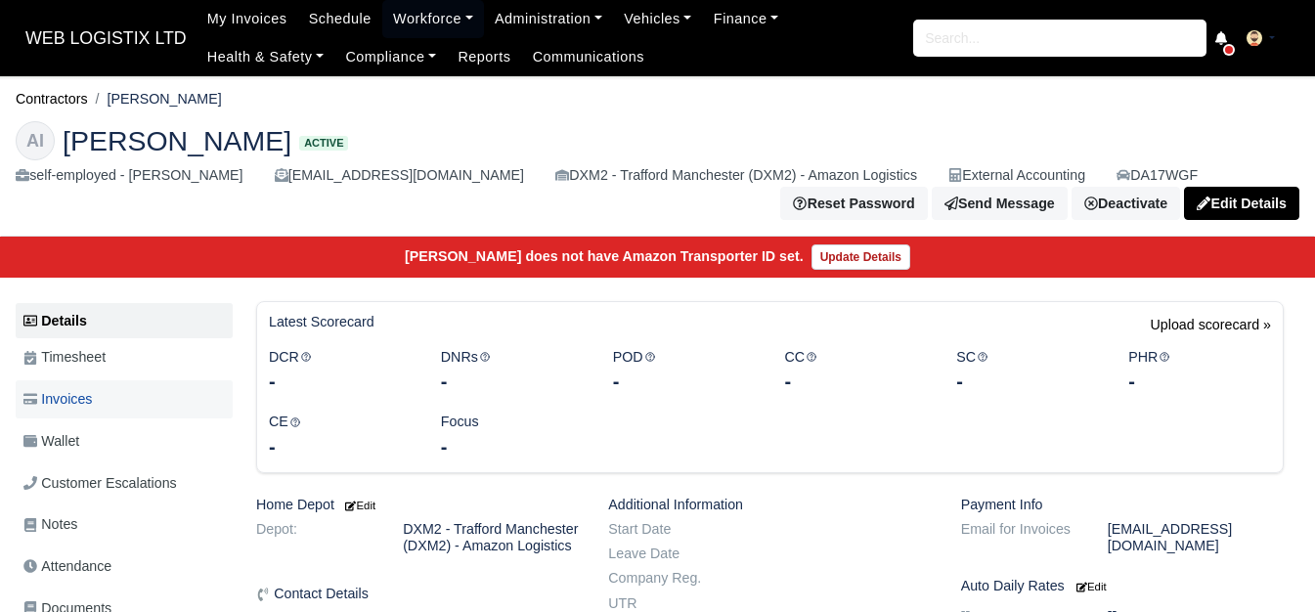
click at [76, 409] on span "Invoices" at bounding box center [57, 399] width 68 height 22
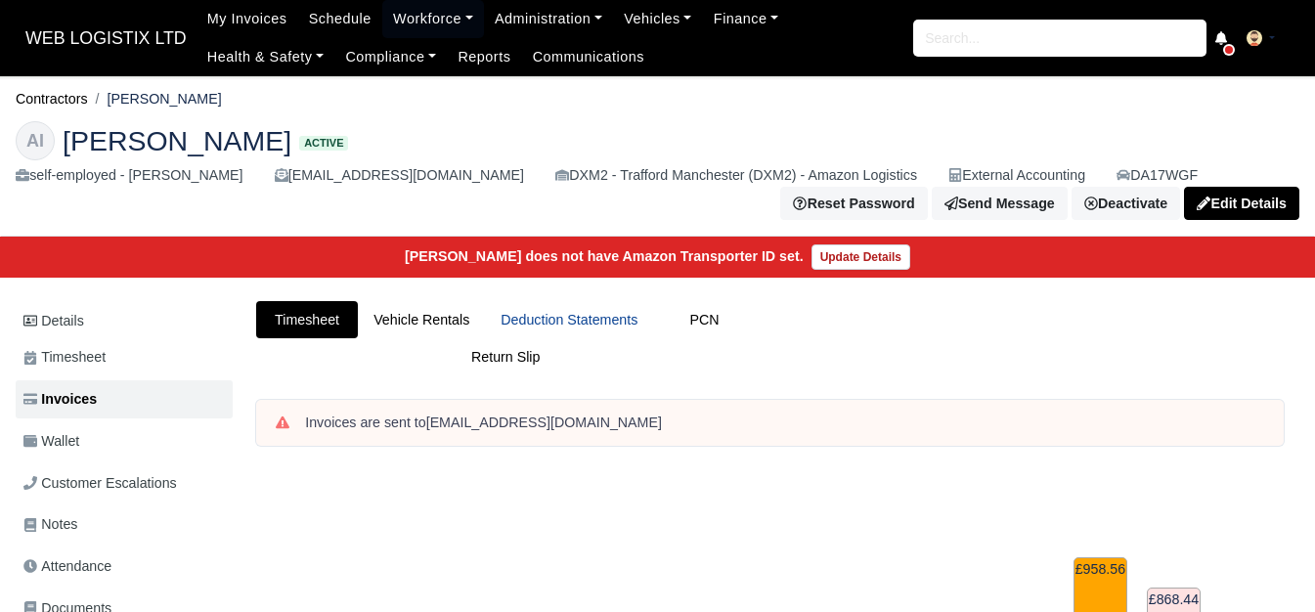
click at [601, 301] on link "Deduction Statements" at bounding box center [569, 320] width 168 height 38
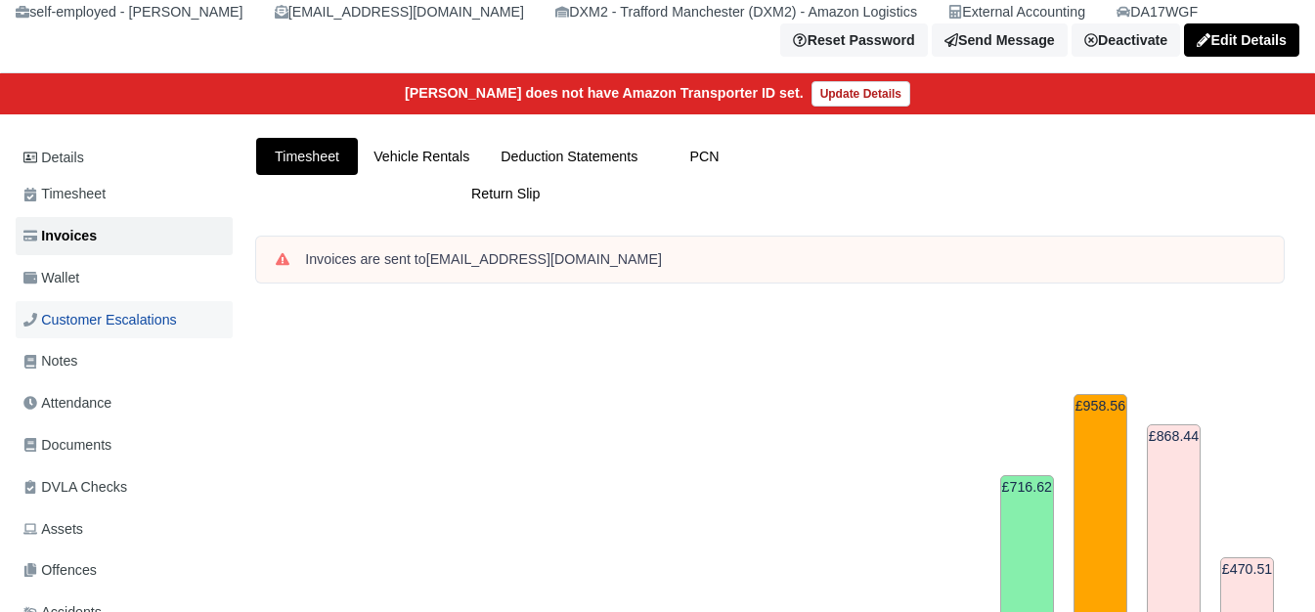
scroll to position [163, 0]
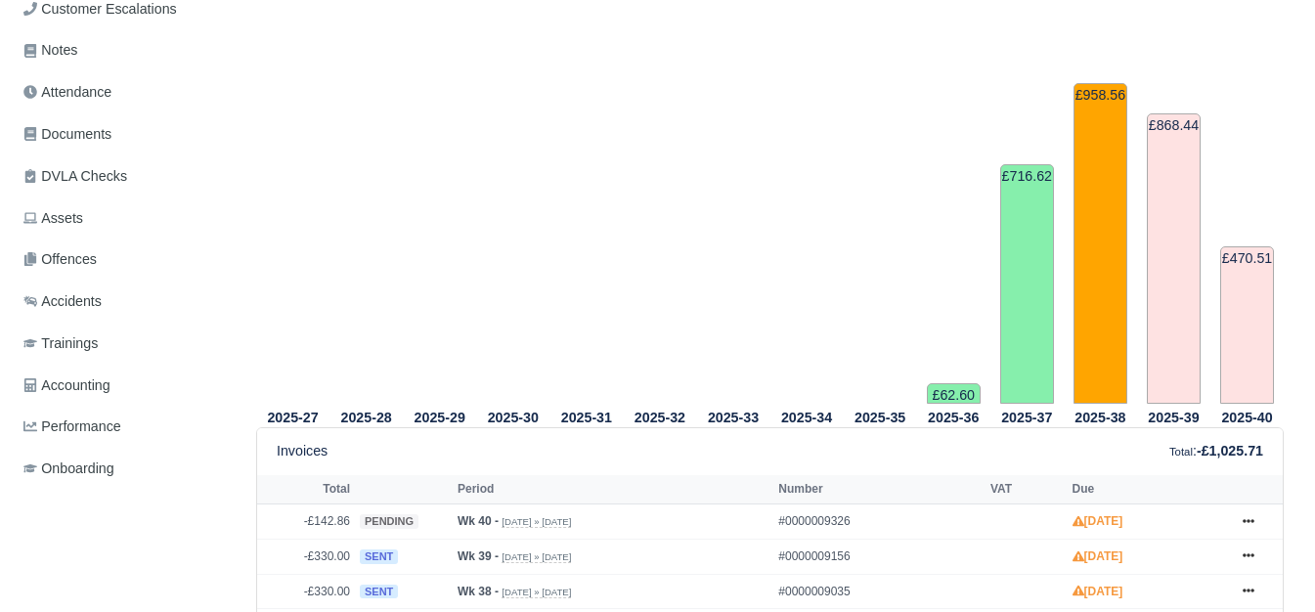
scroll to position [652, 0]
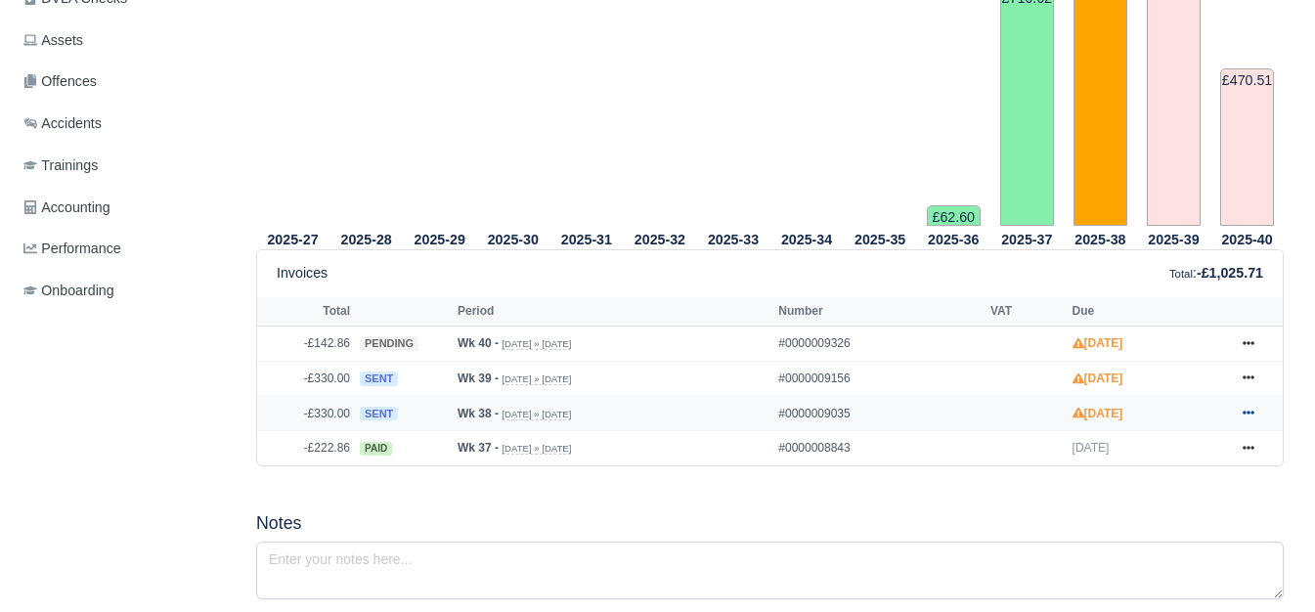
click at [1245, 416] on icon at bounding box center [1249, 414] width 12 height 4
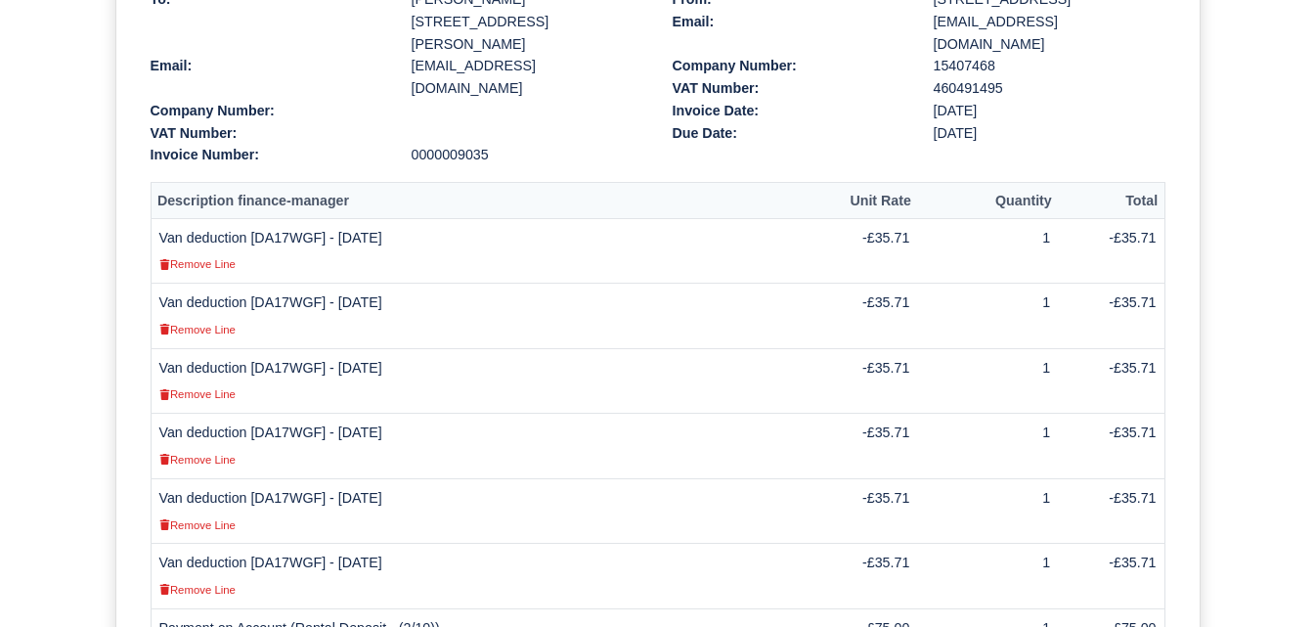
scroll to position [489, 0]
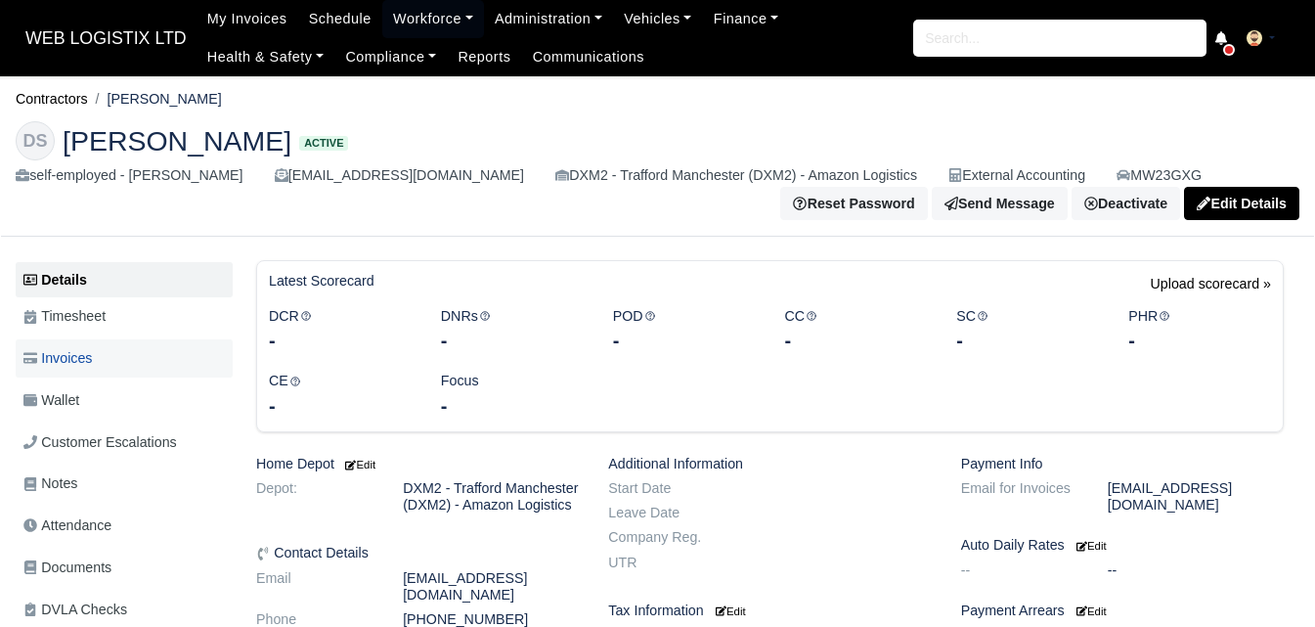
click at [128, 370] on link "Invoices" at bounding box center [124, 358] width 217 height 38
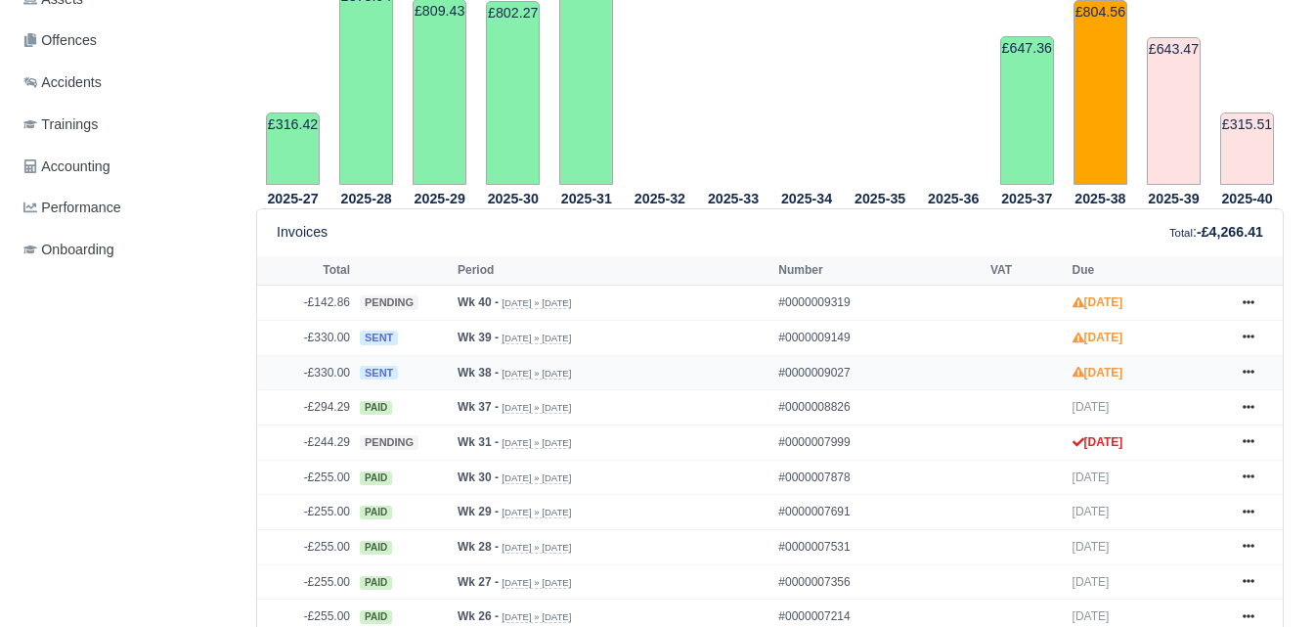
scroll to position [652, 0]
click at [1253, 377] on icon at bounding box center [1249, 372] width 12 height 12
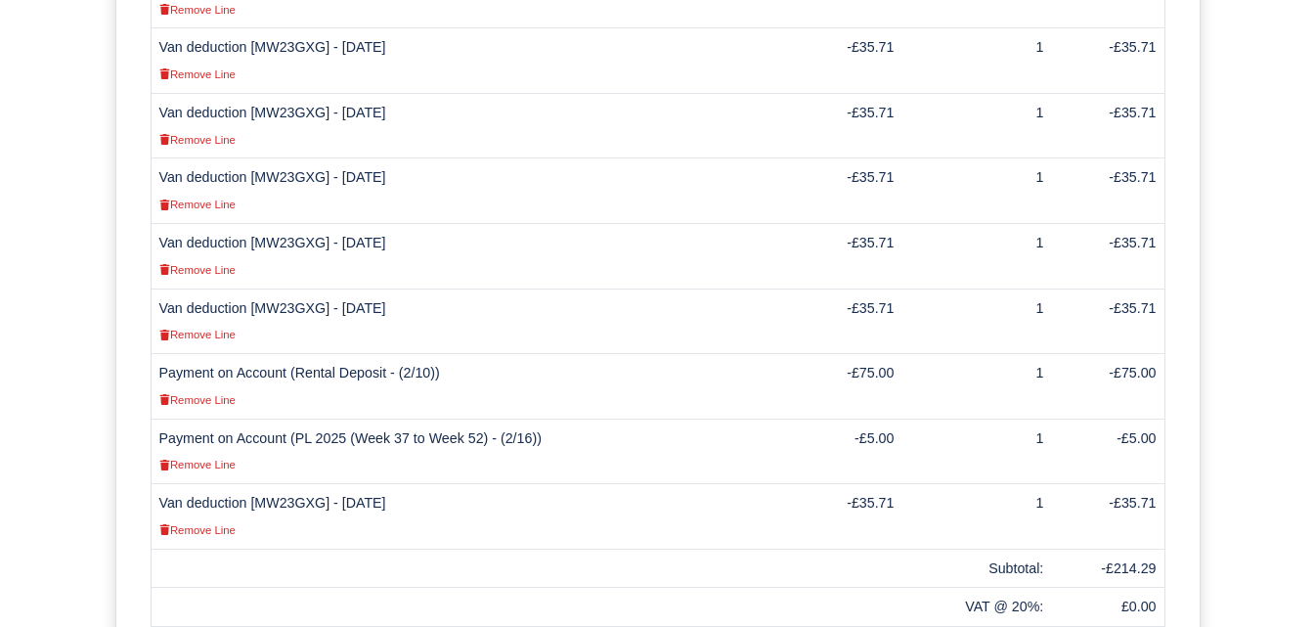
scroll to position [652, 0]
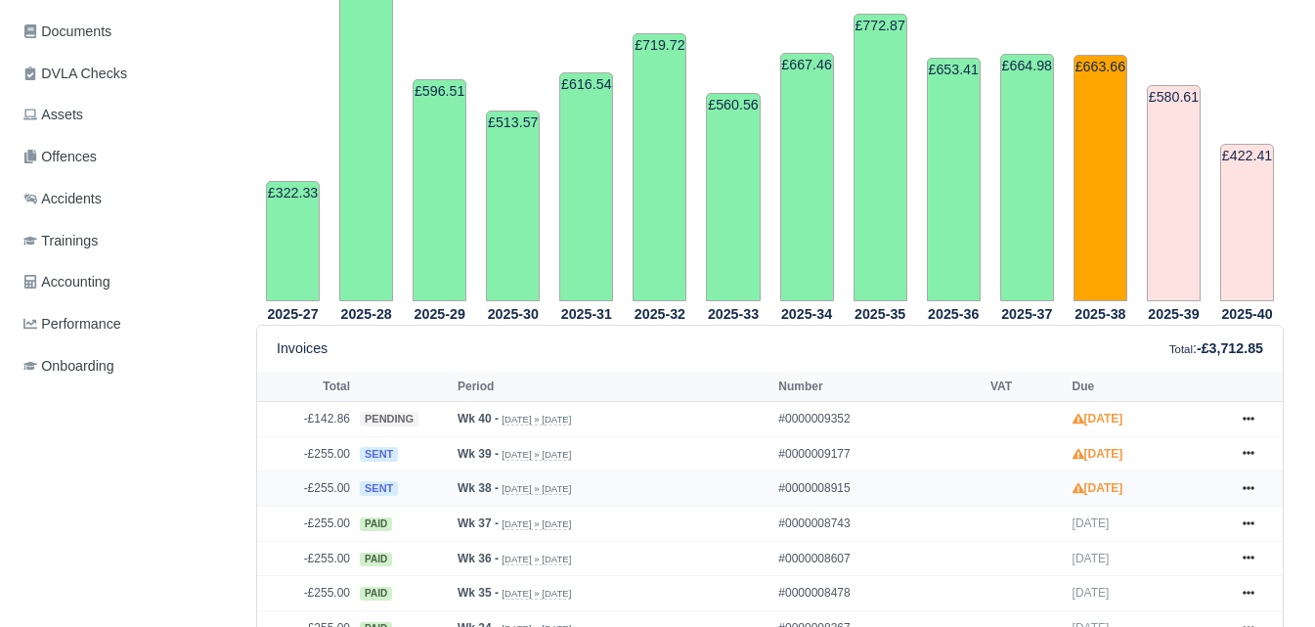
scroll to position [652, 0]
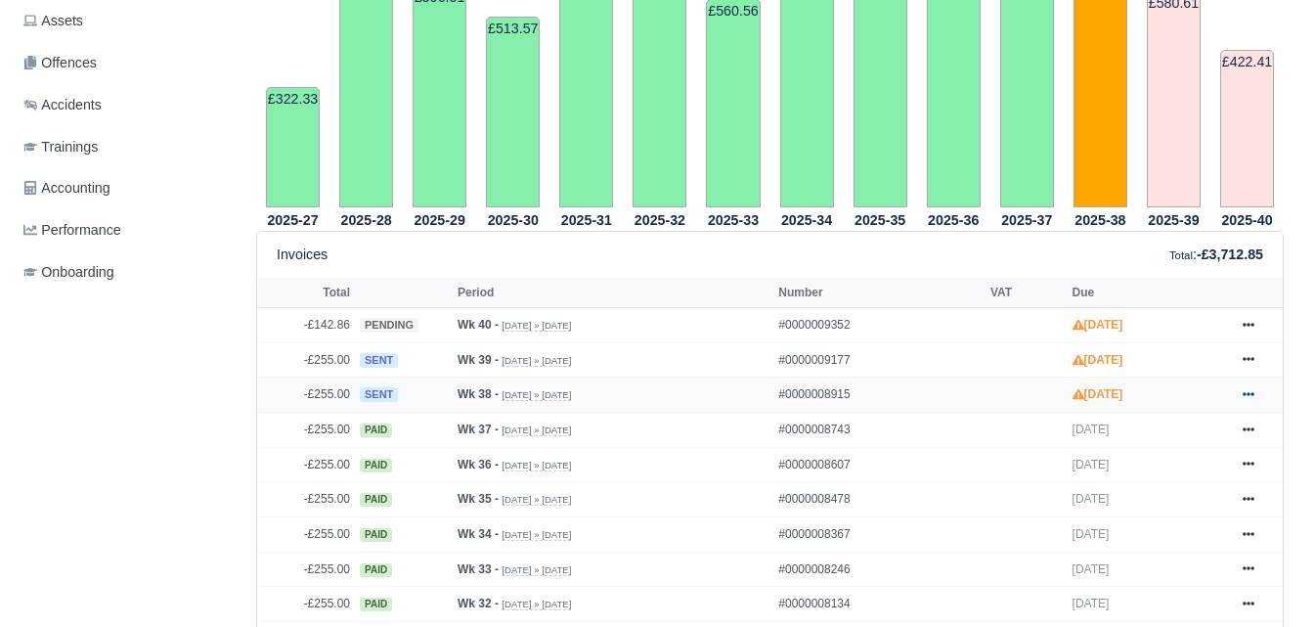
click at [1246, 388] on icon at bounding box center [1249, 394] width 12 height 12
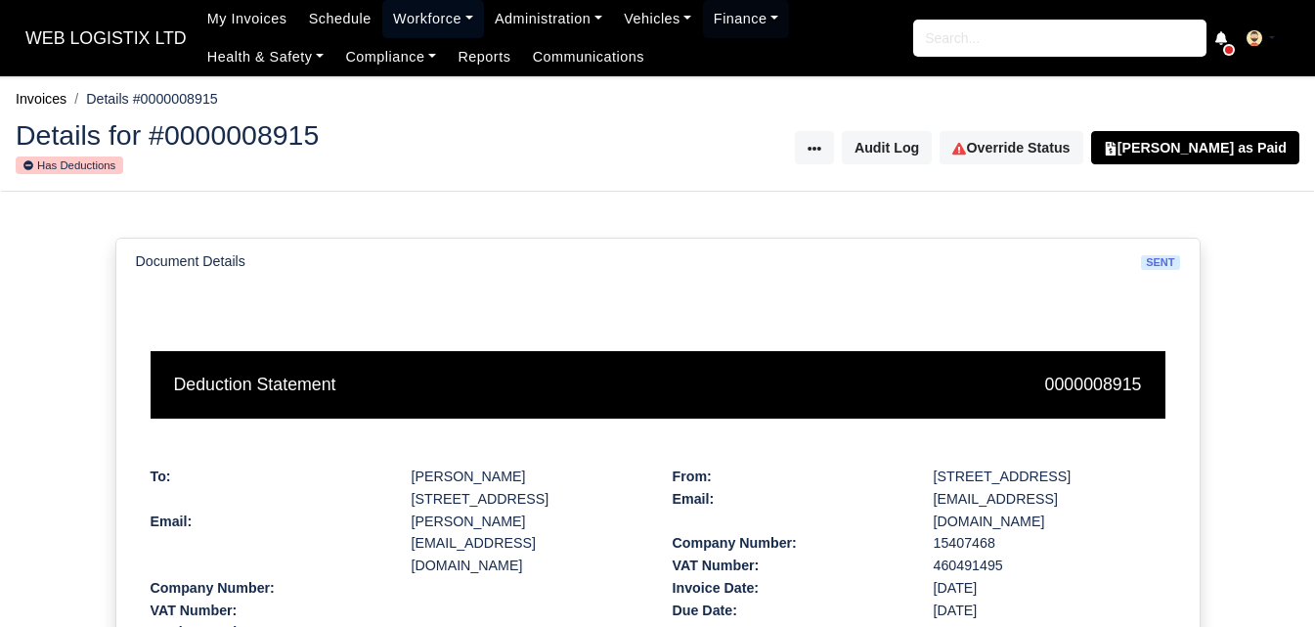
click at [399, 25] on link "Workforce" at bounding box center [433, 19] width 102 height 38
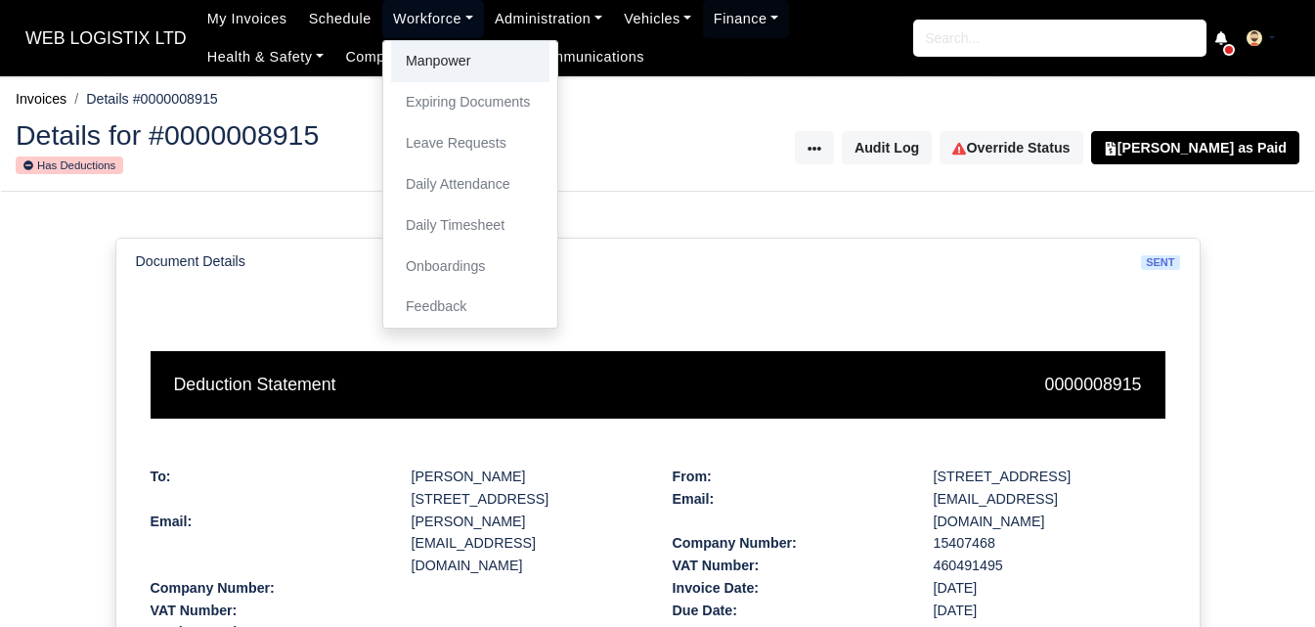
click at [392, 46] on link "Manpower" at bounding box center [470, 61] width 158 height 41
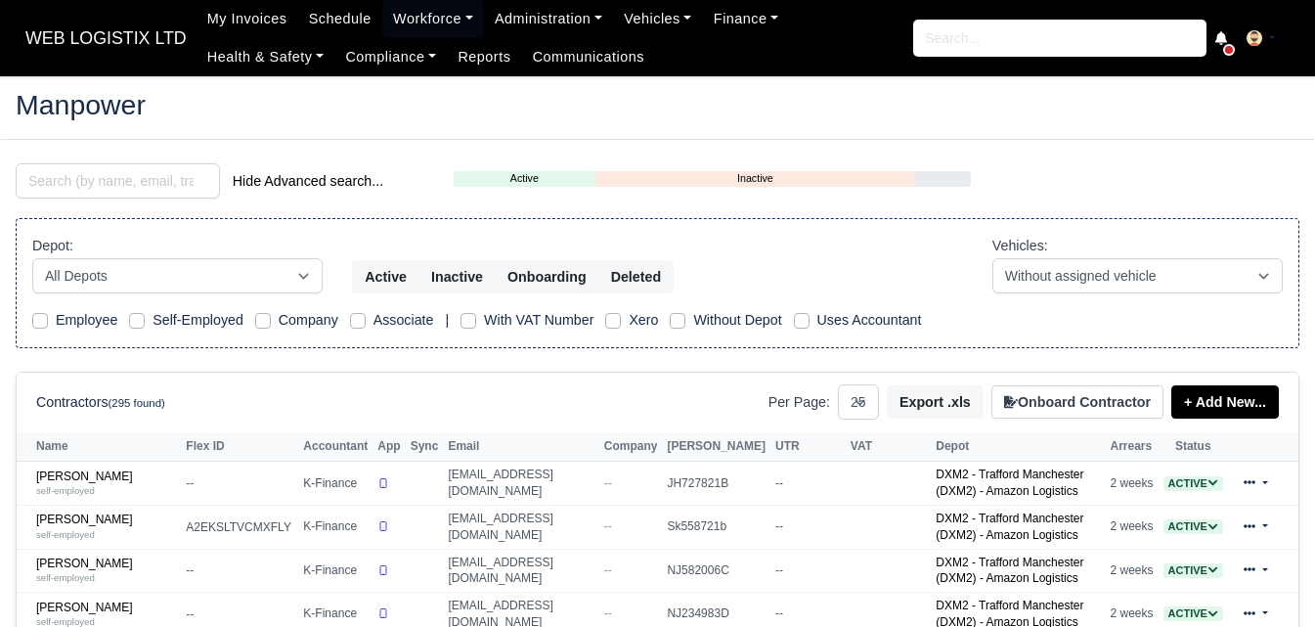
select select "25"
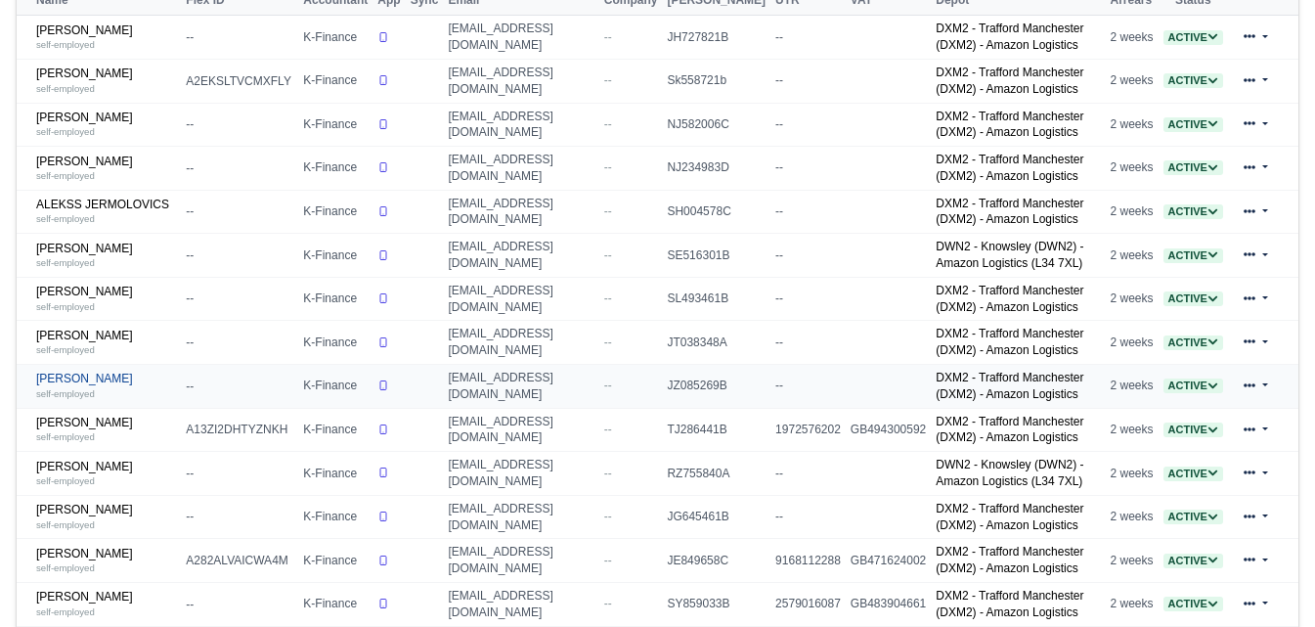
scroll to position [489, 0]
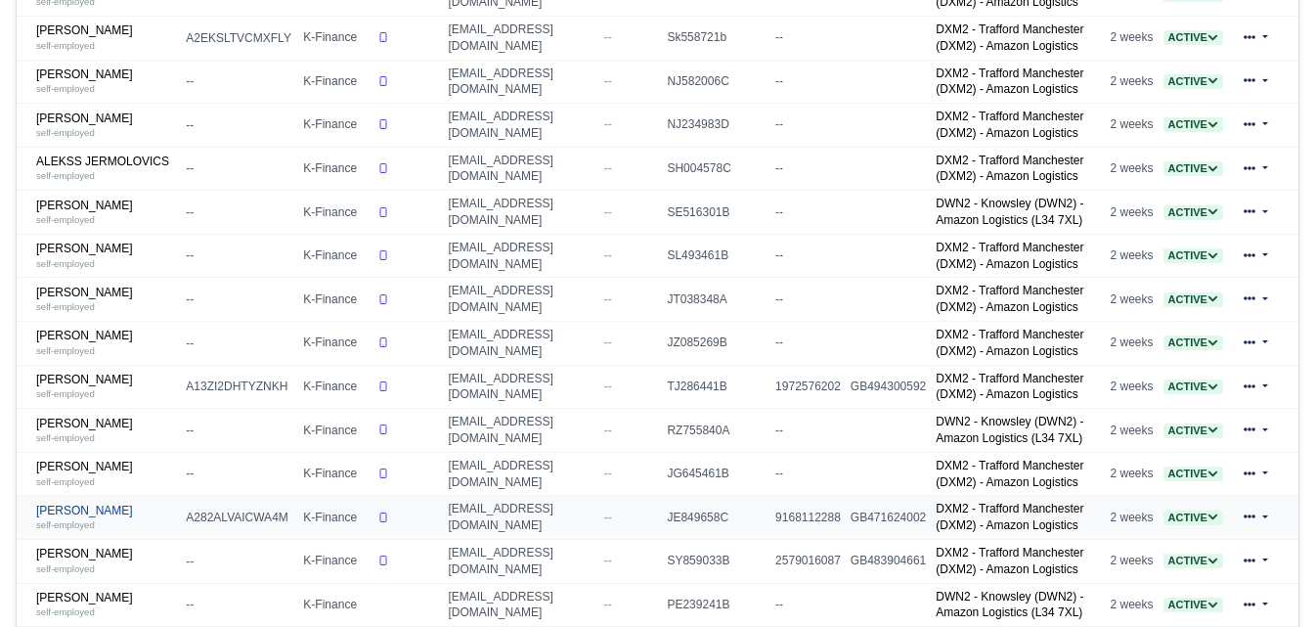
click at [71, 528] on div "self-employed" at bounding box center [106, 524] width 140 height 14
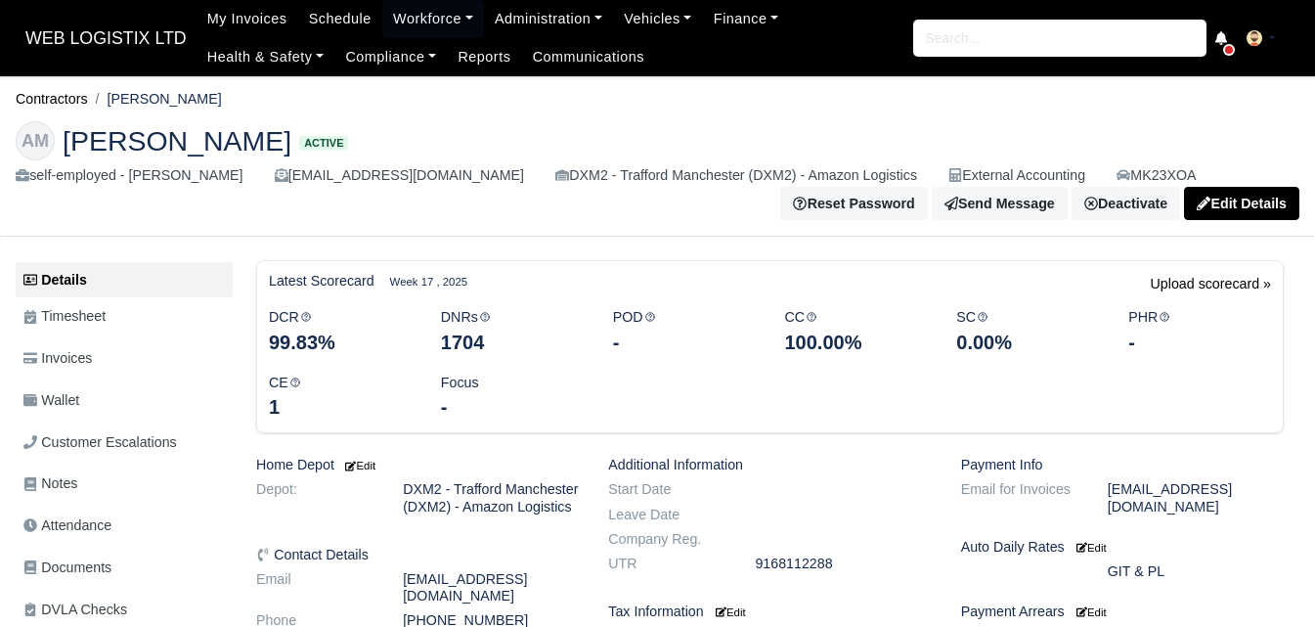
click at [98, 380] on ul "Details Timesheet Invoices Wallet Customer Escalations Notes Attendance Documen…" at bounding box center [124, 593] width 217 height 663
click at [102, 353] on link "Invoices" at bounding box center [124, 358] width 217 height 38
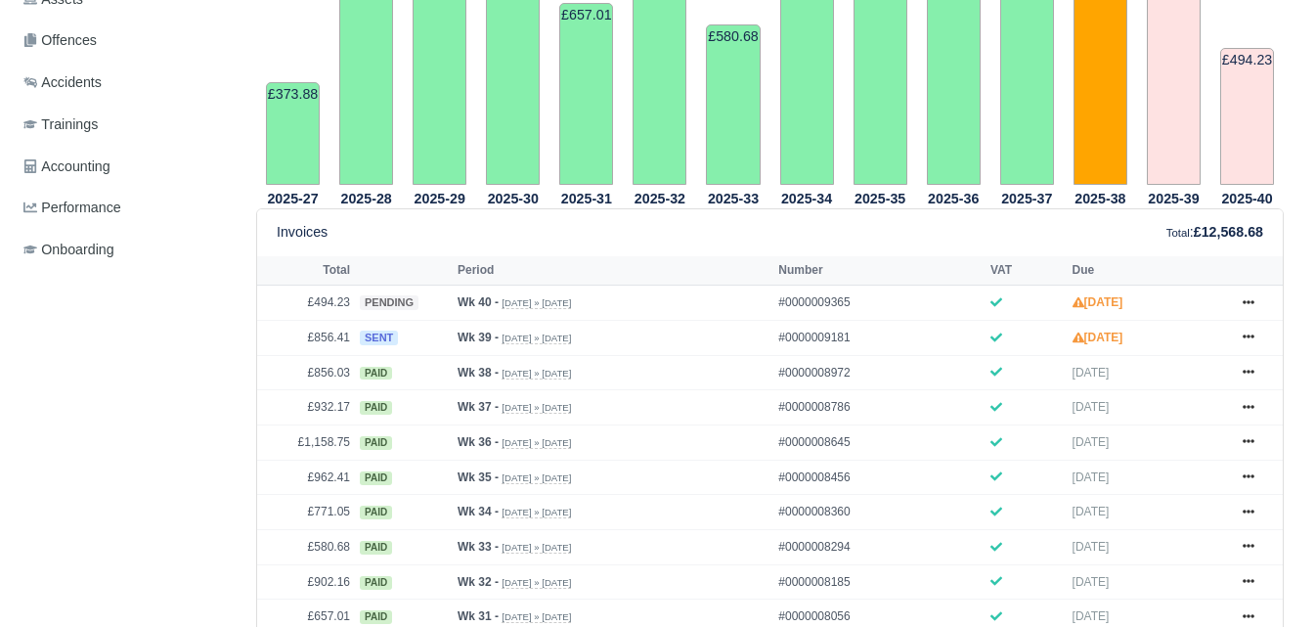
scroll to position [652, 0]
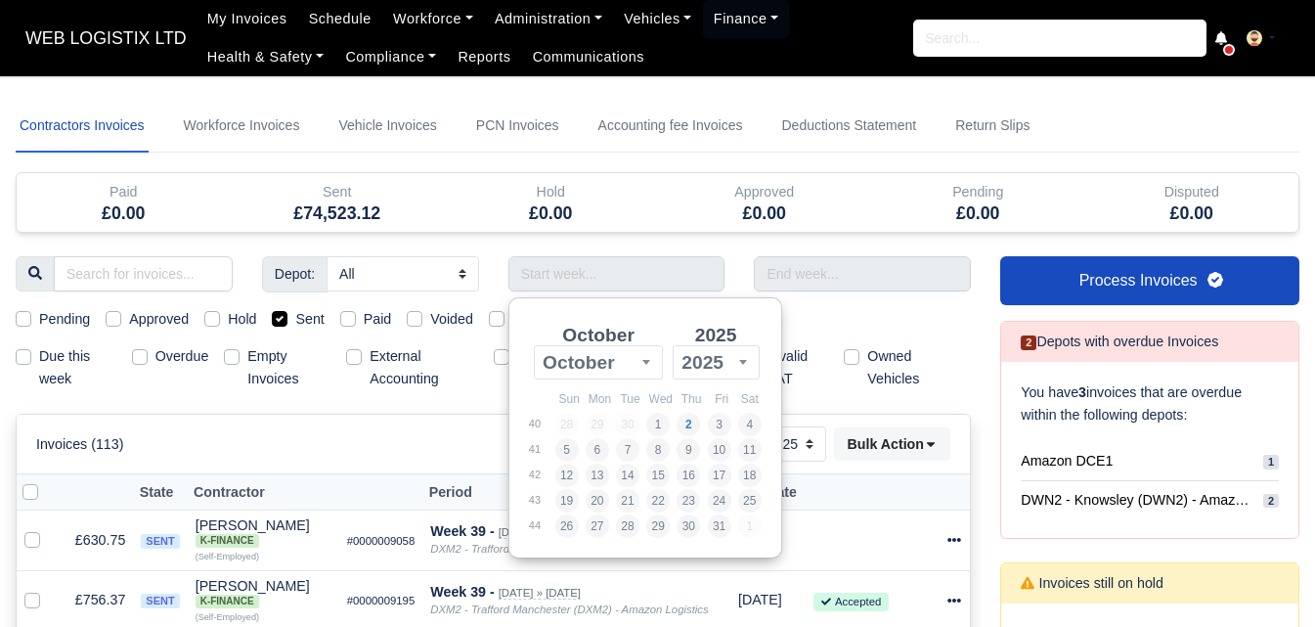
select select "25"
click at [680, 284] on input "Use the arrow keys to pick a date" at bounding box center [617, 273] width 217 height 35
click at [593, 276] on input "Use the arrow keys to pick a date" at bounding box center [617, 273] width 217 height 35
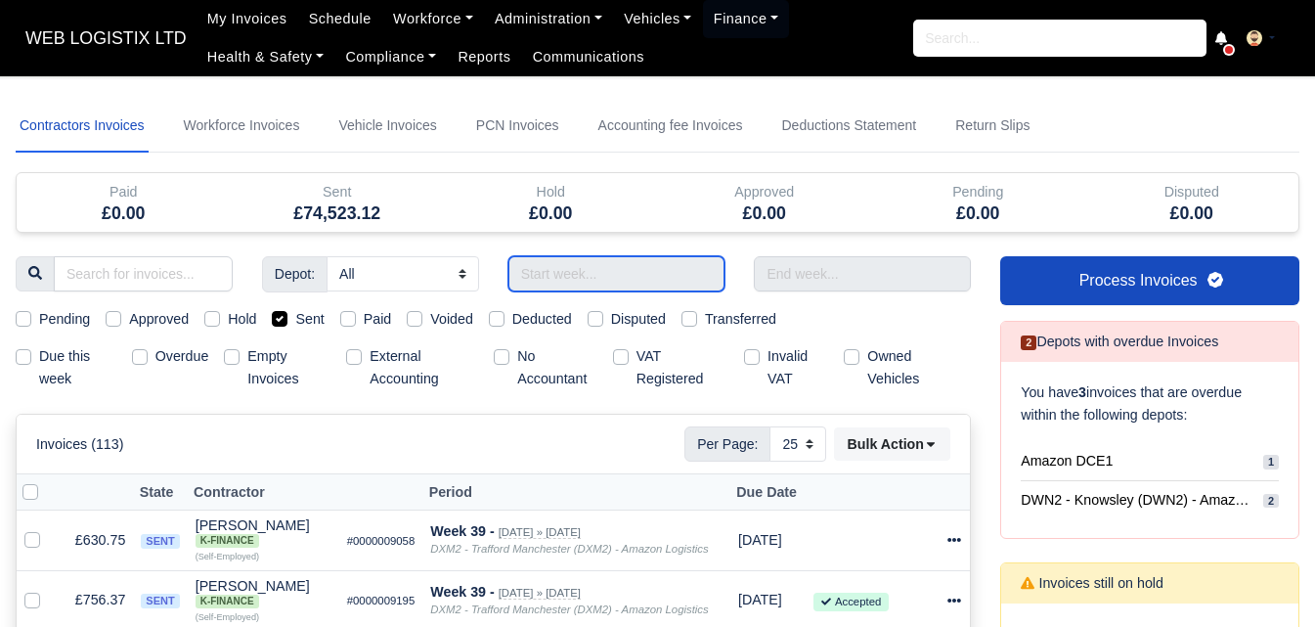
click at [642, 282] on input "Use the arrow keys to pick a date" at bounding box center [617, 273] width 217 height 35
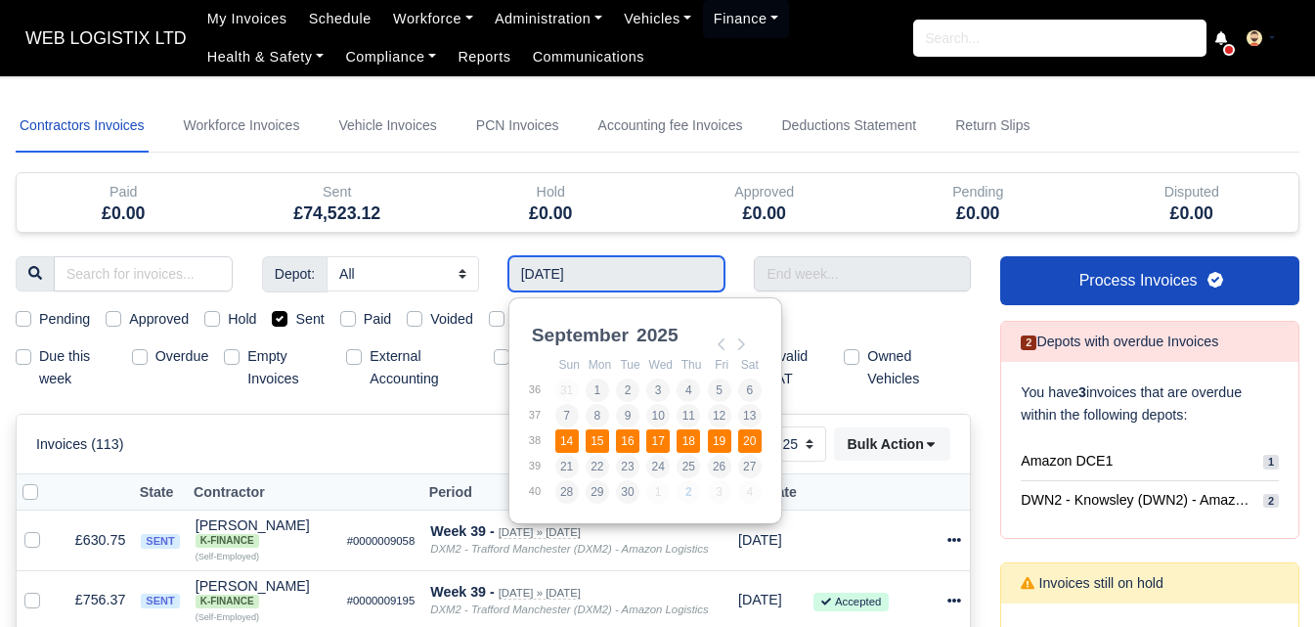
type input "[DATE] - [DATE]"
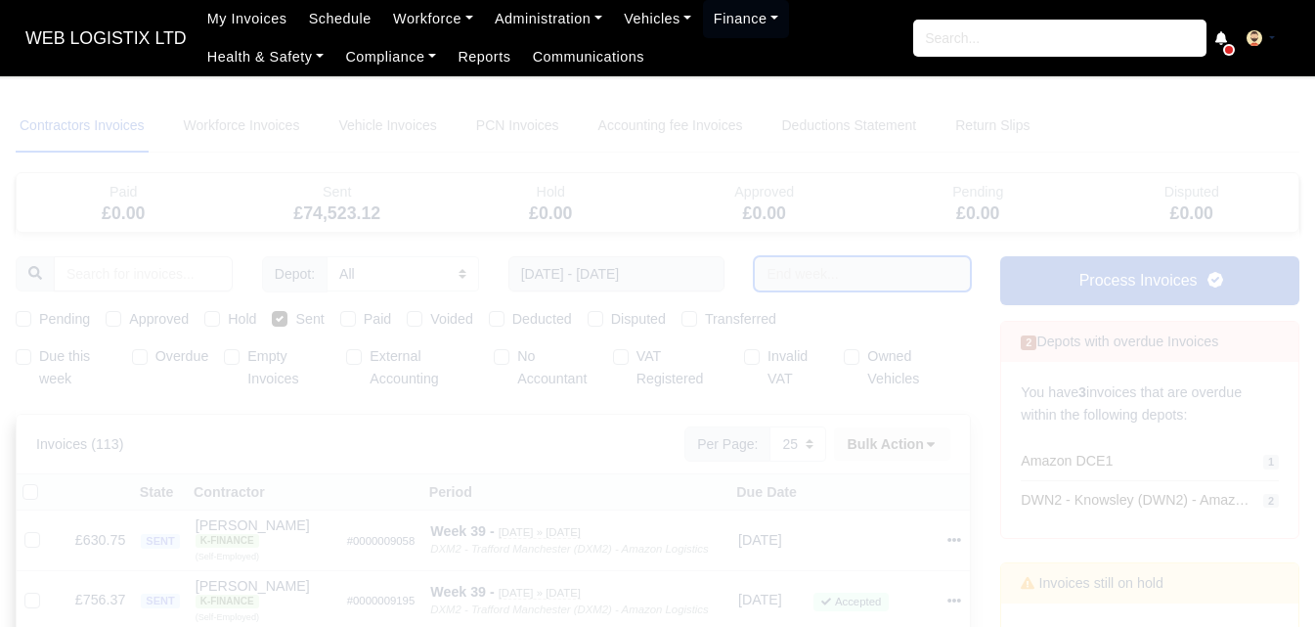
click at [875, 288] on input "text" at bounding box center [862, 273] width 217 height 35
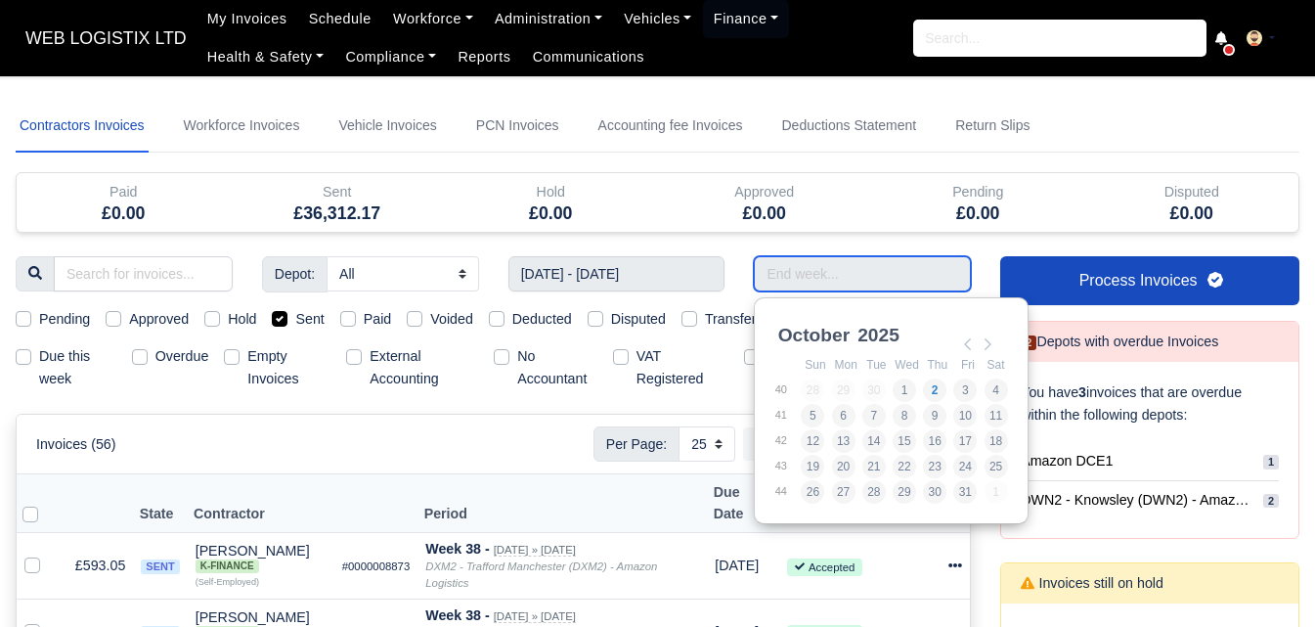
click at [882, 281] on input "Use the arrow keys to pick a date" at bounding box center [862, 273] width 217 height 35
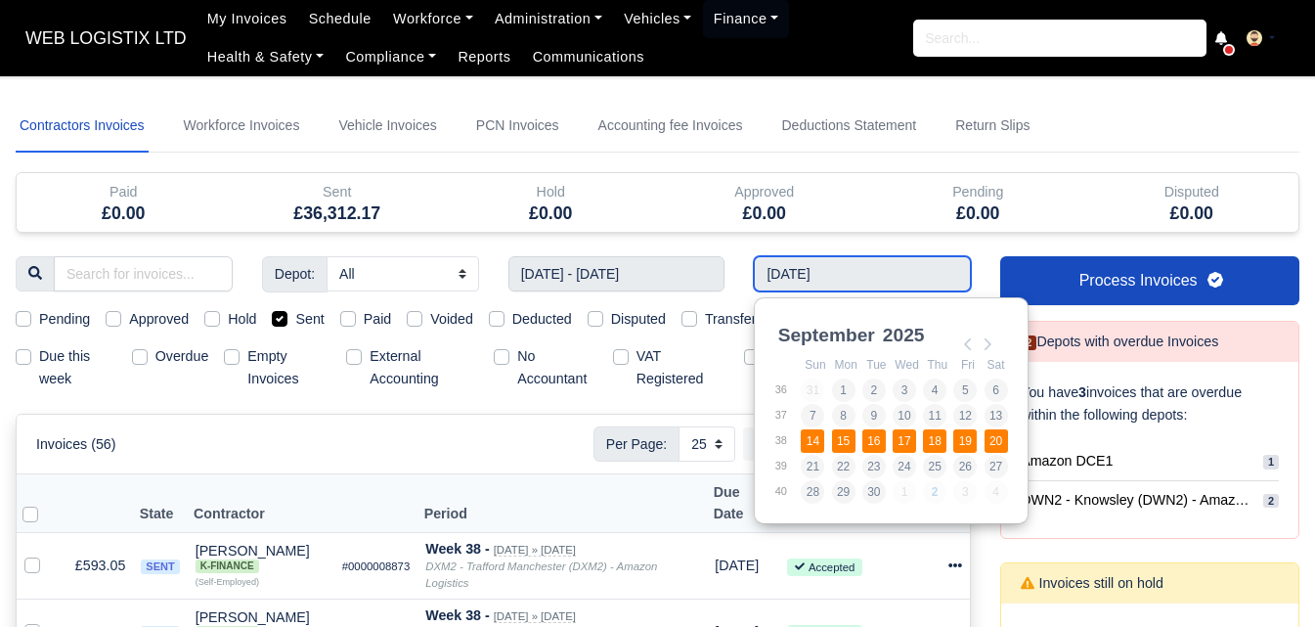
type input "[DATE] - [DATE]"
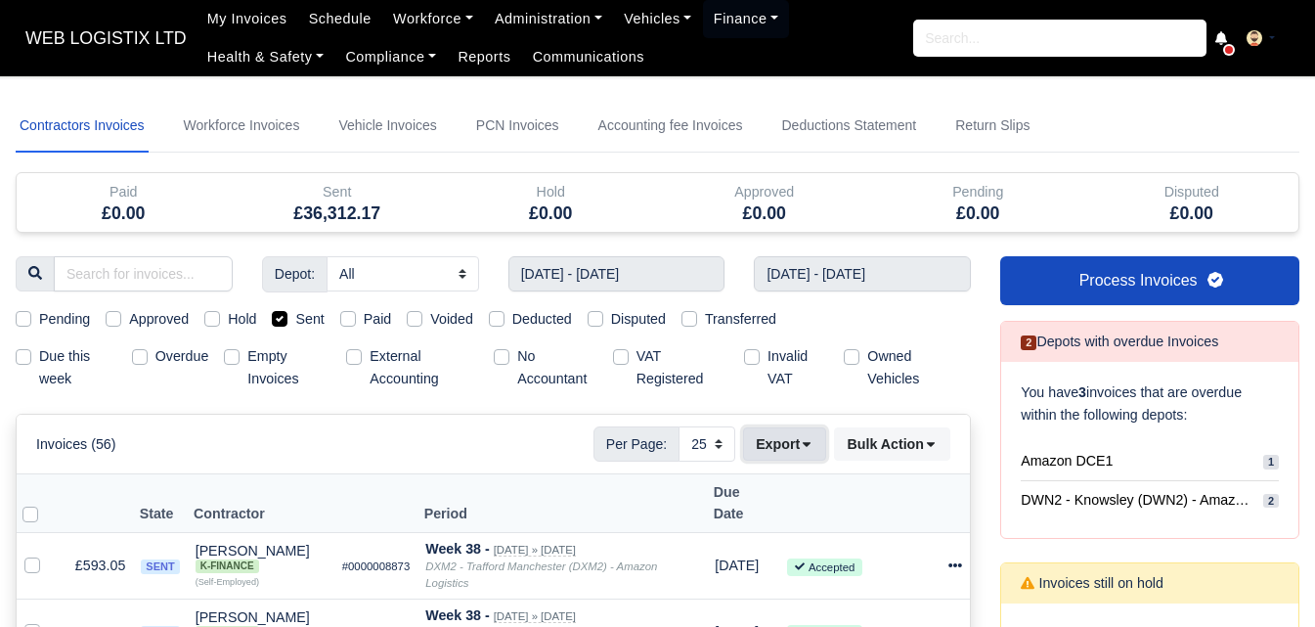
click at [774, 442] on button "Export" at bounding box center [784, 443] width 83 height 33
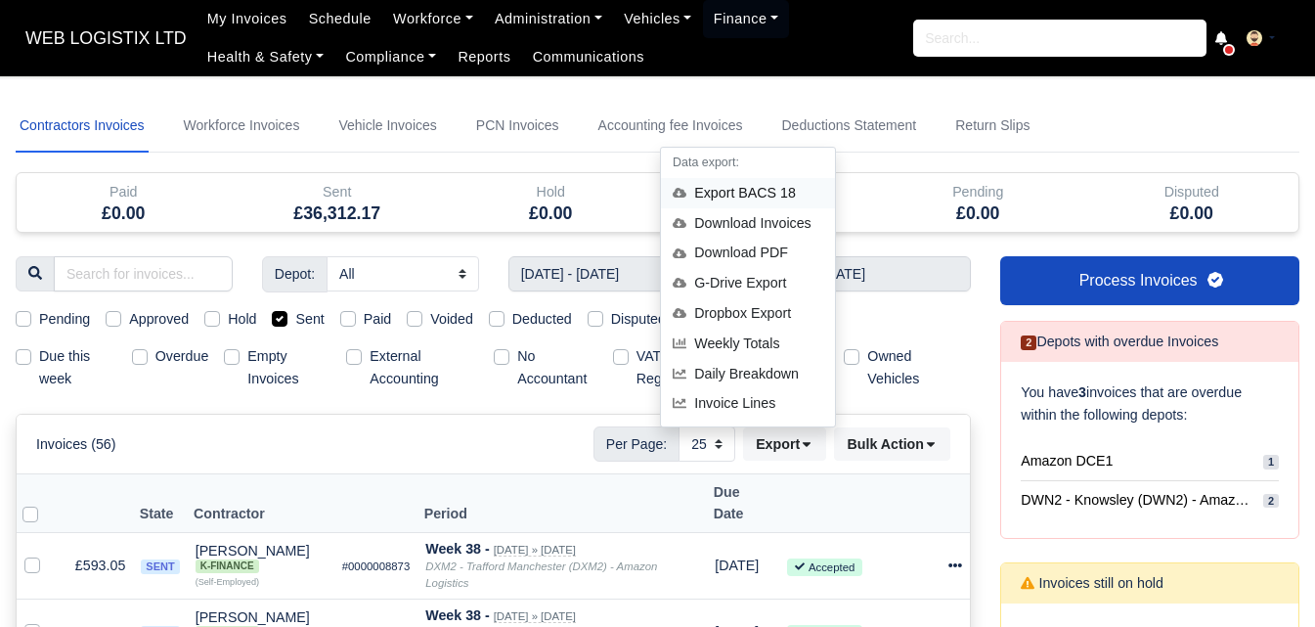
click at [747, 199] on div "Export BACS 18" at bounding box center [748, 193] width 174 height 30
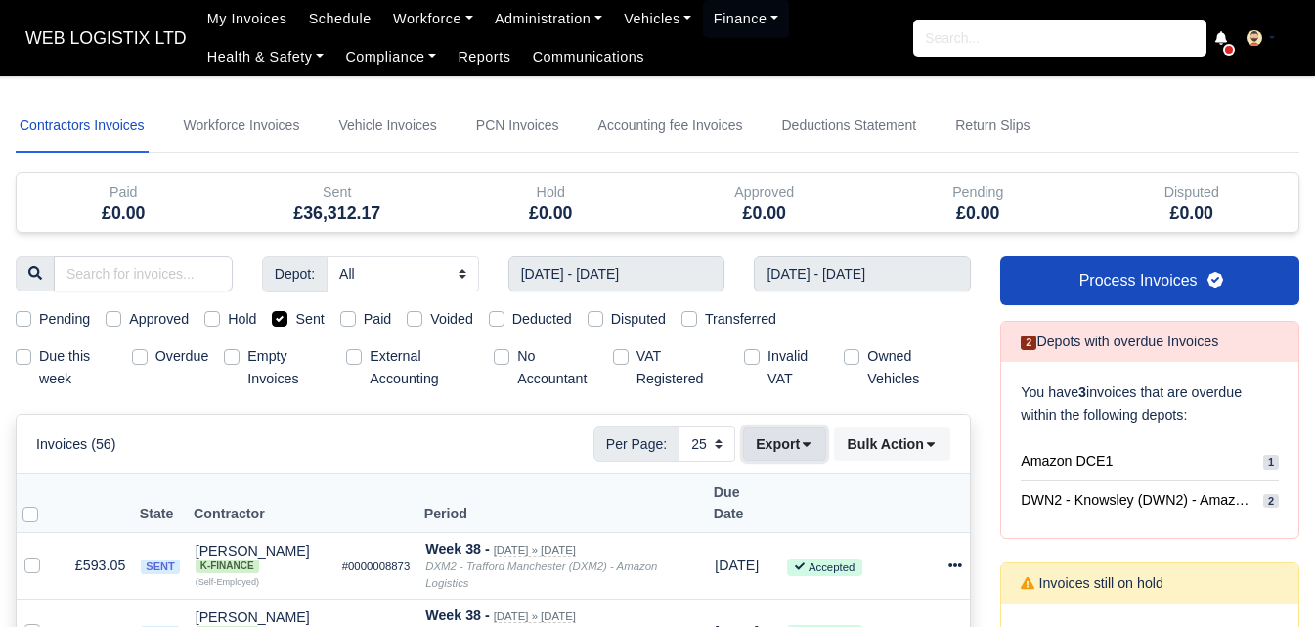
click at [777, 441] on button "Export" at bounding box center [784, 443] width 83 height 33
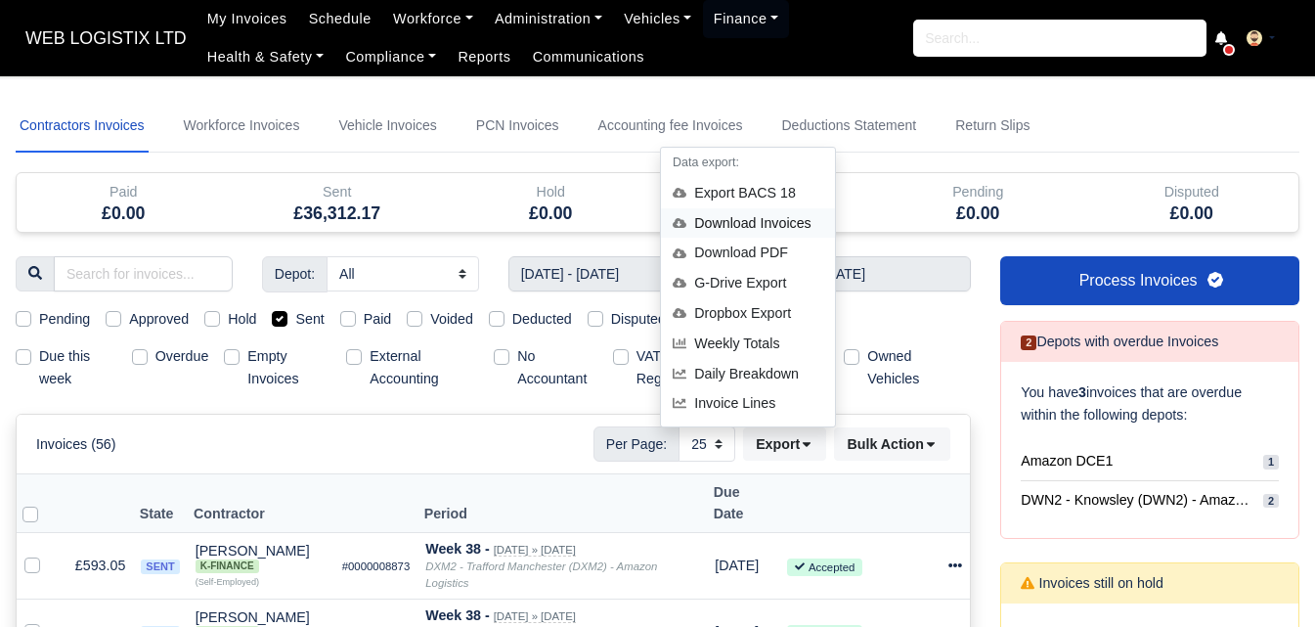
click at [724, 226] on div "Download Invoices" at bounding box center [748, 223] width 174 height 30
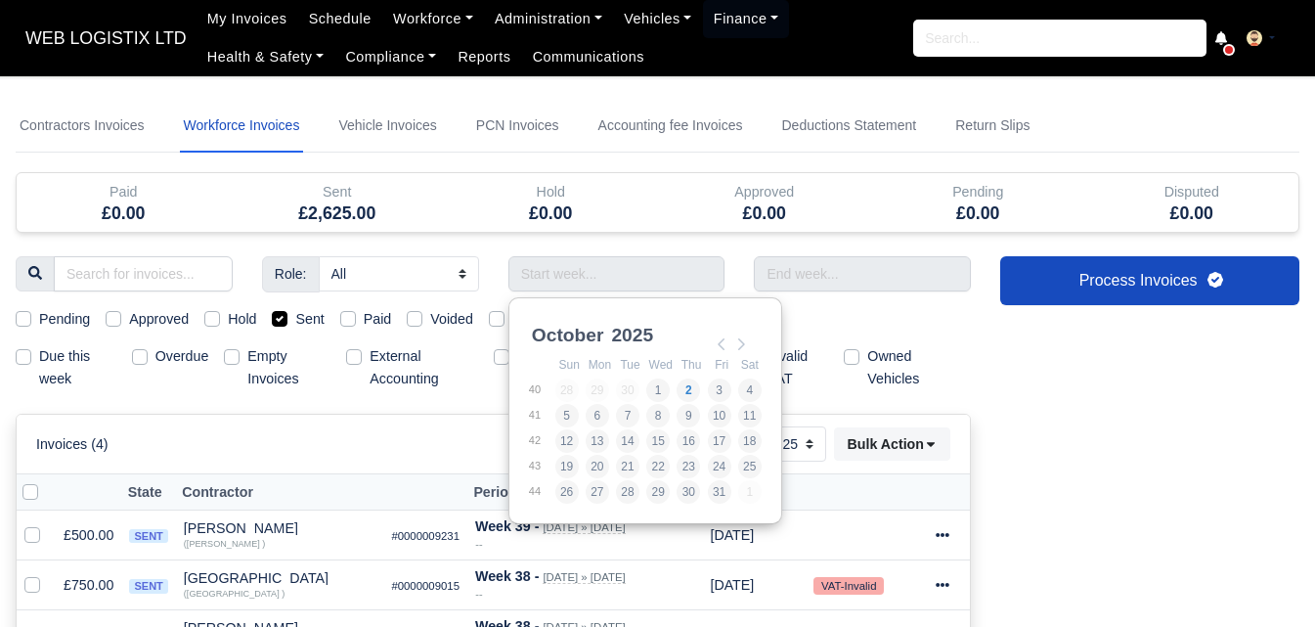
select select "25"
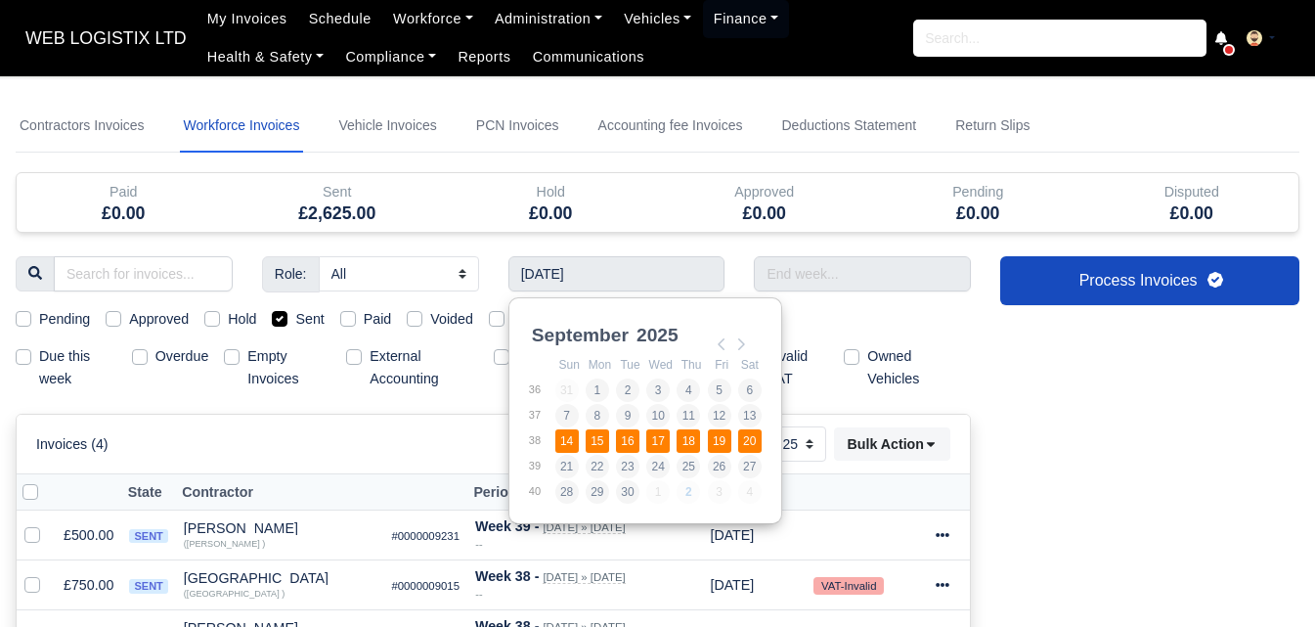
type input "[DATE] - [DATE]"
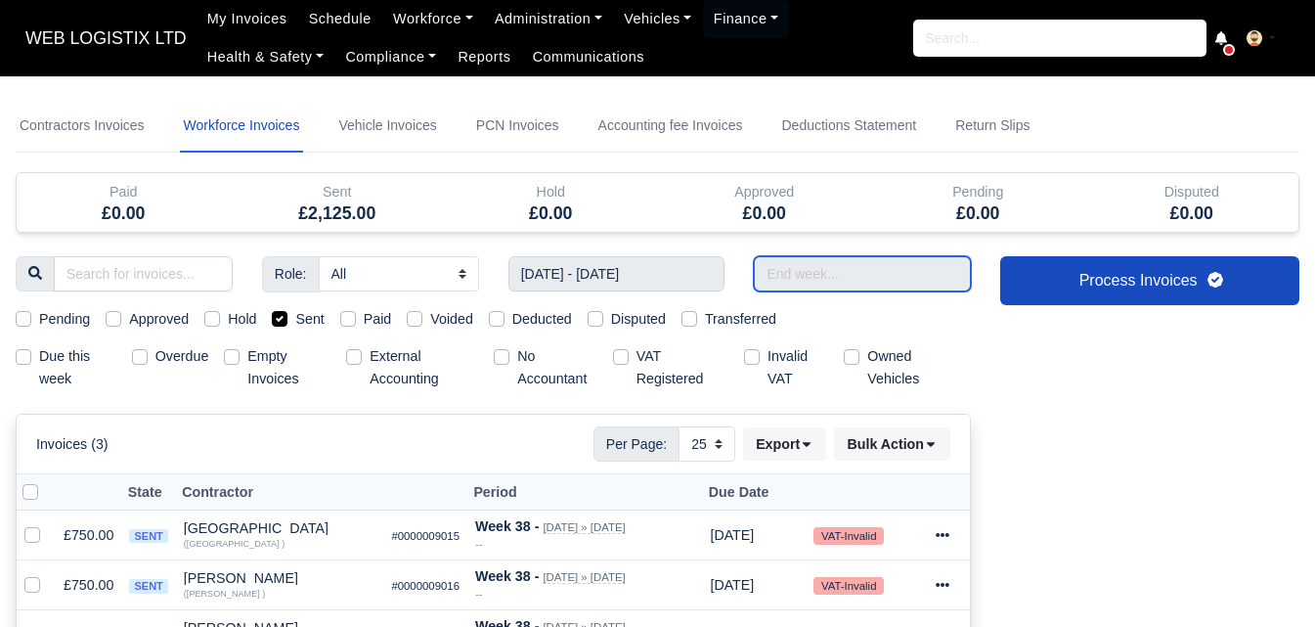
click at [881, 284] on input "text" at bounding box center [862, 273] width 217 height 35
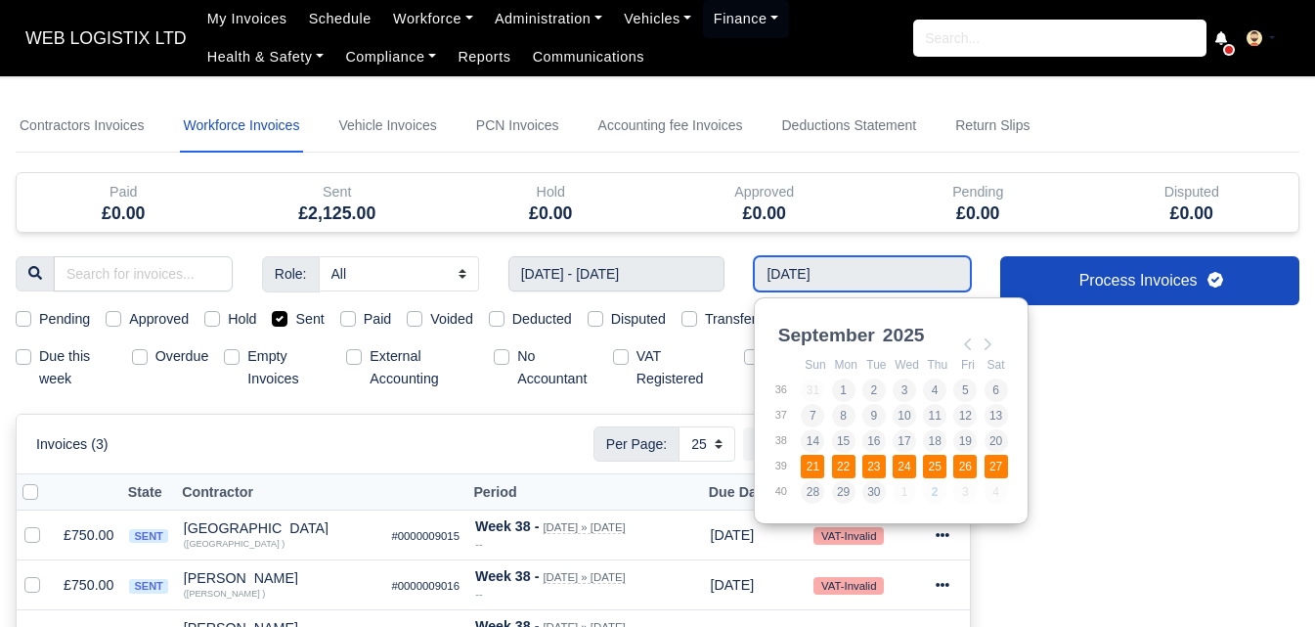
type input "[DATE] - [DATE]"
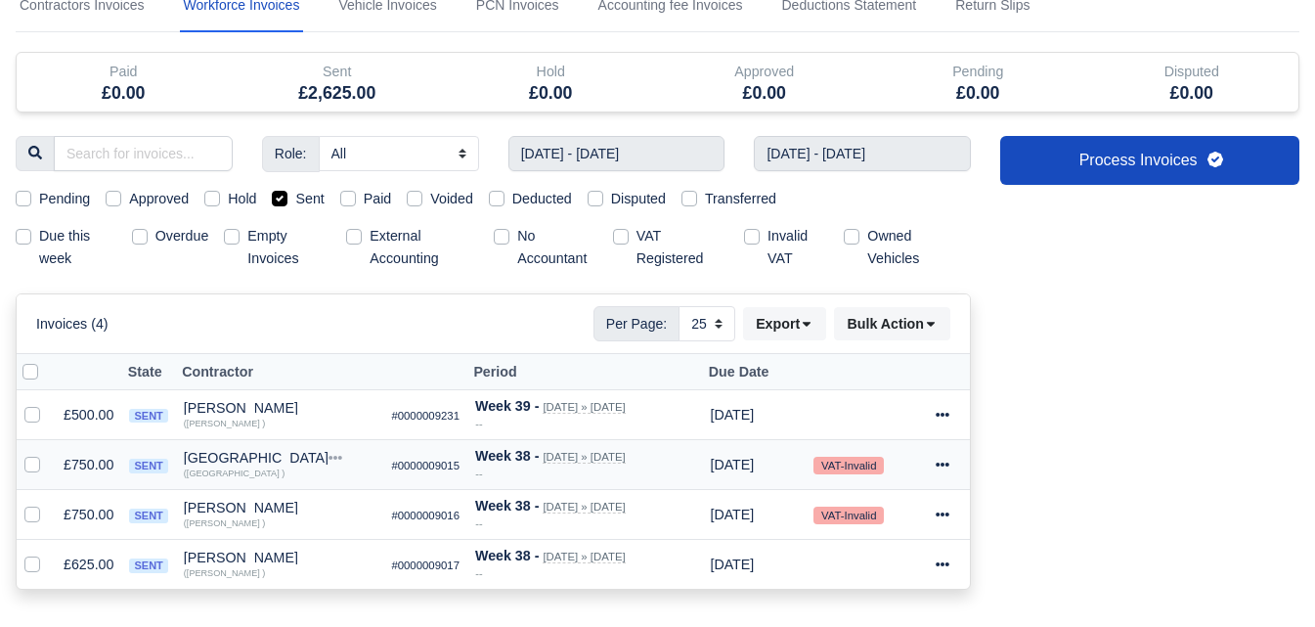
scroll to position [163, 0]
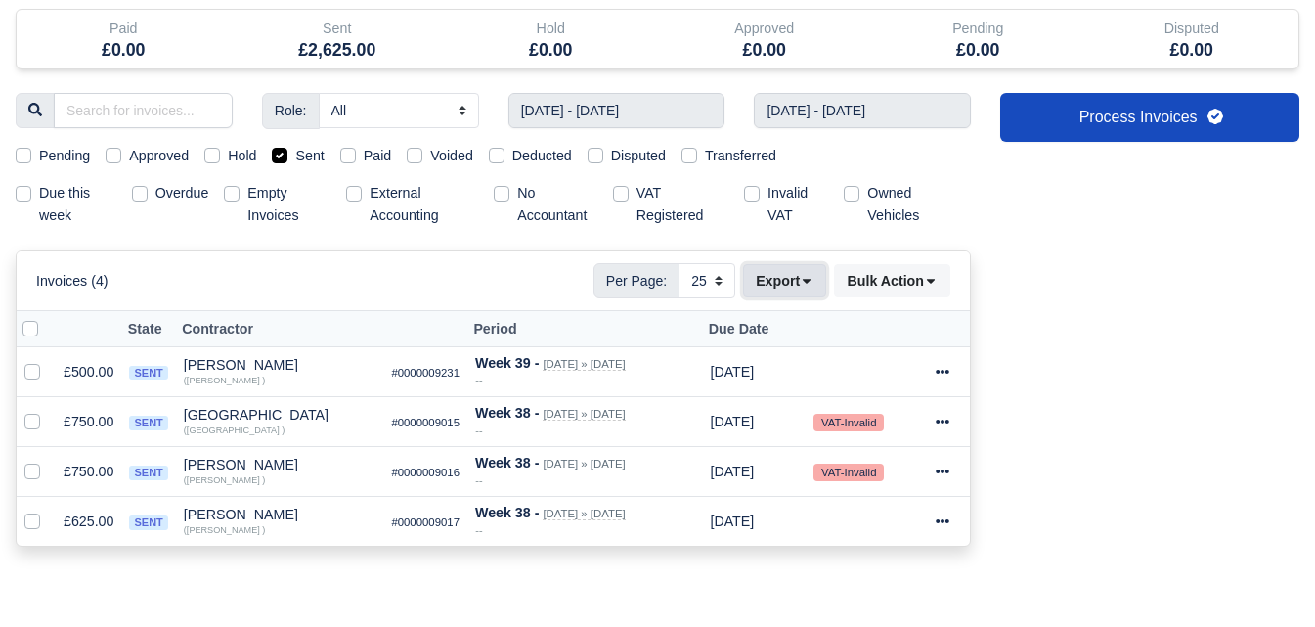
click at [783, 295] on button "Export" at bounding box center [784, 280] width 83 height 33
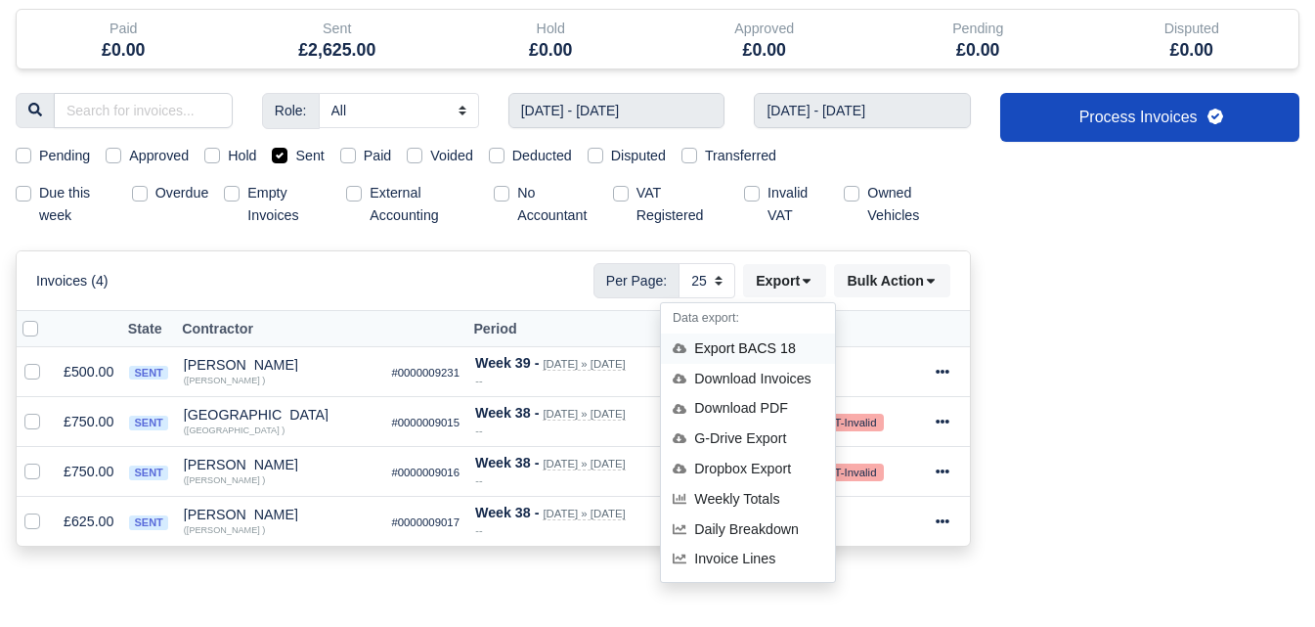
click at [756, 350] on div "Export BACS 18" at bounding box center [748, 348] width 174 height 30
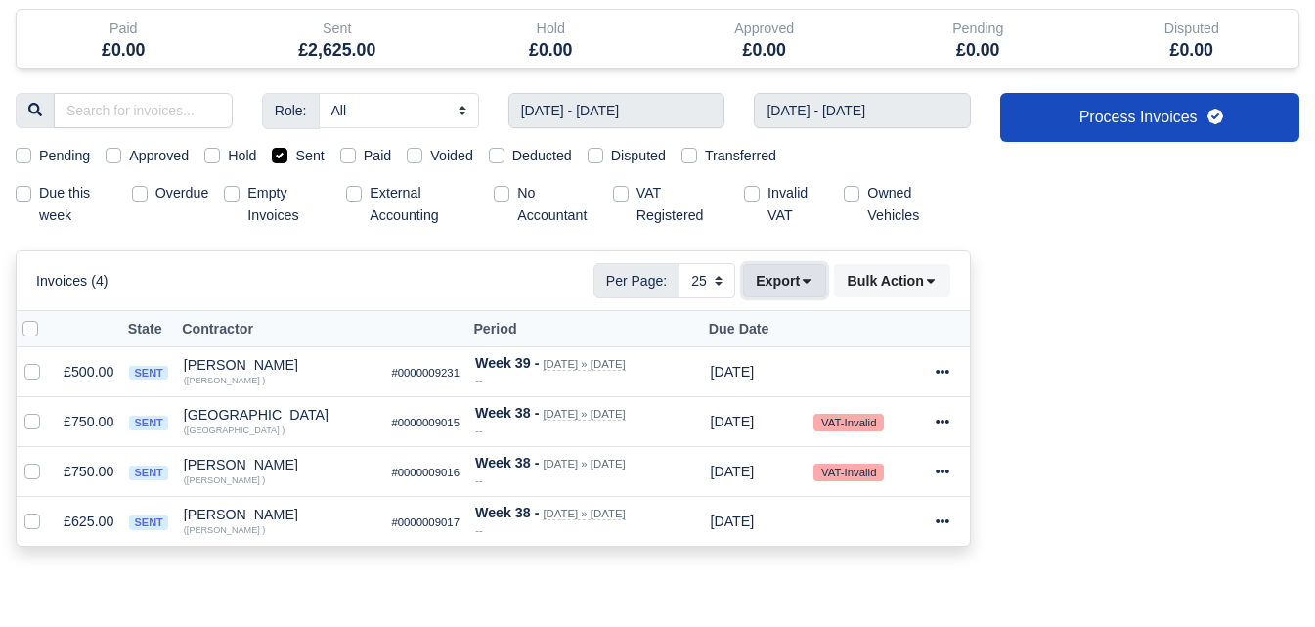
click at [799, 288] on button "Export" at bounding box center [784, 280] width 83 height 33
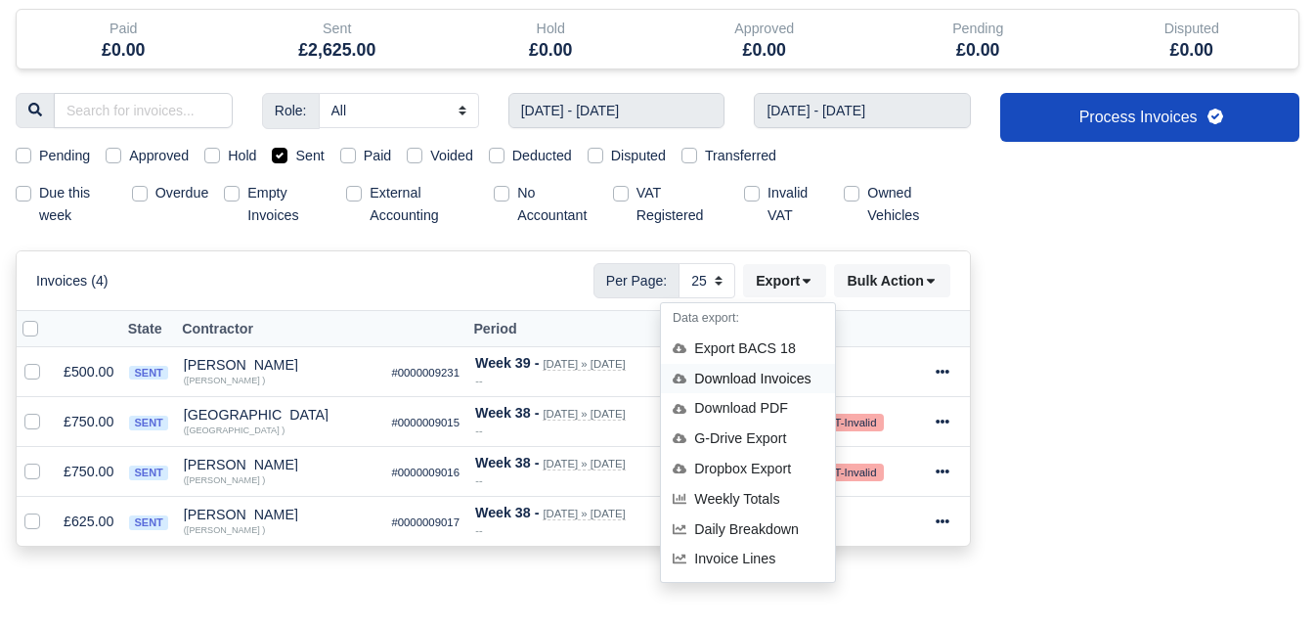
click at [720, 379] on div "Download Invoices" at bounding box center [748, 379] width 174 height 30
